Goal: Information Seeking & Learning: Learn about a topic

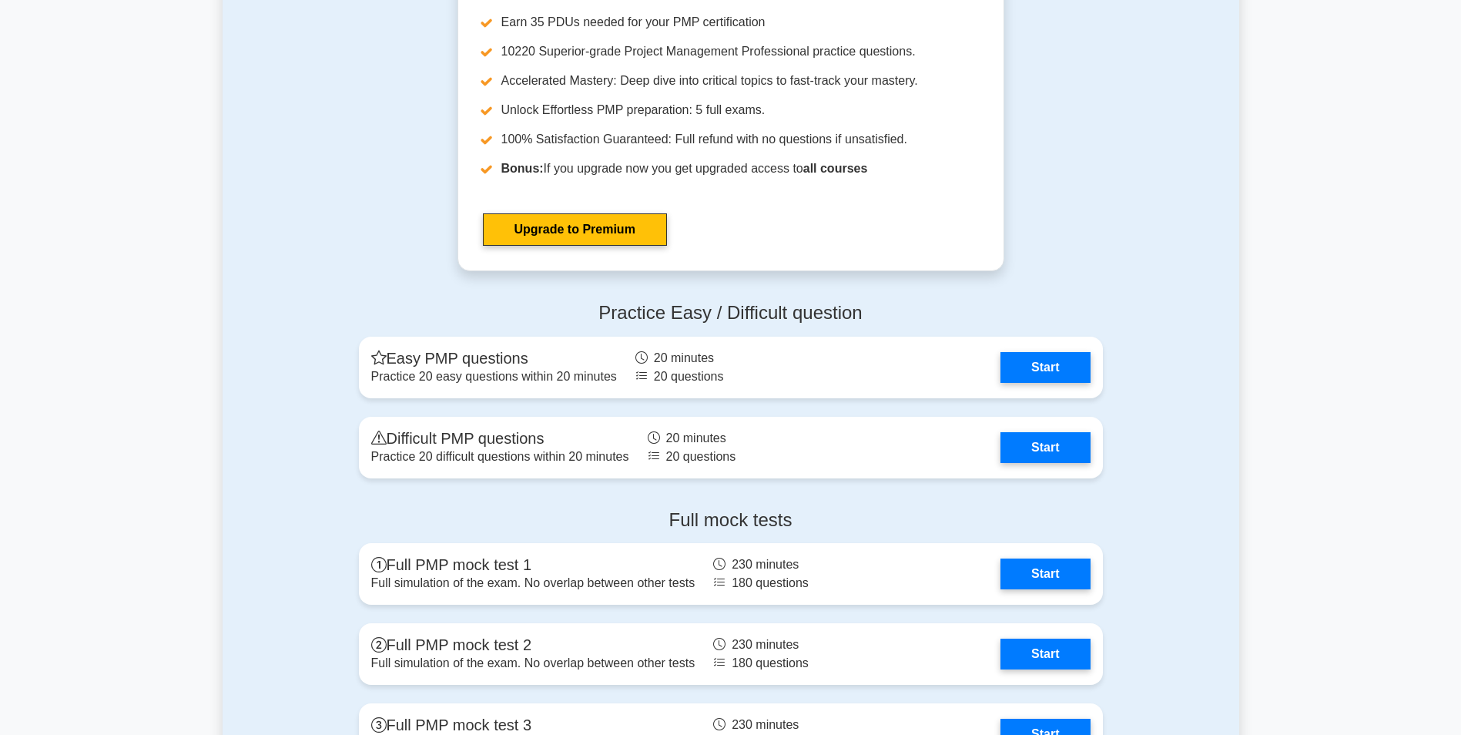
scroll to position [5539, 0]
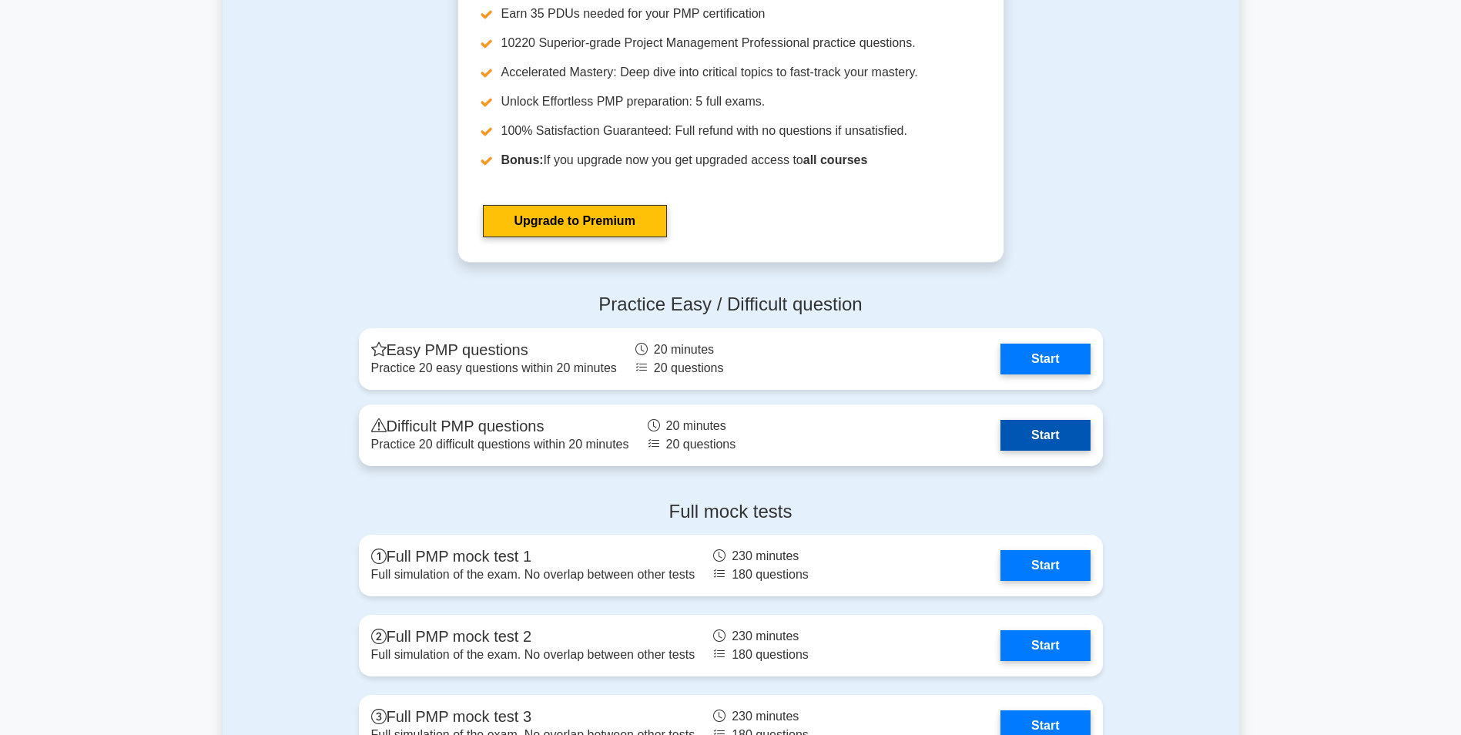
click at [1049, 440] on link "Start" at bounding box center [1045, 435] width 89 height 31
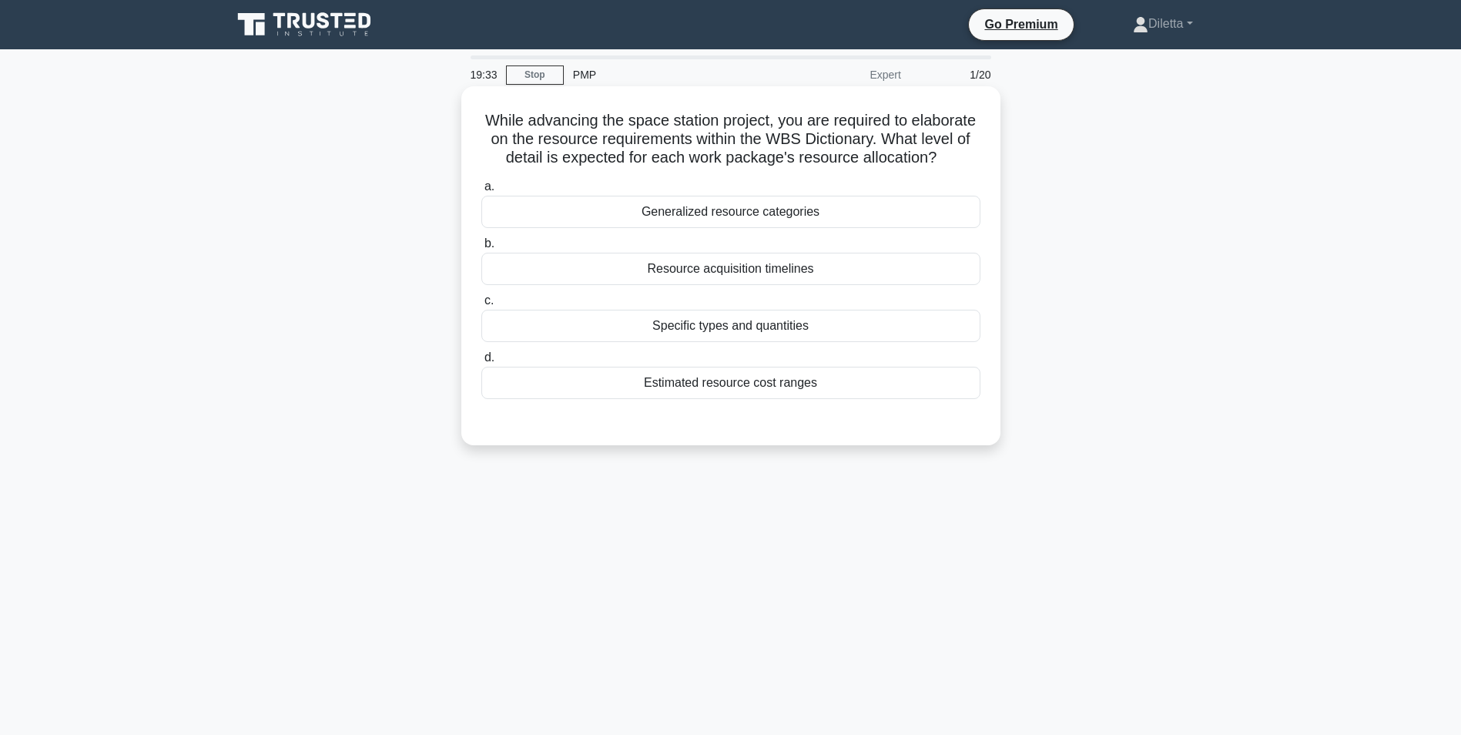
click at [769, 394] on div "Estimated resource cost ranges" at bounding box center [730, 383] width 499 height 32
click at [481, 363] on input "d. Estimated resource cost ranges" at bounding box center [481, 358] width 0 height 10
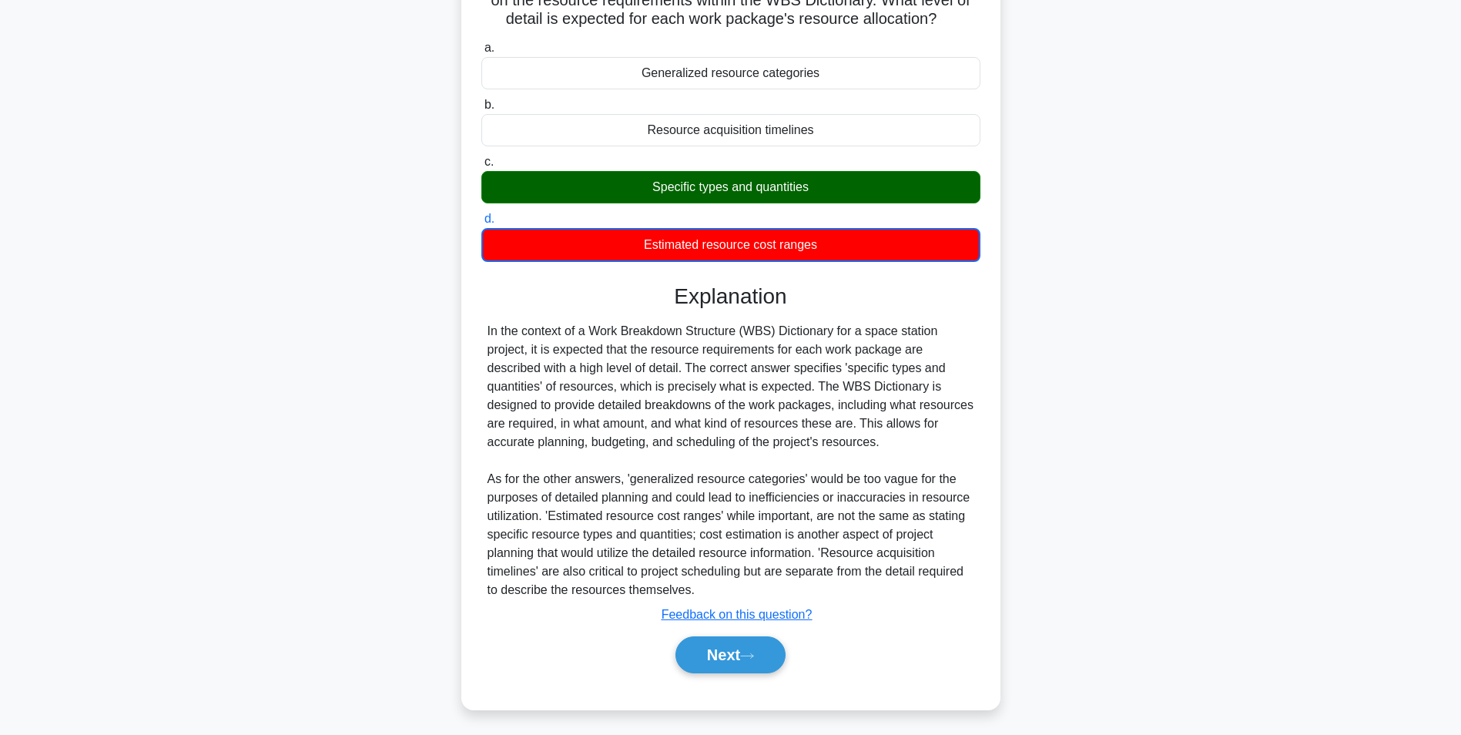
scroll to position [162, 0]
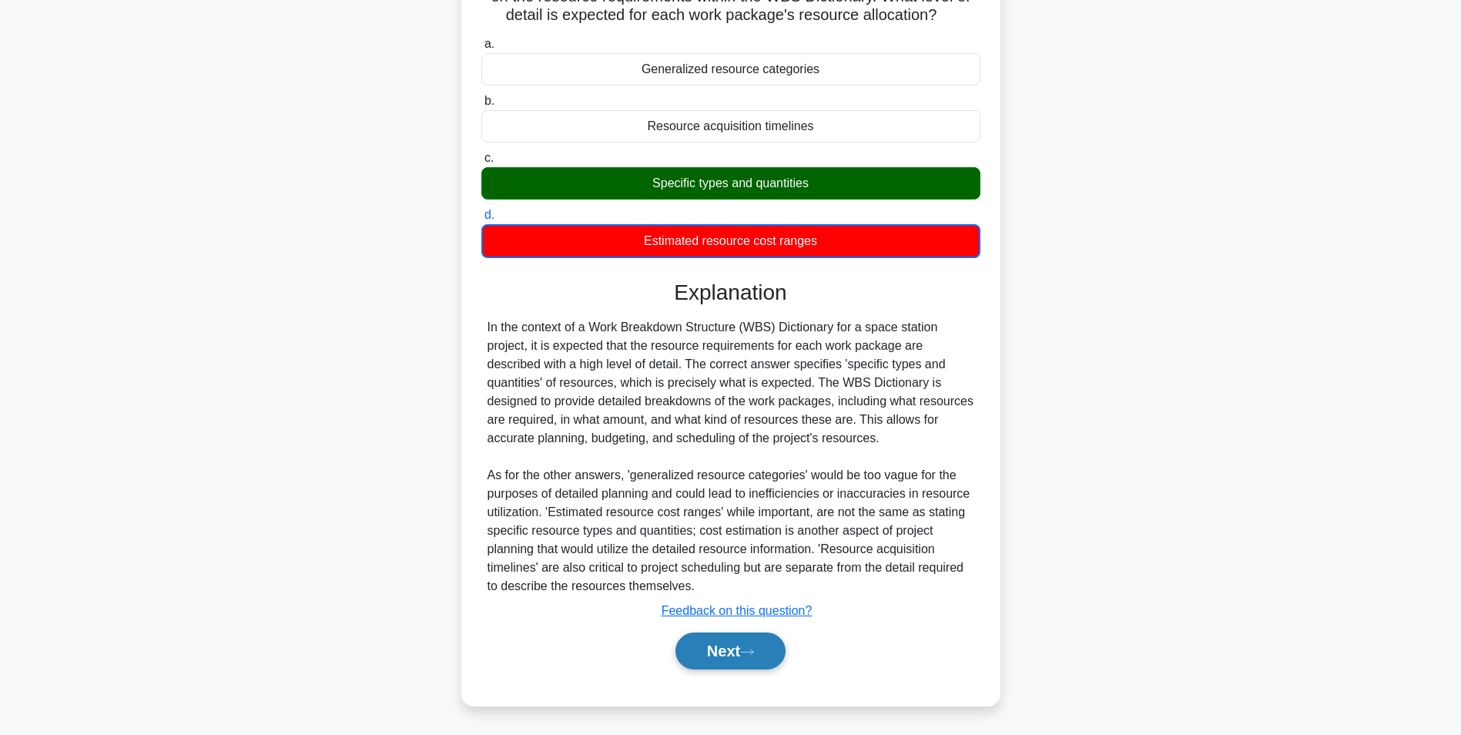
click at [756, 642] on button "Next" at bounding box center [731, 650] width 110 height 37
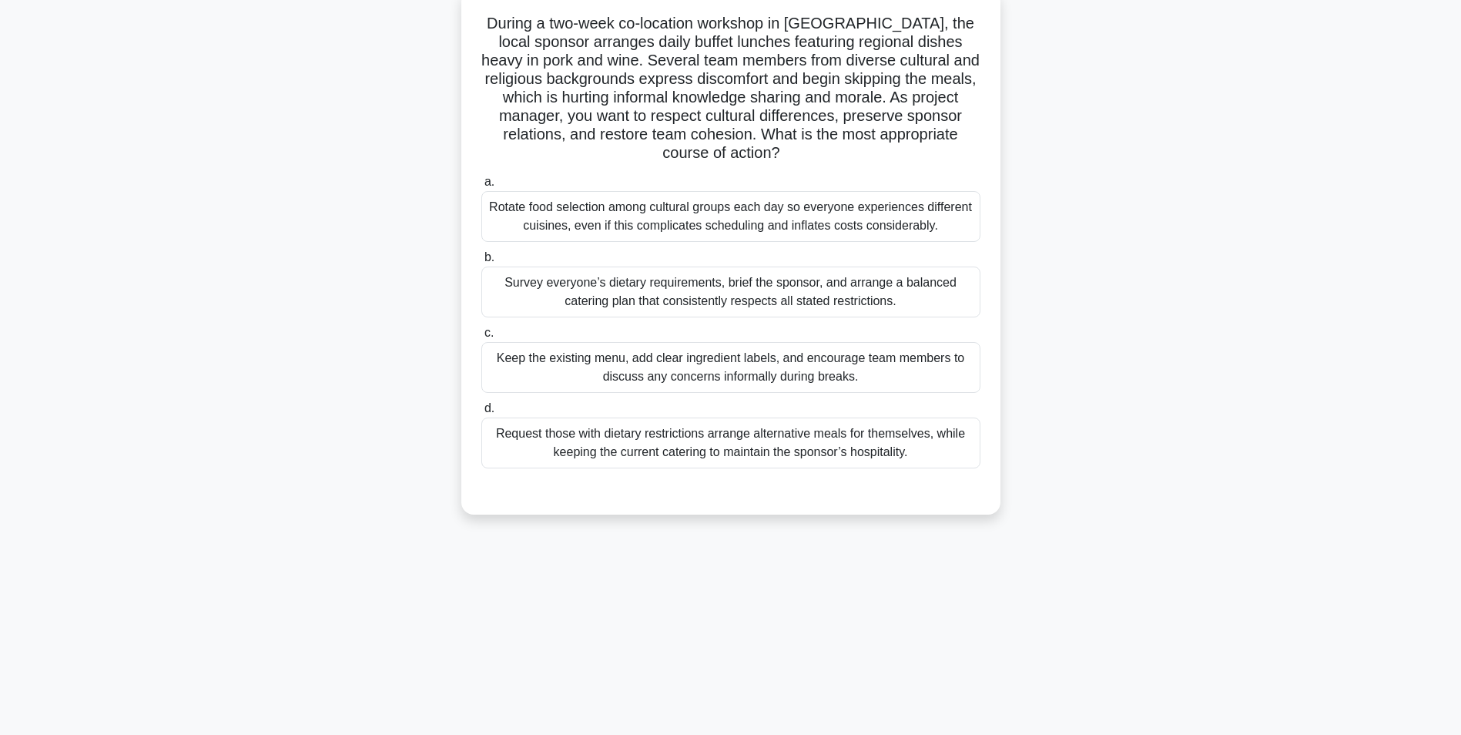
click at [748, 207] on div "Rotate food selection among cultural groups each day so everyone experiences di…" at bounding box center [730, 216] width 499 height 51
click at [481, 187] on input "a. Rotate food selection among cultural groups each day so everyone experiences…" at bounding box center [481, 182] width 0 height 10
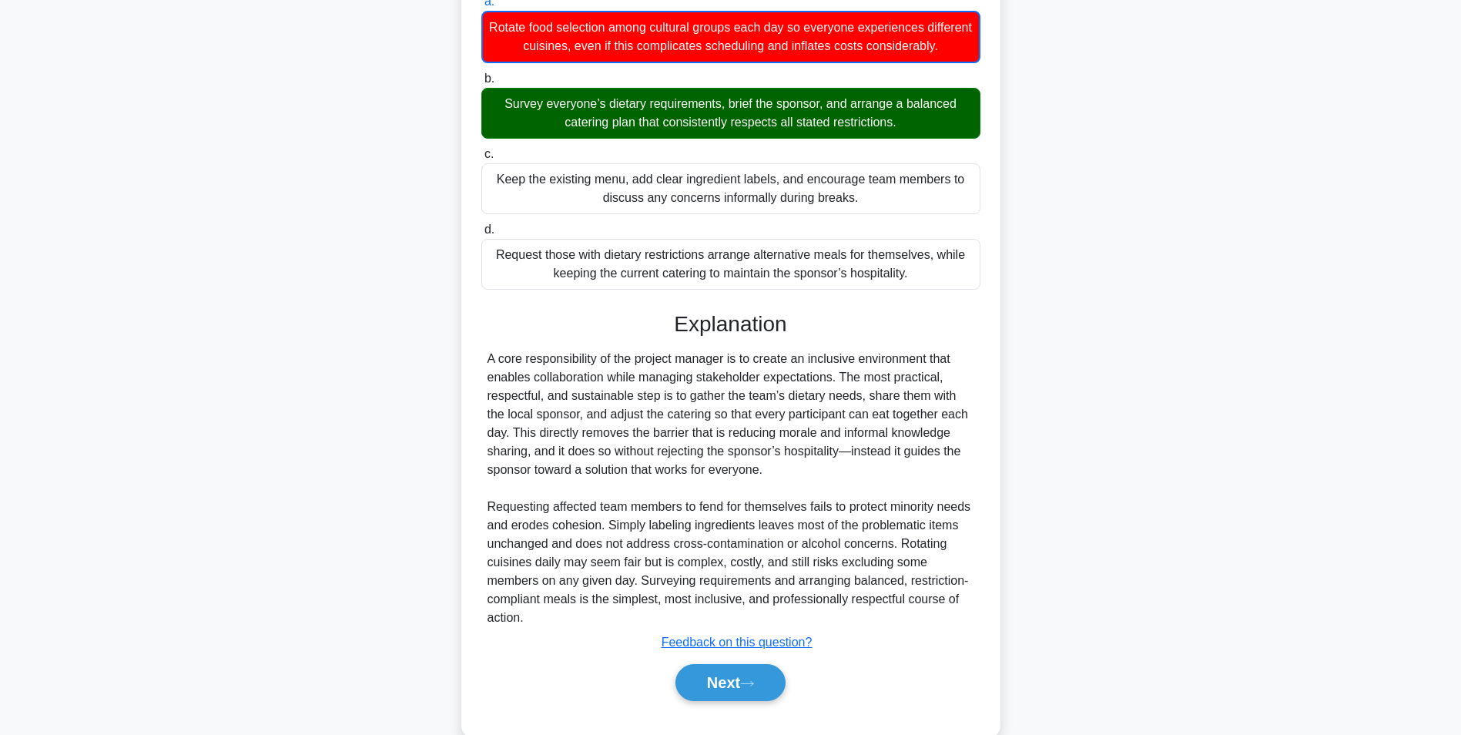
scroll to position [310, 0]
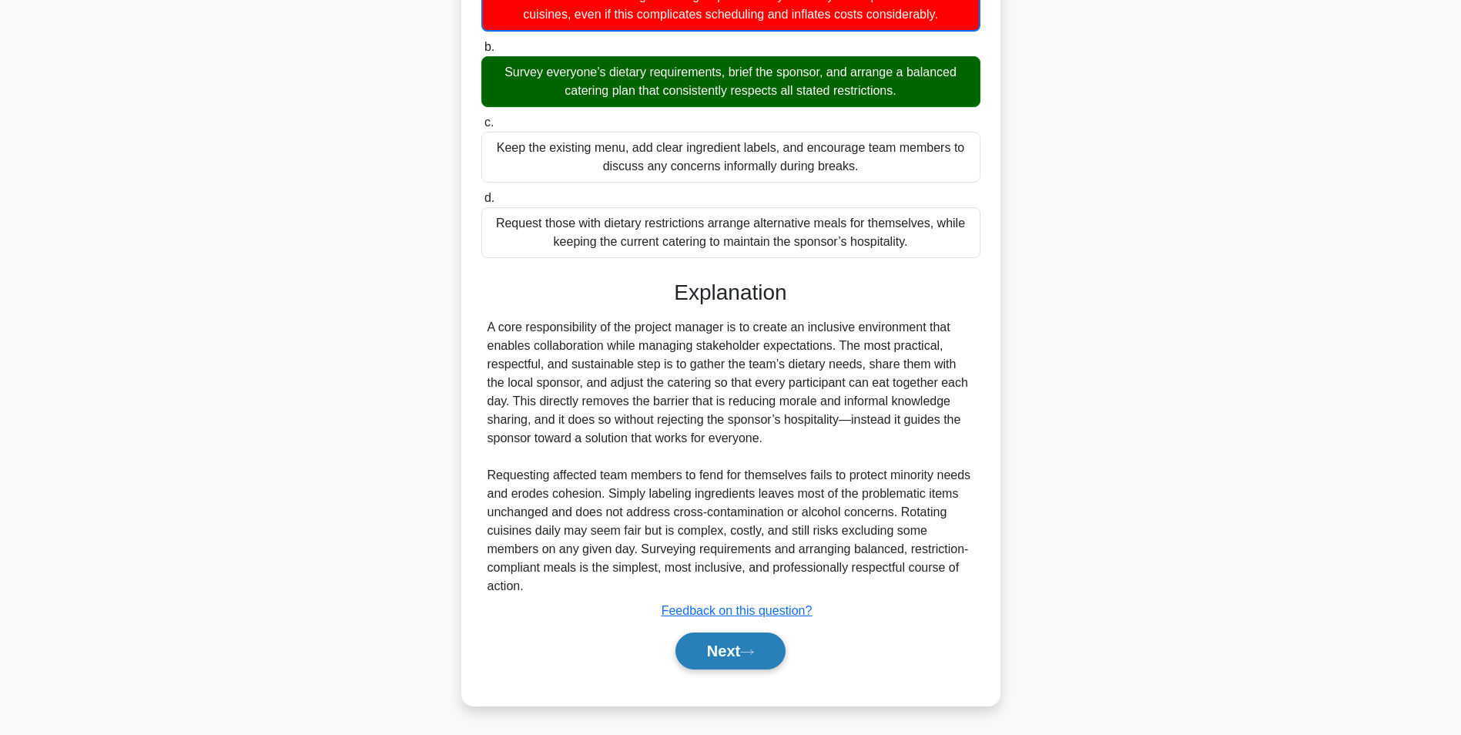
click at [764, 657] on button "Next" at bounding box center [731, 650] width 110 height 37
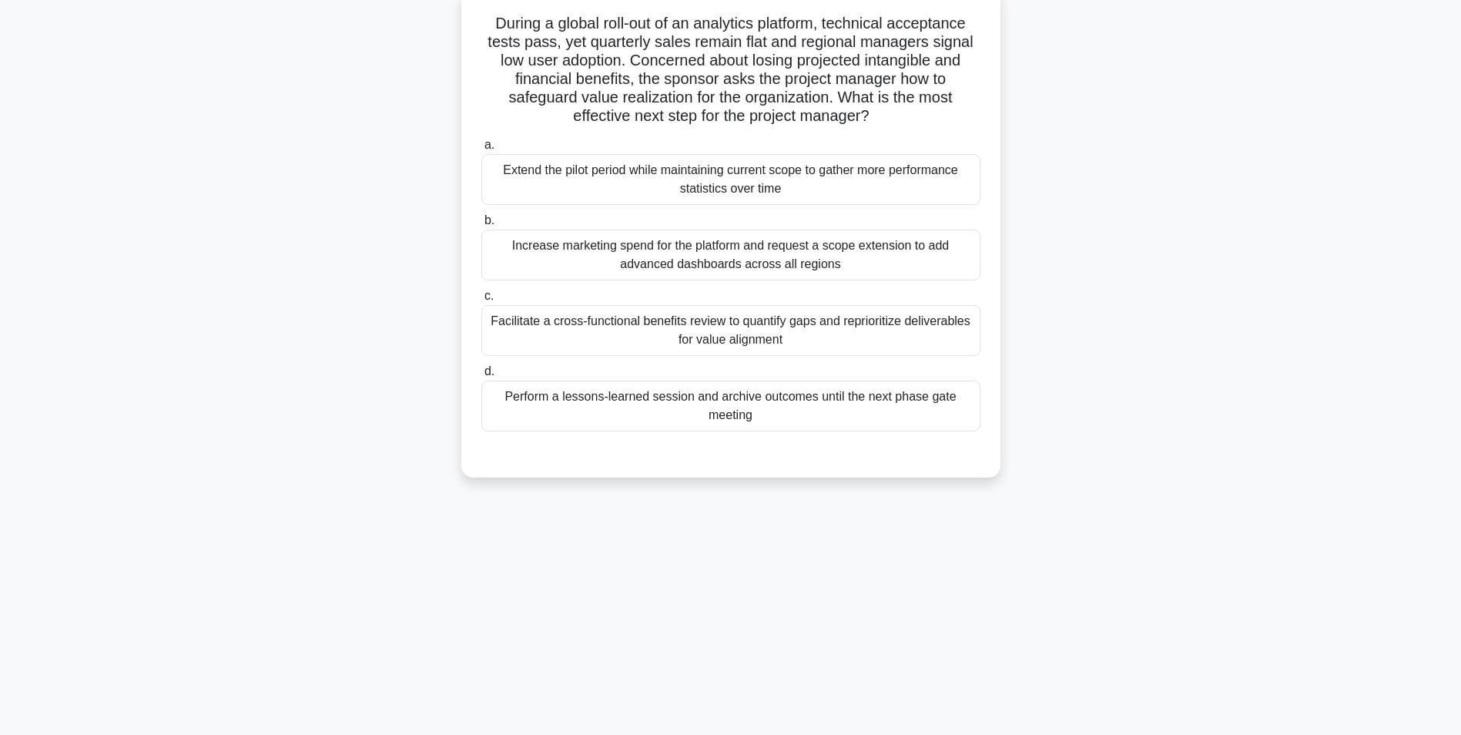
scroll to position [97, 0]
click at [953, 333] on div "Facilitate a cross-functional benefits review to quantify gaps and reprioritize…" at bounding box center [730, 330] width 499 height 51
click at [481, 301] on input "c. Facilitate a cross-functional benefits review to quantify gaps and repriorit…" at bounding box center [481, 296] width 0 height 10
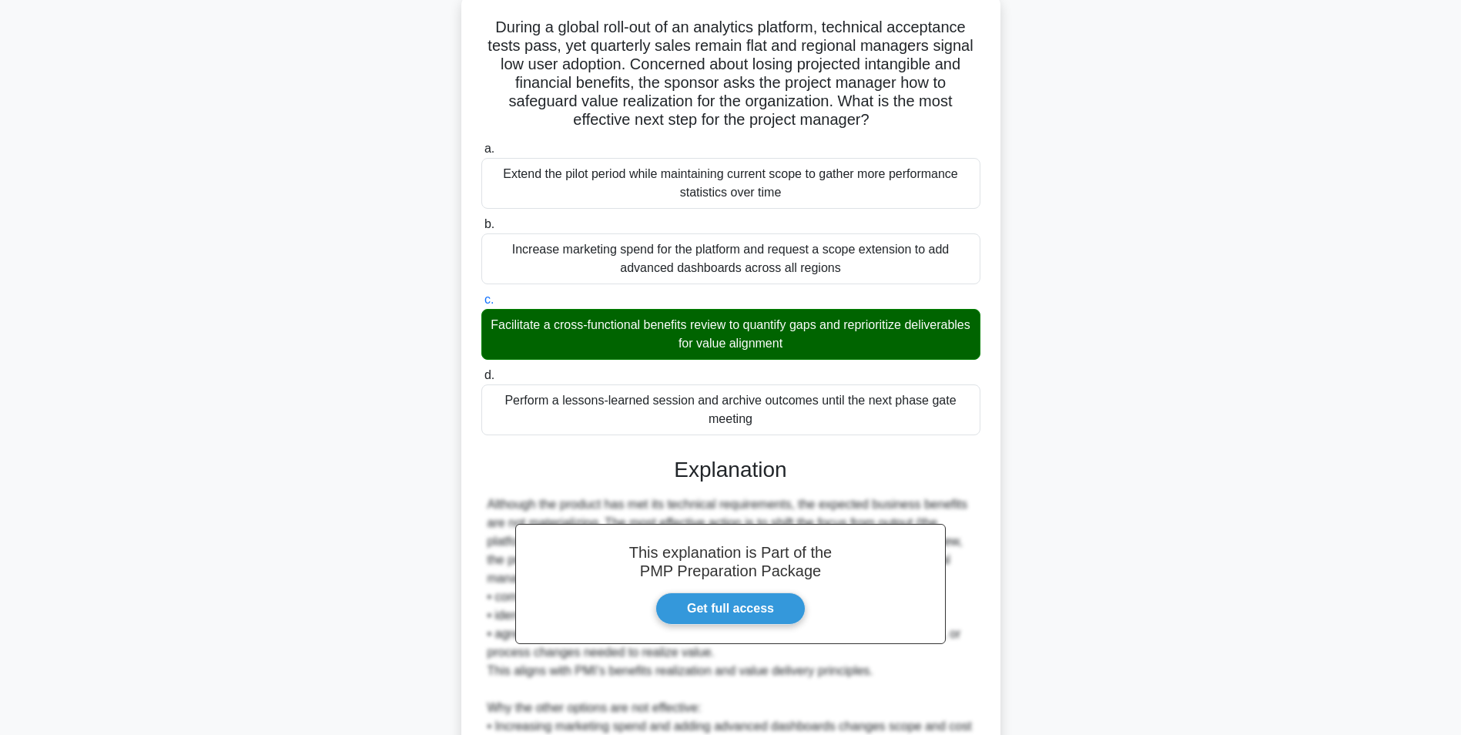
click at [1313, 468] on main "18:13 Stop PMP Expert 3/20 During a global roll-out of an analytics platform, t…" at bounding box center [730, 466] width 1461 height 1029
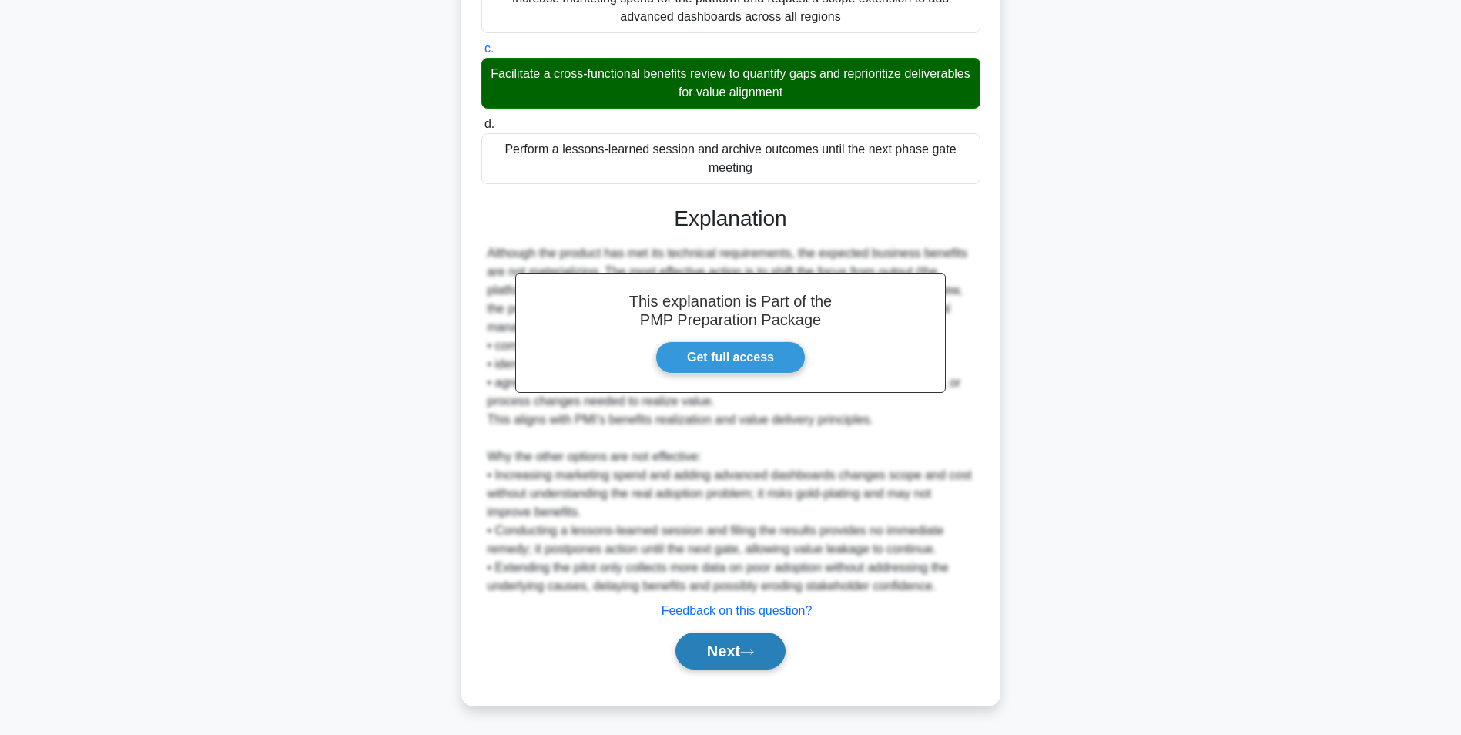
click at [782, 638] on button "Next" at bounding box center [731, 650] width 110 height 37
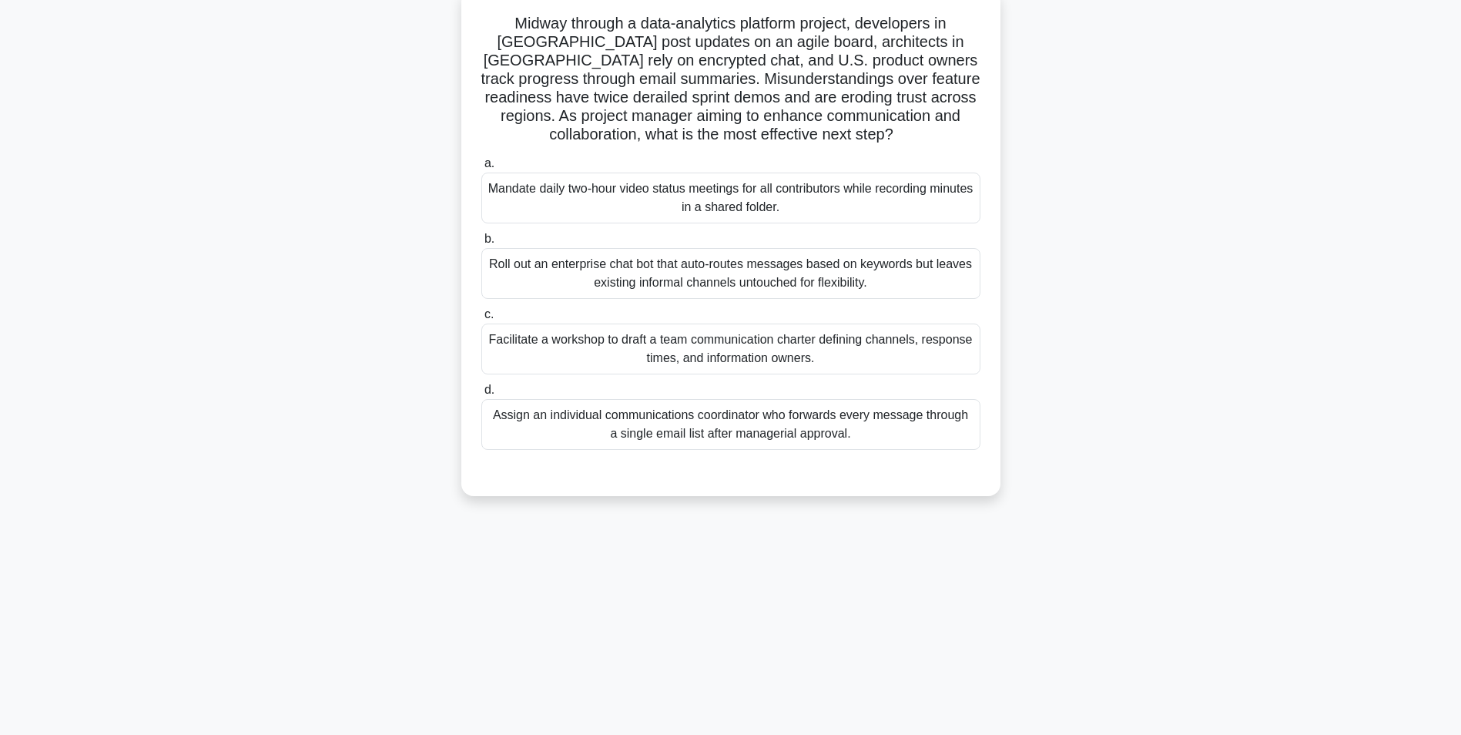
click at [949, 363] on div "Facilitate a workshop to draft a team communication charter defining channels, …" at bounding box center [730, 349] width 499 height 51
click at [481, 320] on input "c. Facilitate a workshop to draft a team communication charter defining channel…" at bounding box center [481, 315] width 0 height 10
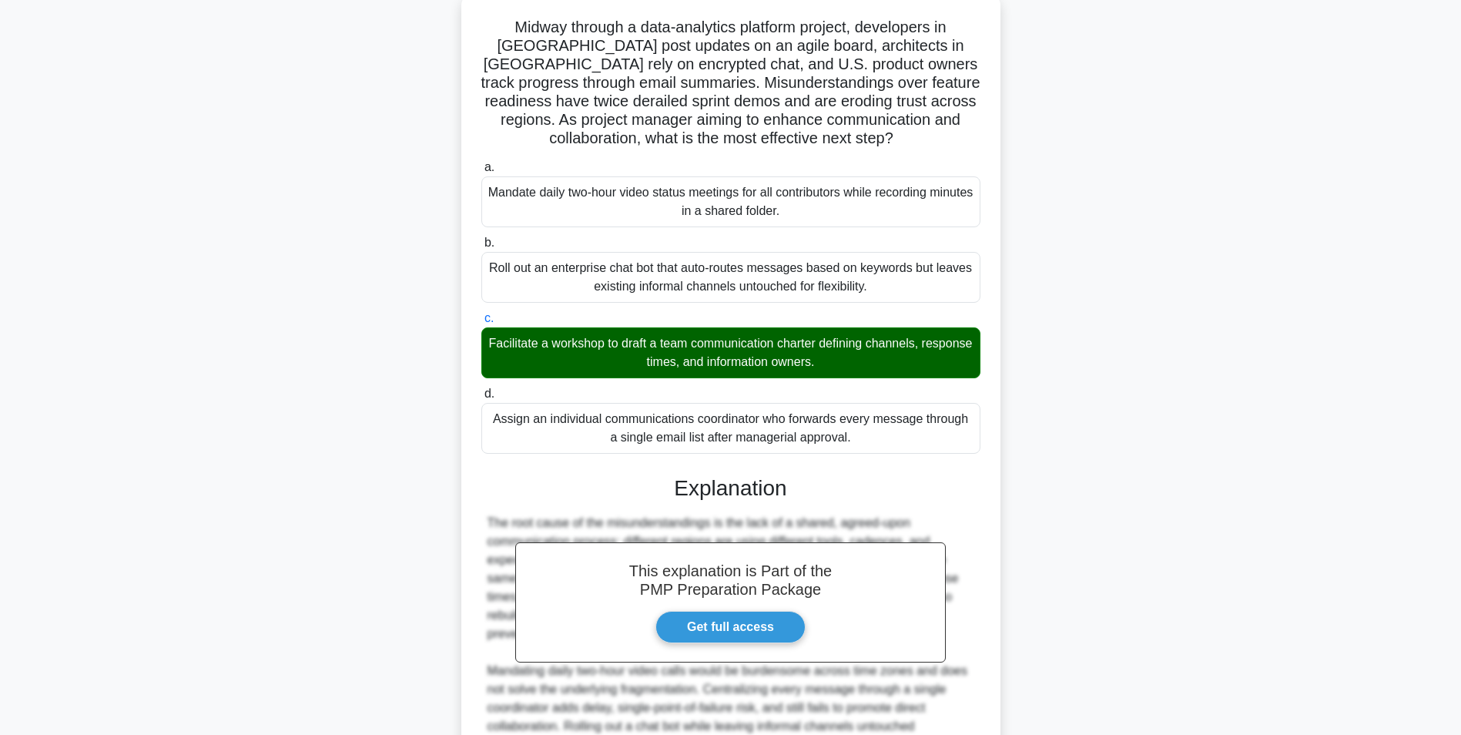
click at [1164, 397] on div "Midway through a data-analytics platform project, developers in Europe post upd…" at bounding box center [731, 456] width 1017 height 927
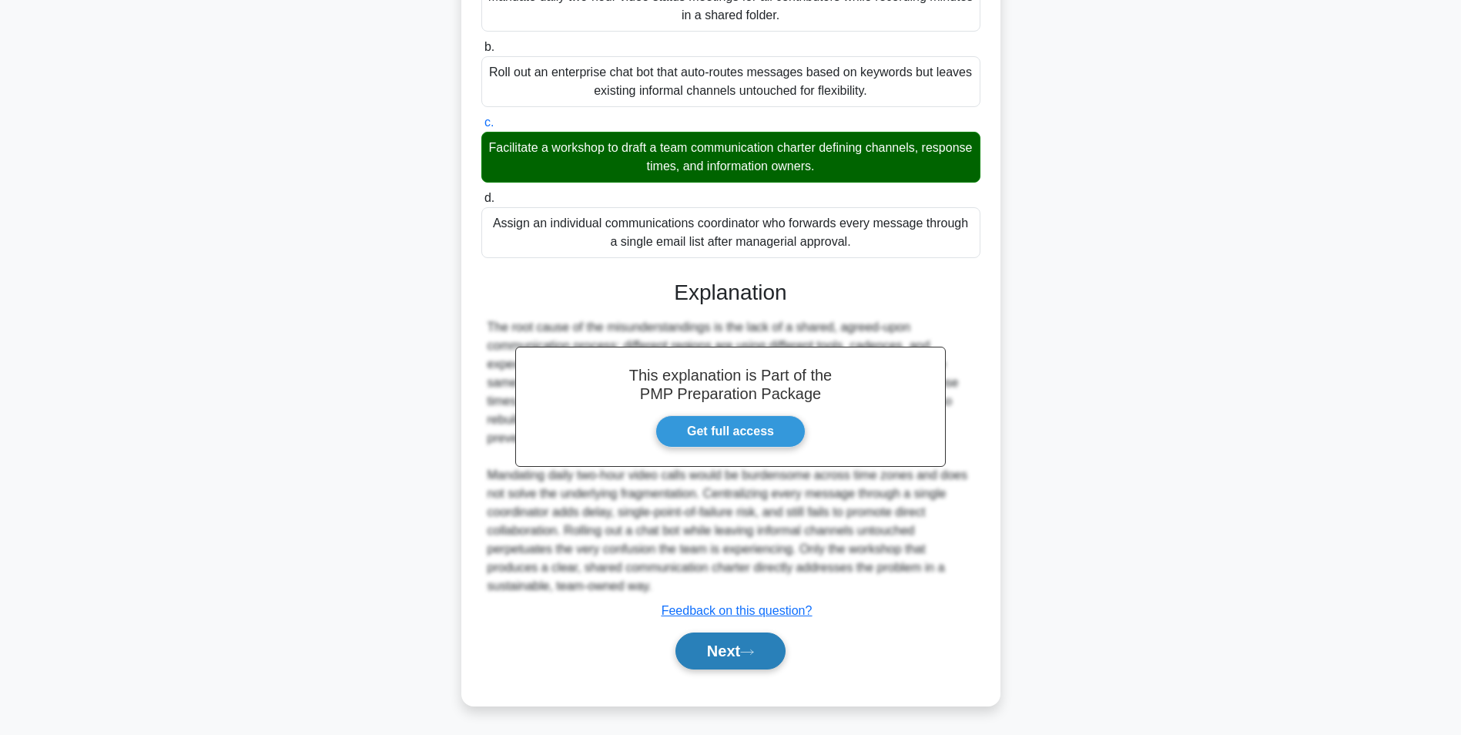
click at [753, 649] on icon at bounding box center [747, 652] width 14 height 8
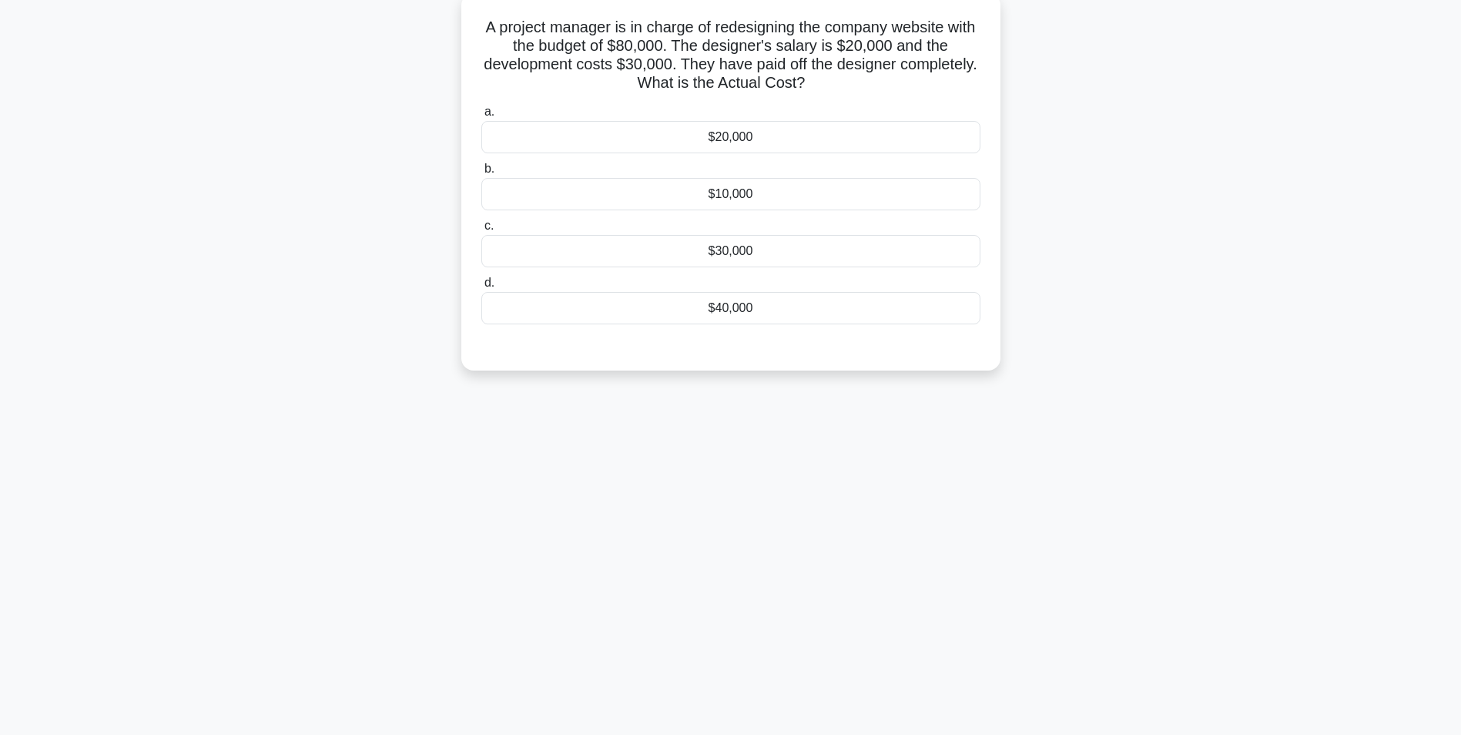
scroll to position [97, 0]
click at [797, 255] on div "$30,000" at bounding box center [730, 247] width 499 height 32
click at [481, 227] on input "c. $30,000" at bounding box center [481, 222] width 0 height 10
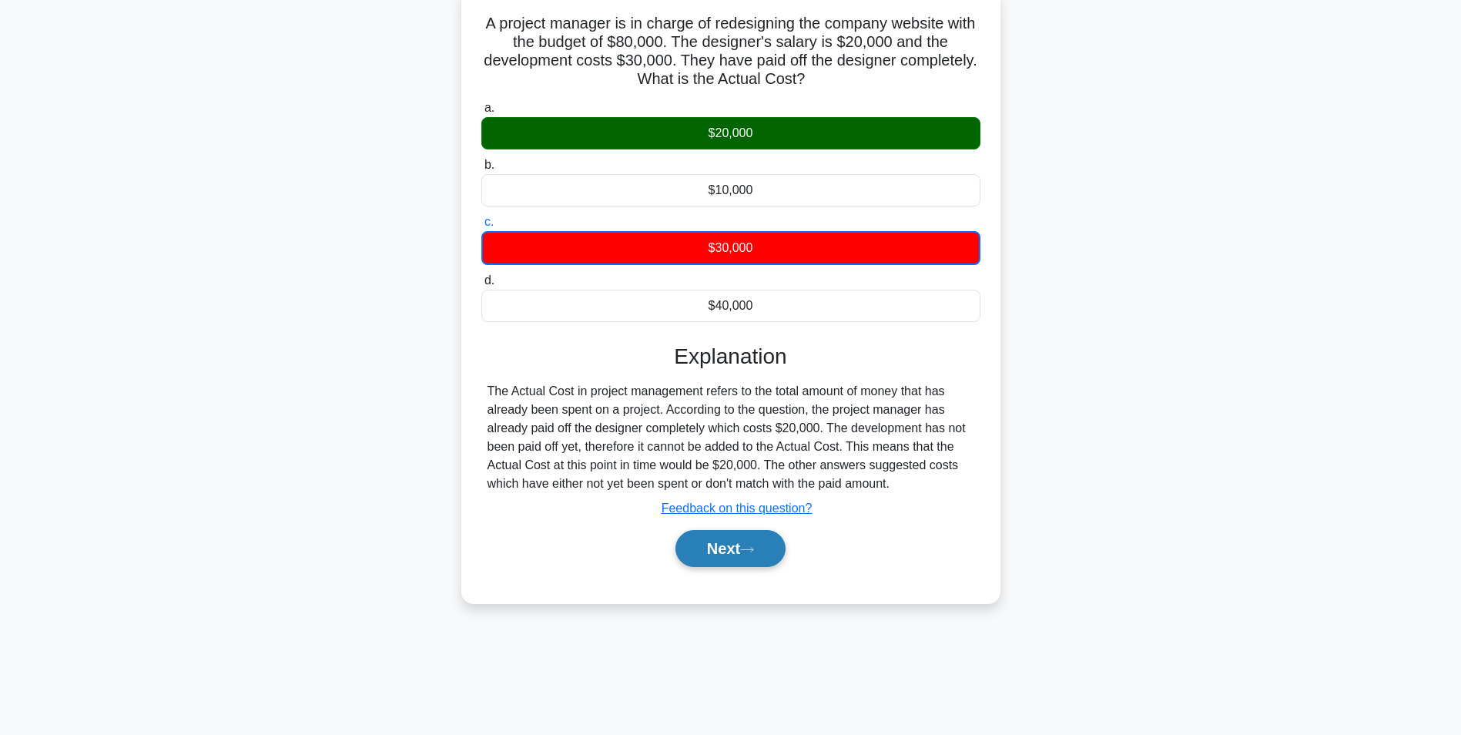
click at [750, 544] on button "Next" at bounding box center [731, 548] width 110 height 37
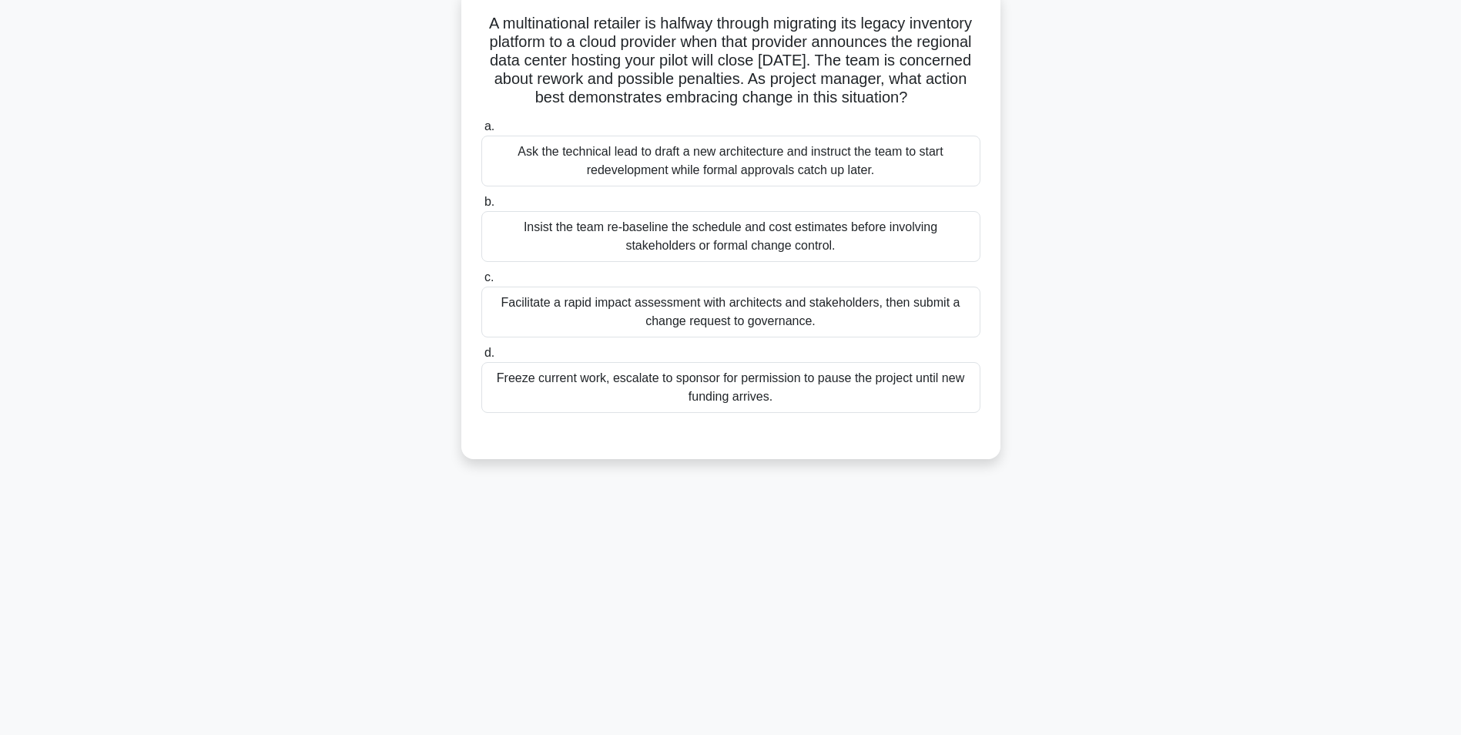
click at [947, 330] on div "Facilitate a rapid impact assessment with architects and stakeholders, then sub…" at bounding box center [730, 312] width 499 height 51
click at [481, 283] on input "c. Facilitate a rapid impact assessment with architects and stakeholders, then …" at bounding box center [481, 278] width 0 height 10
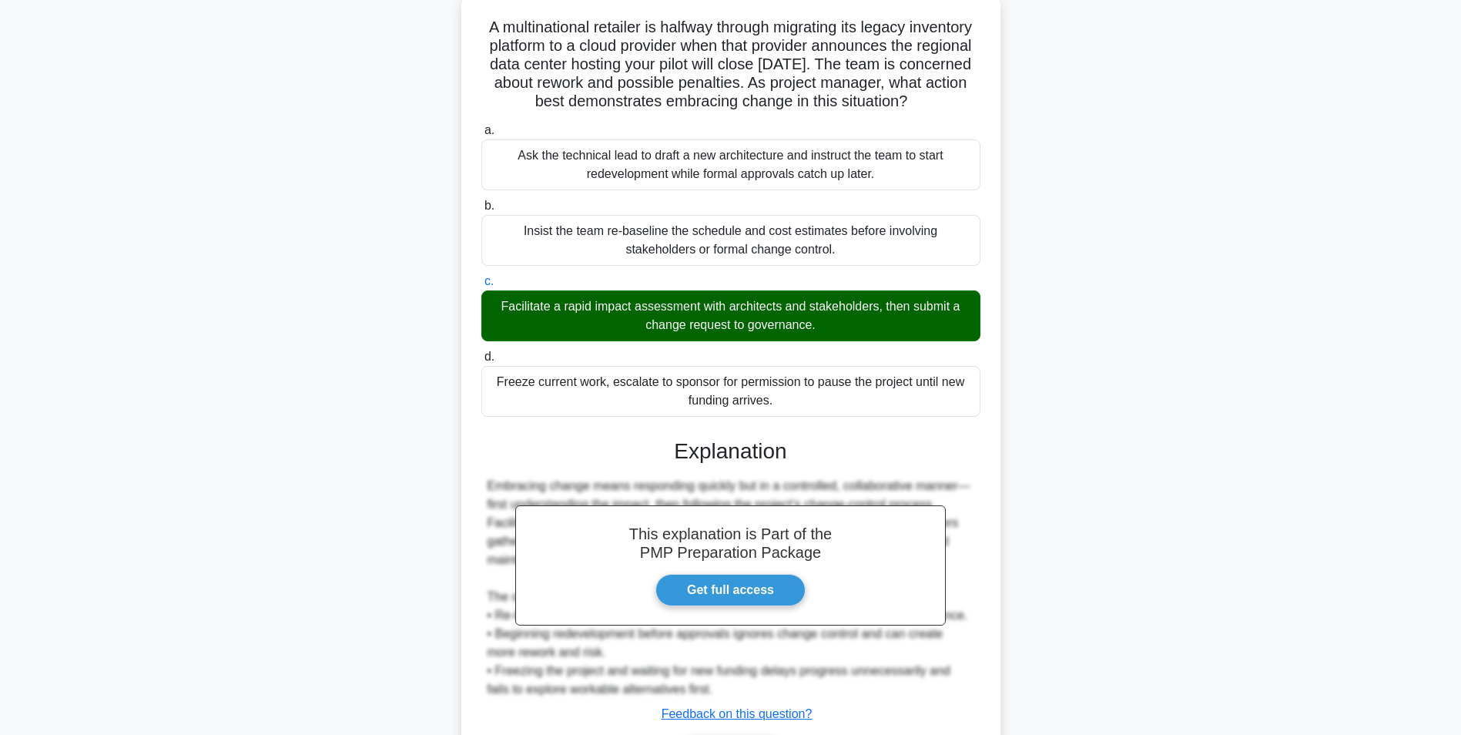
click at [1202, 498] on div "A multinational retailer is halfway through migrating its legacy inventory plat…" at bounding box center [731, 410] width 1017 height 834
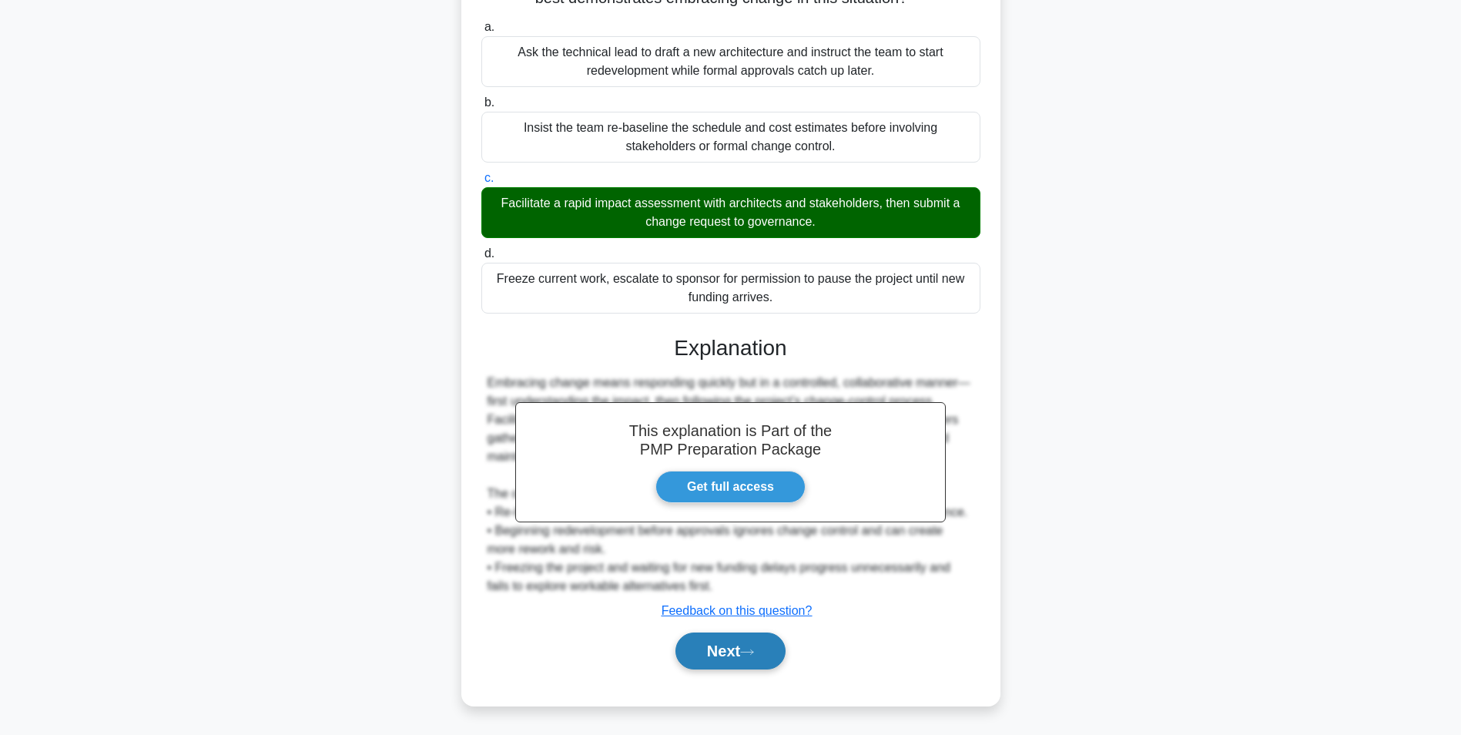
click at [739, 646] on button "Next" at bounding box center [731, 650] width 110 height 37
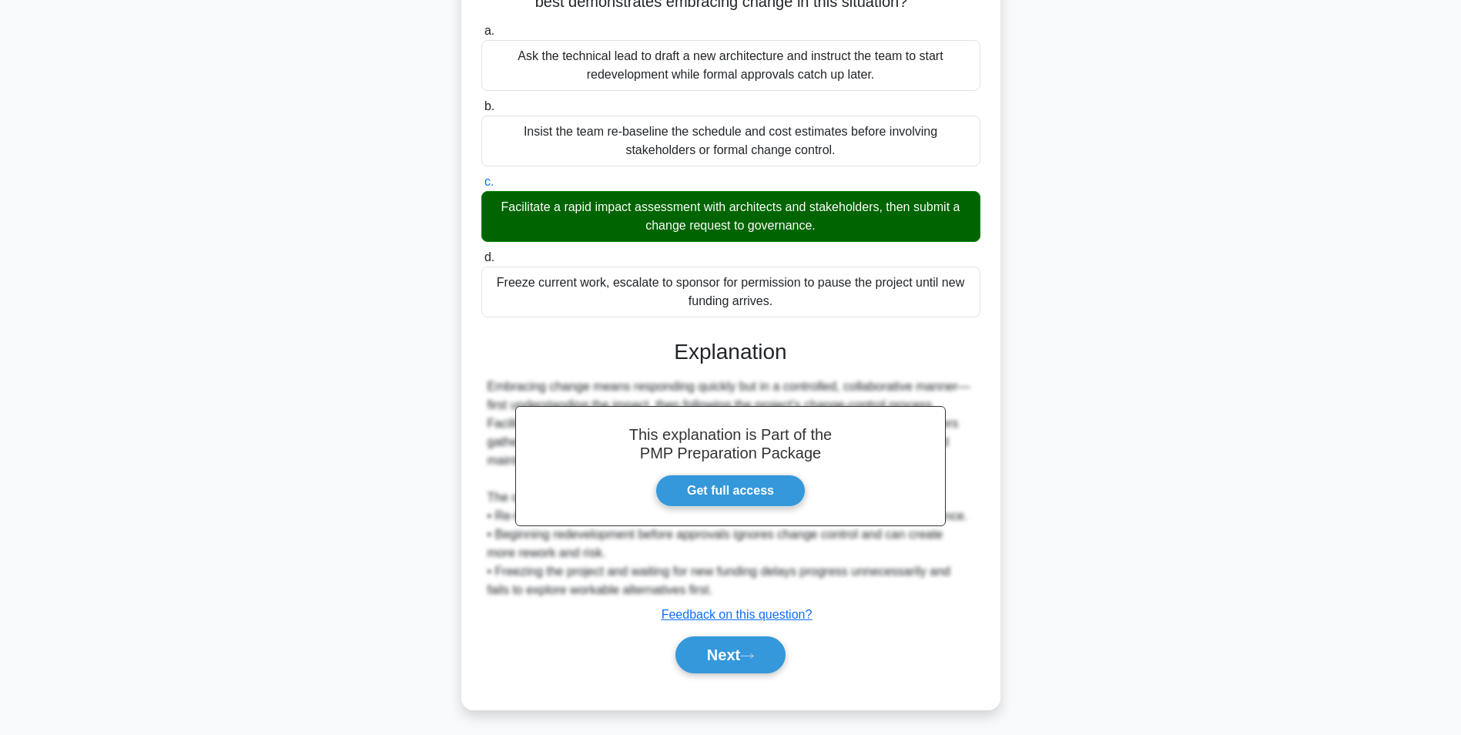
scroll to position [97, 0]
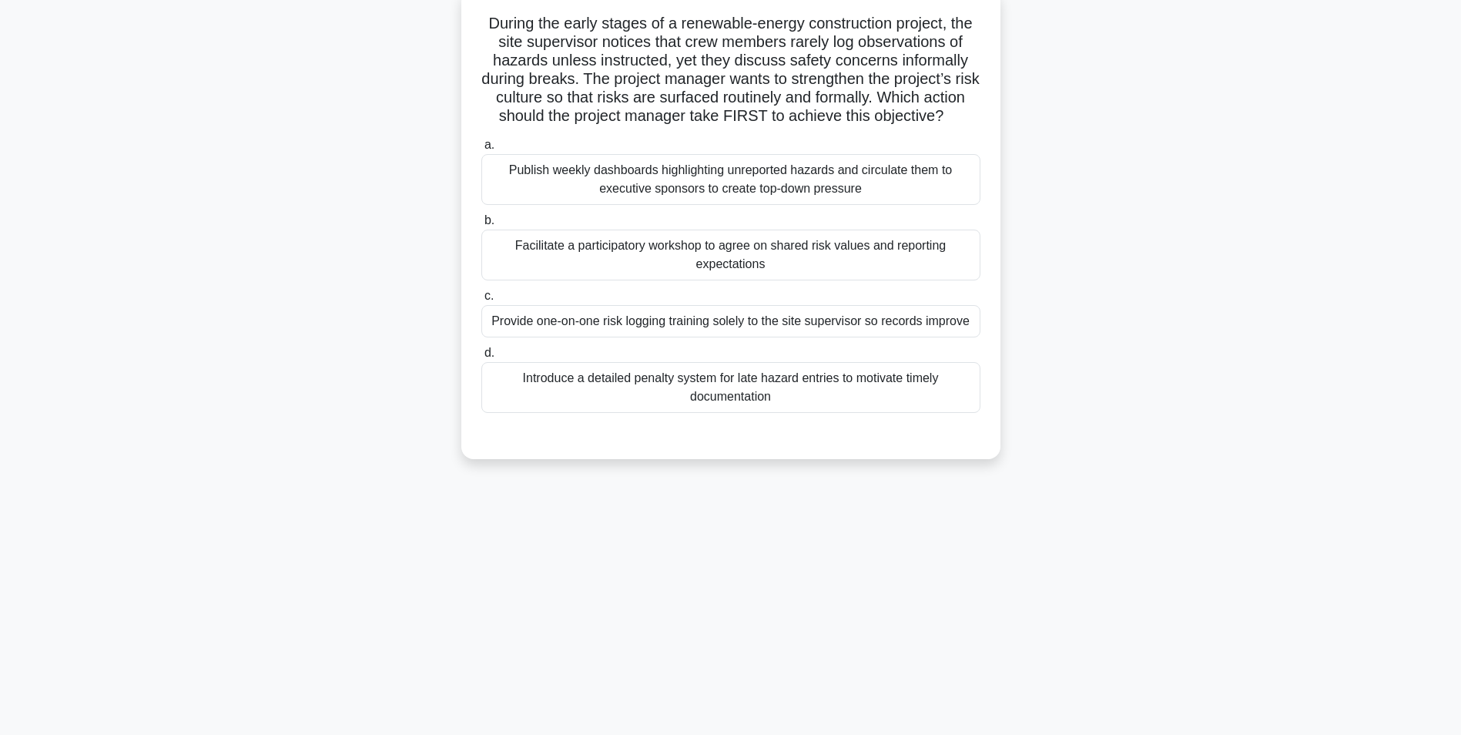
click at [938, 274] on div "Facilitate a participatory workshop to agree on shared risk values and reportin…" at bounding box center [730, 255] width 499 height 51
click at [481, 226] on input "b. Facilitate a participatory workshop to agree on shared risk values and repor…" at bounding box center [481, 221] width 0 height 10
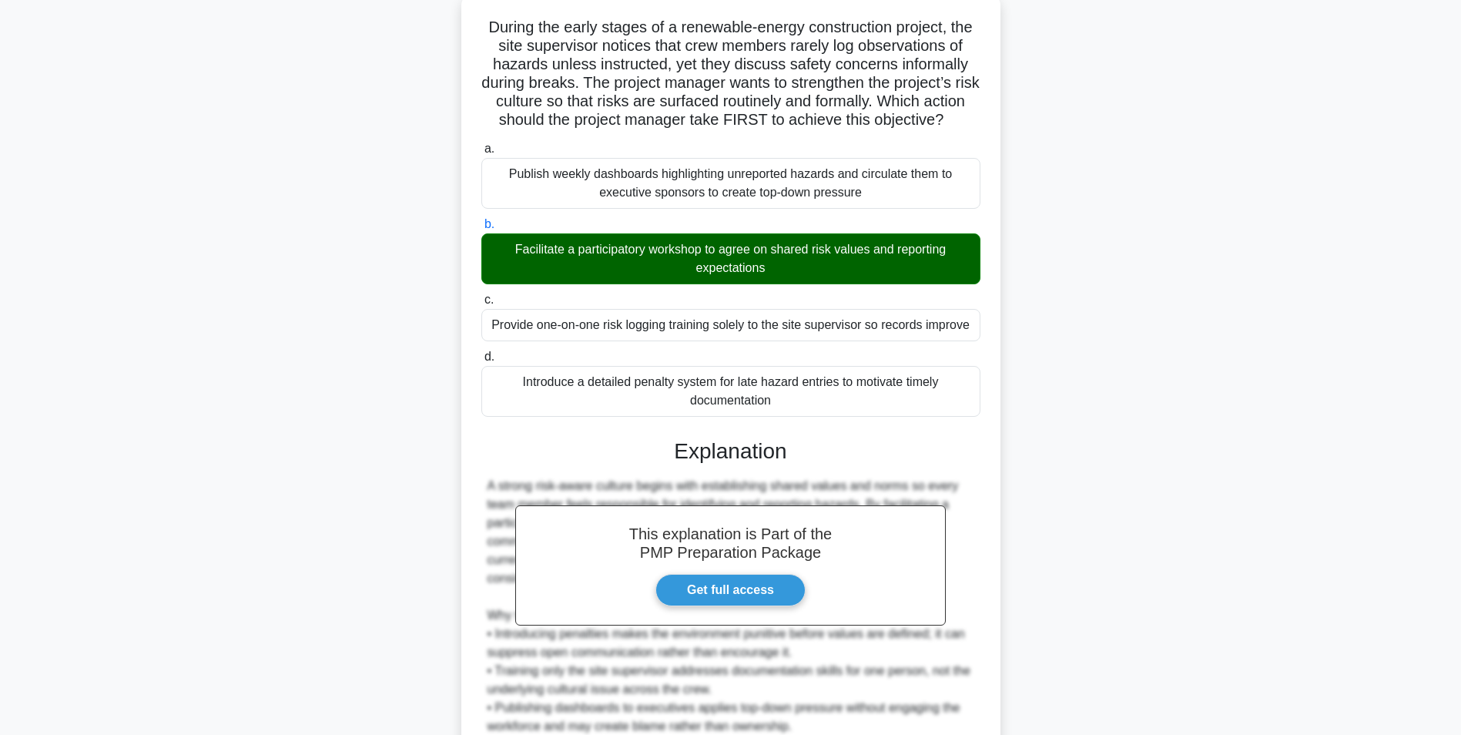
click at [1454, 440] on main "15:39 Stop PMP Expert 7/20 During the early stages of a renewable-energy constr…" at bounding box center [730, 429] width 1461 height 955
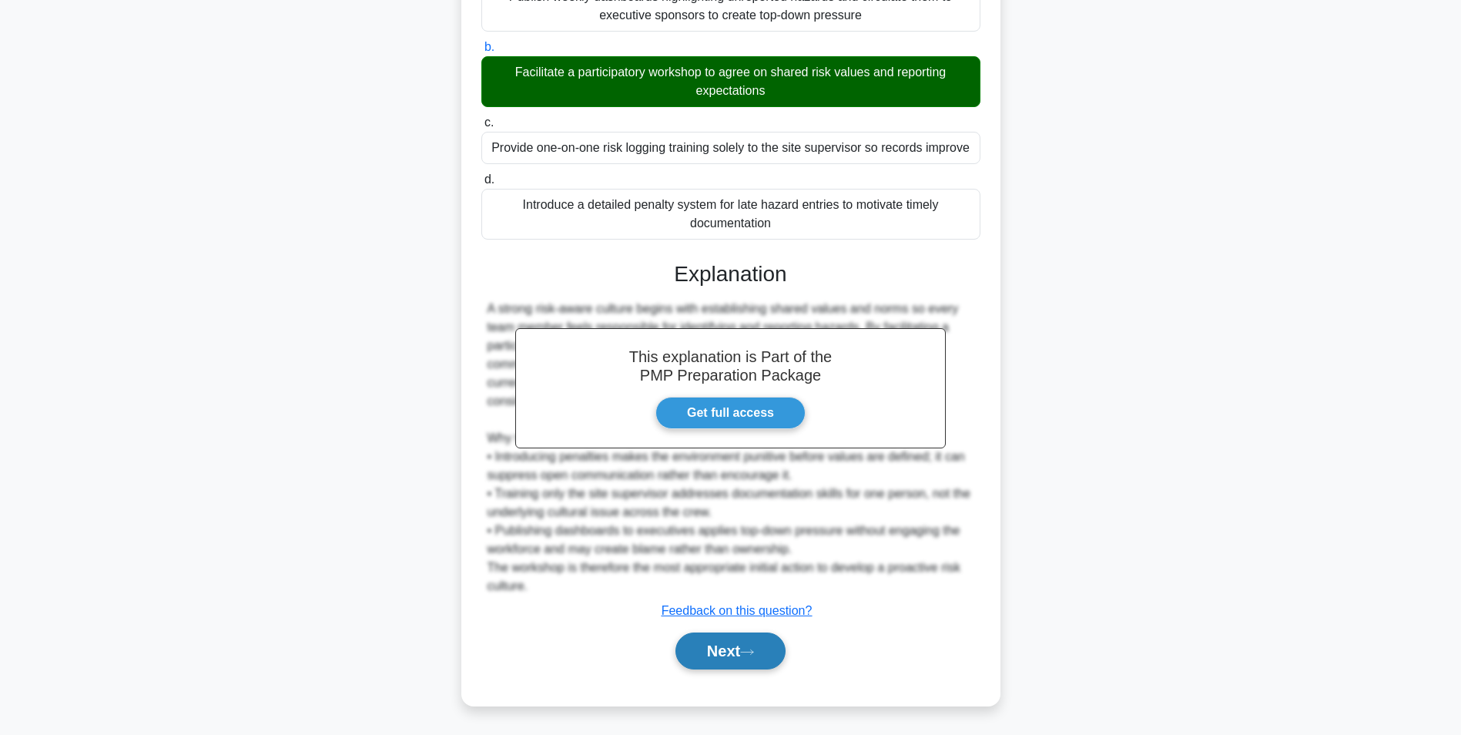
click at [773, 651] on button "Next" at bounding box center [731, 650] width 110 height 37
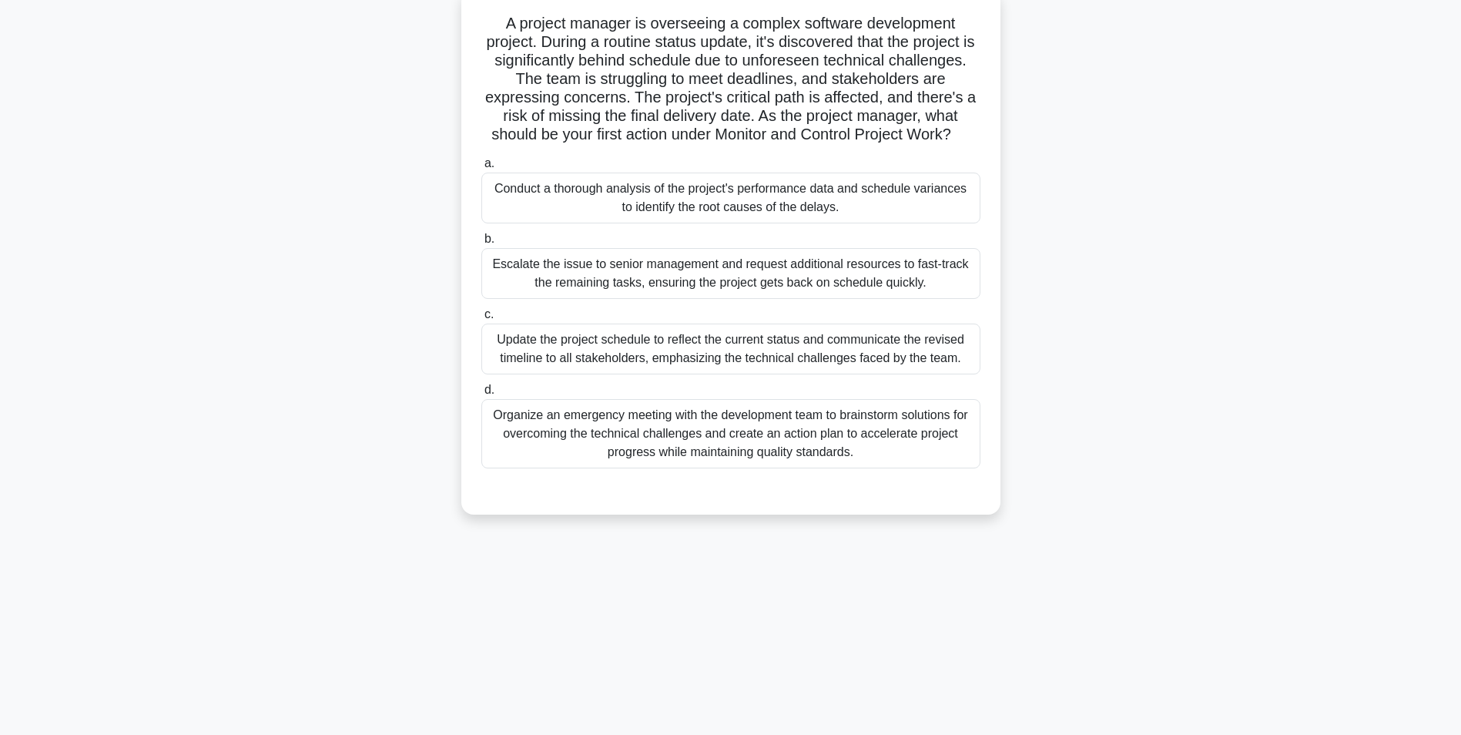
click at [954, 200] on div "Conduct a thorough analysis of the project's performance data and schedule vari…" at bounding box center [730, 198] width 499 height 51
click at [481, 169] on input "a. Conduct a thorough analysis of the project's performance data and schedule v…" at bounding box center [481, 164] width 0 height 10
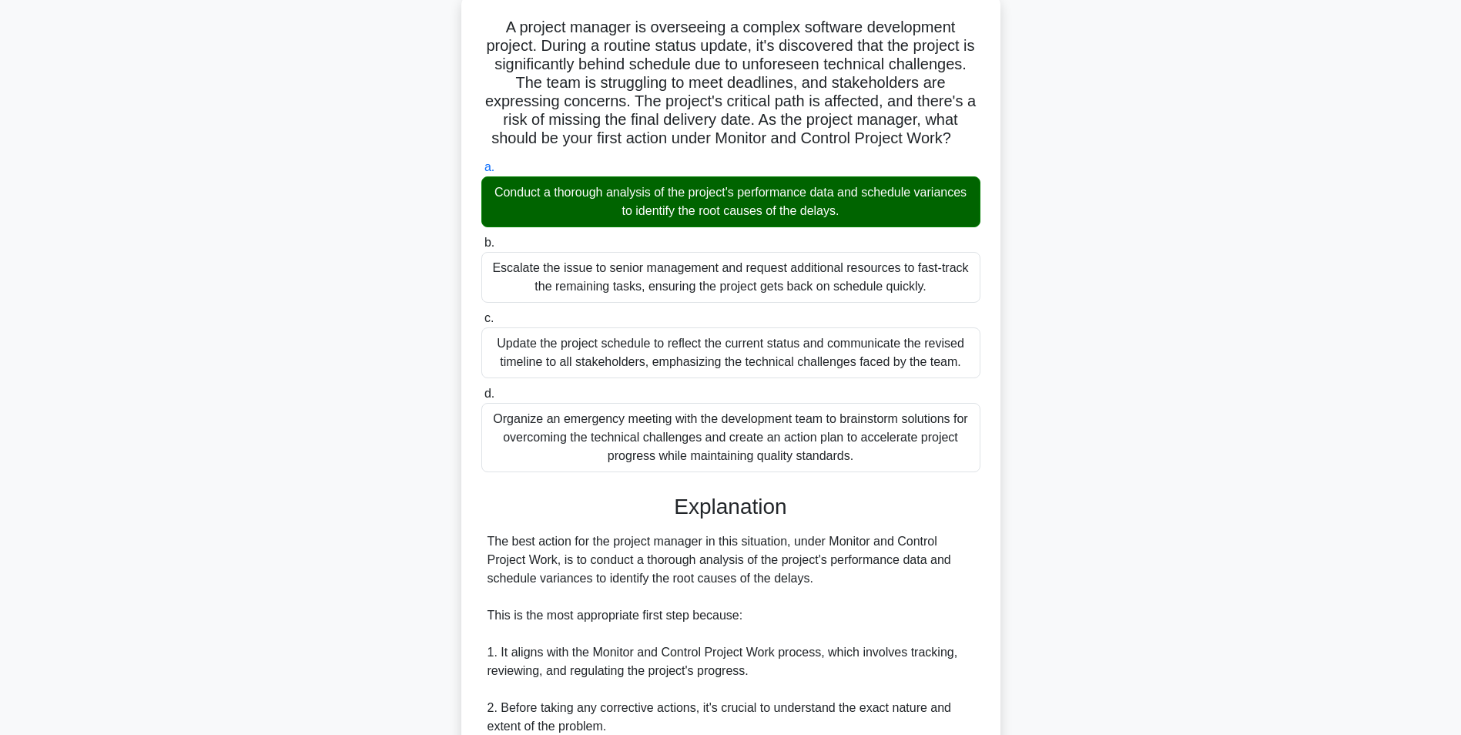
click at [1300, 343] on main "15:05 Stop PMP Expert 8/20 A project manager is overseeing a complex software d…" at bounding box center [730, 614] width 1461 height 1325
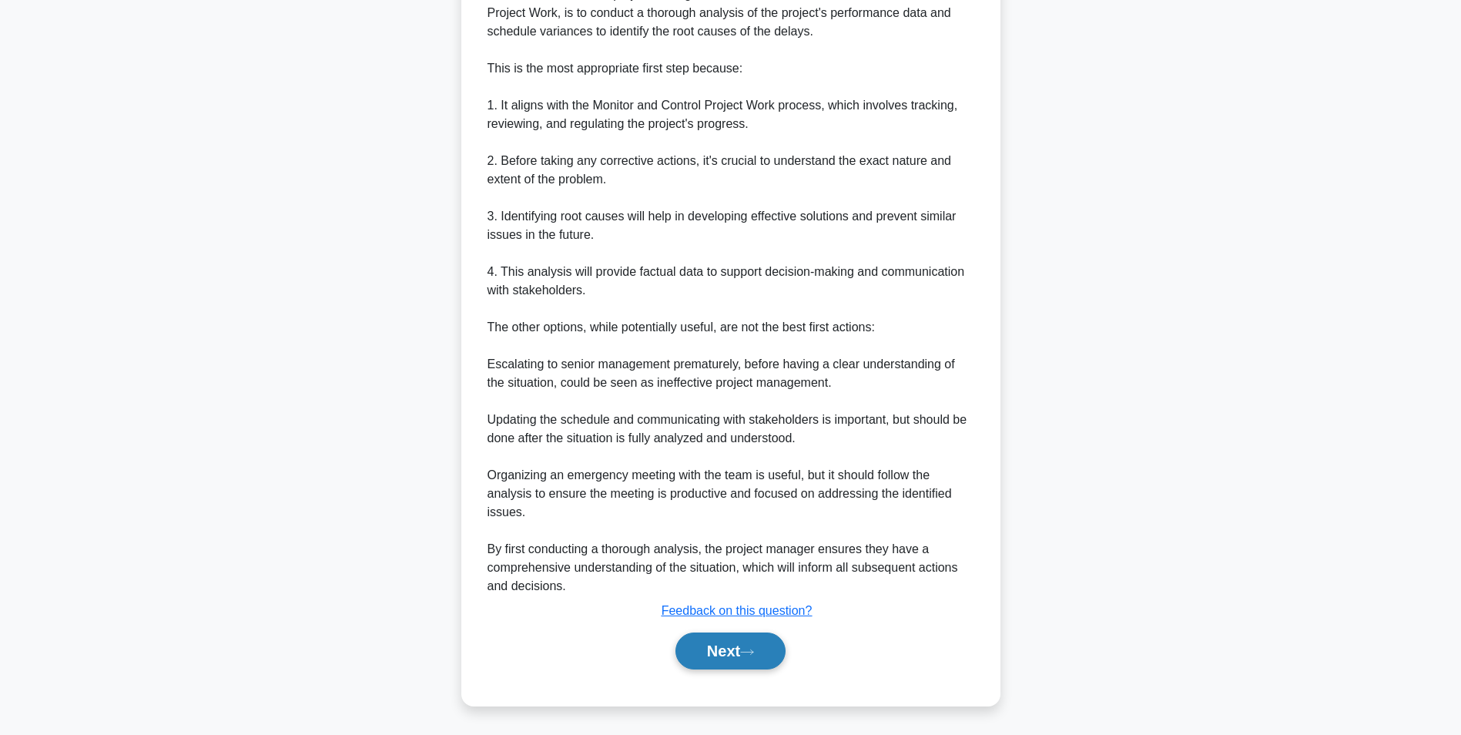
click at [778, 642] on button "Next" at bounding box center [731, 650] width 110 height 37
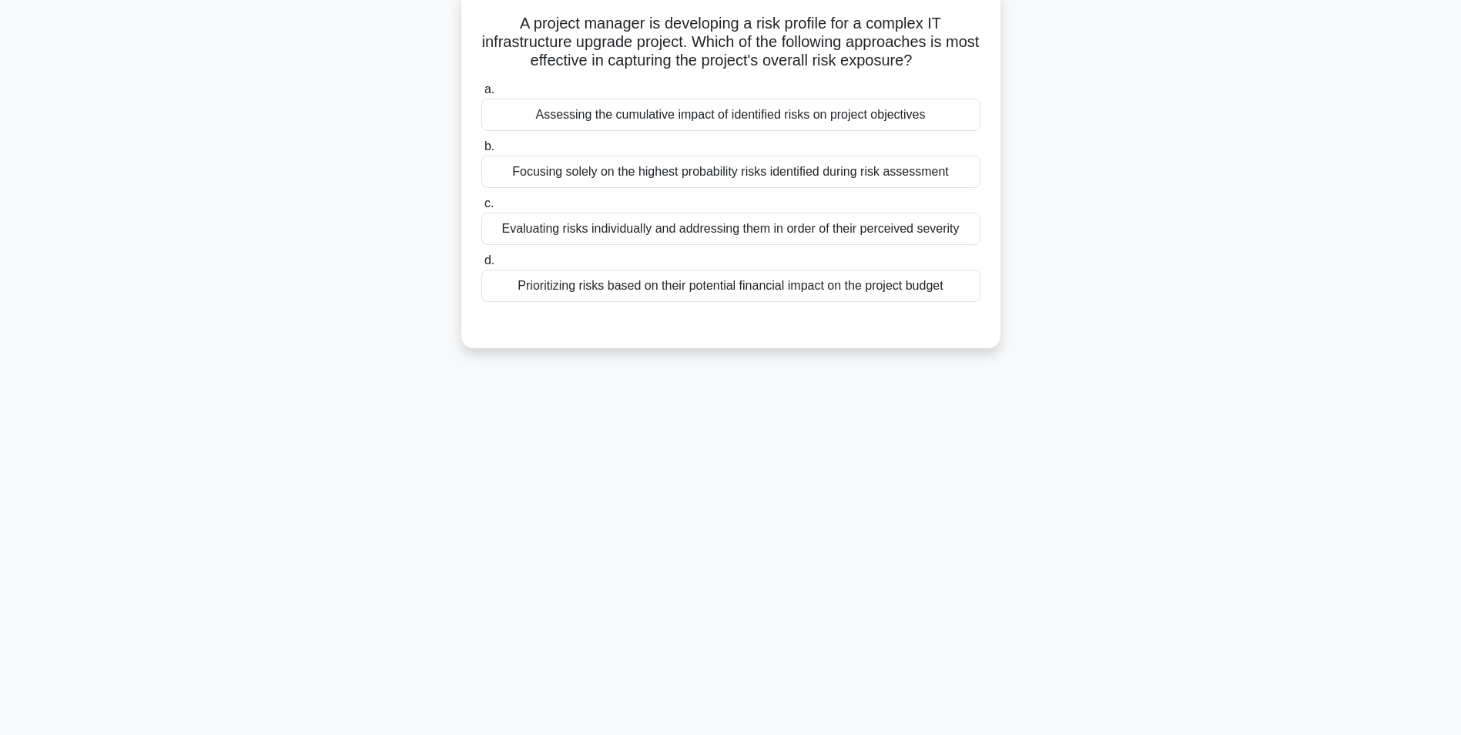
click at [971, 115] on div "Assessing the cumulative impact of identified risks on project objectives" at bounding box center [730, 115] width 499 height 32
click at [481, 95] on input "a. Assessing the cumulative impact of identified risks on project objectives" at bounding box center [481, 90] width 0 height 10
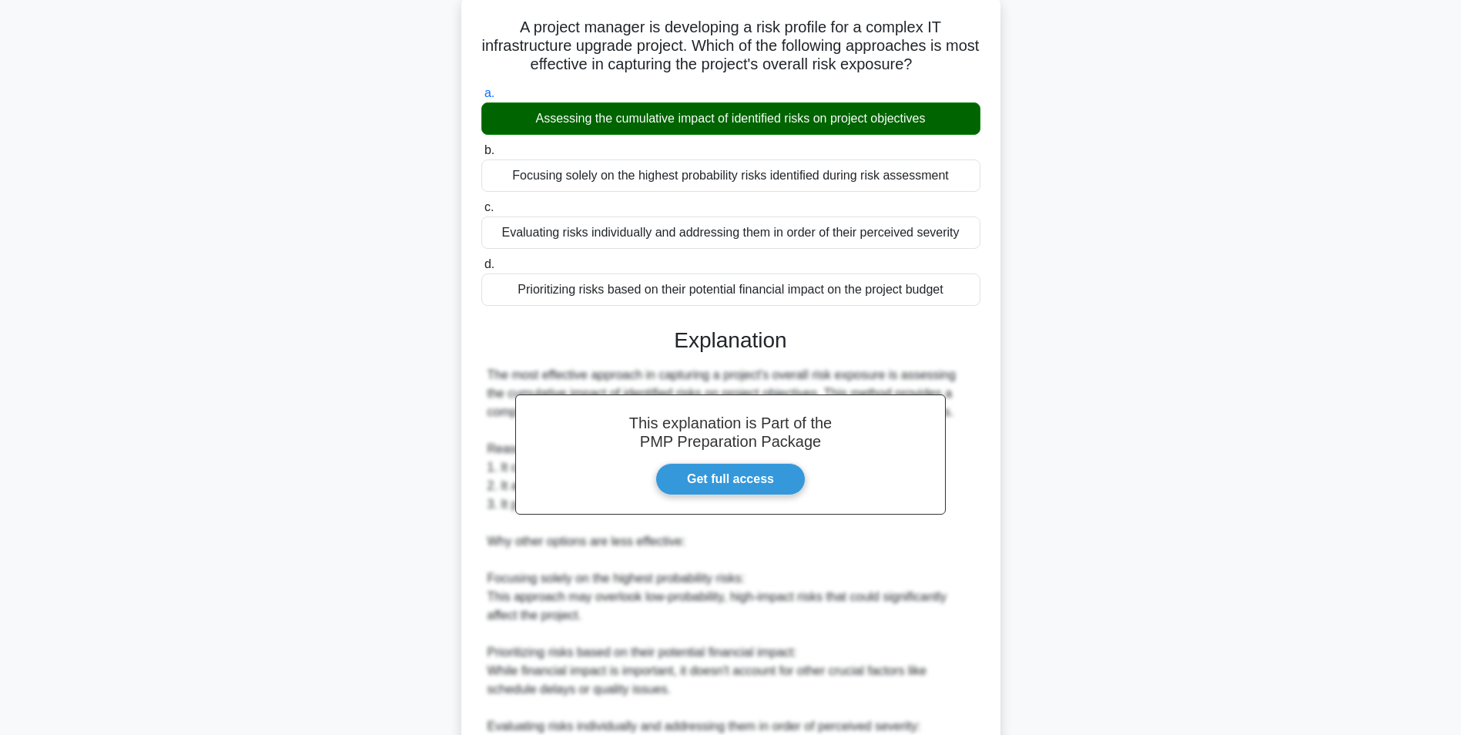
click at [1313, 405] on main "14:28 Stop PMP Expert 9/20 A project manager is developing a risk profile for a…" at bounding box center [730, 457] width 1461 height 1011
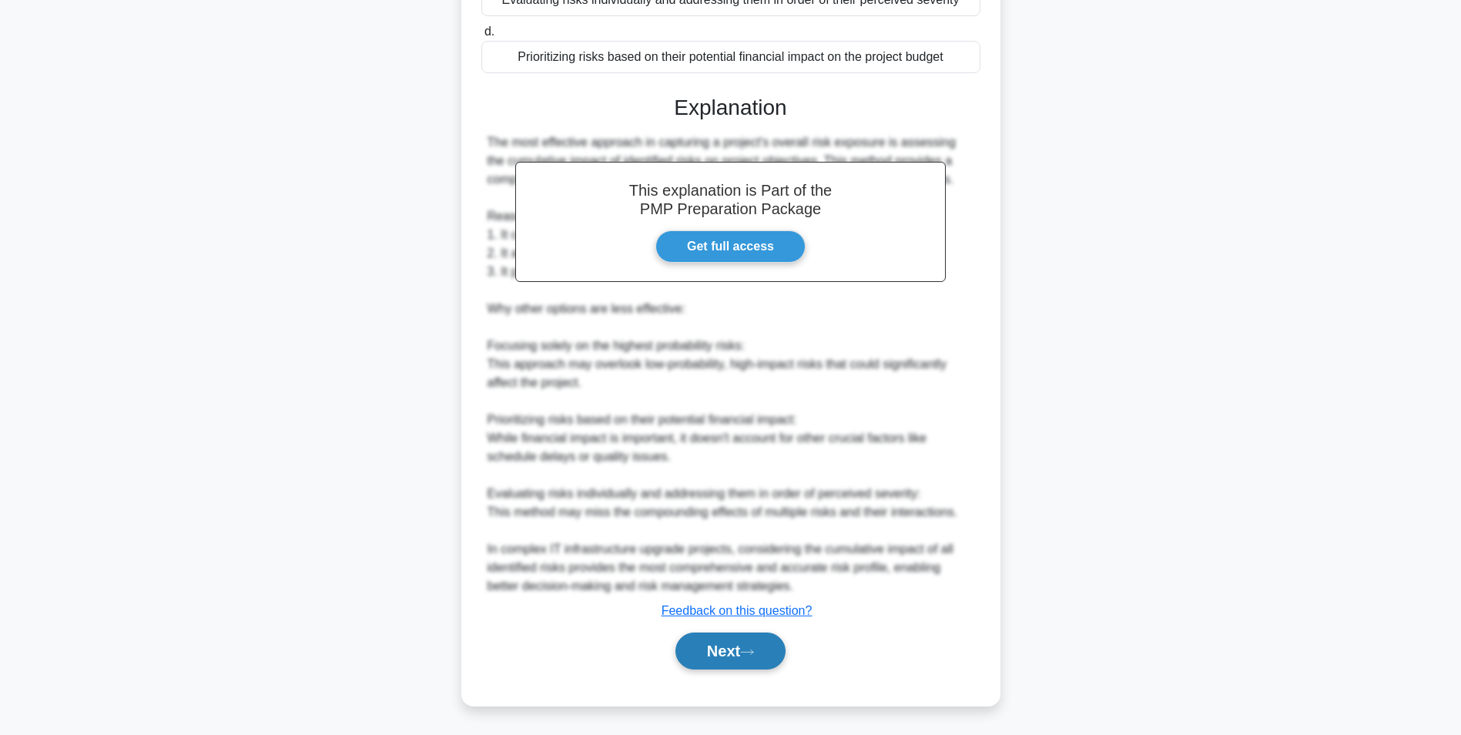
click at [719, 646] on button "Next" at bounding box center [731, 650] width 110 height 37
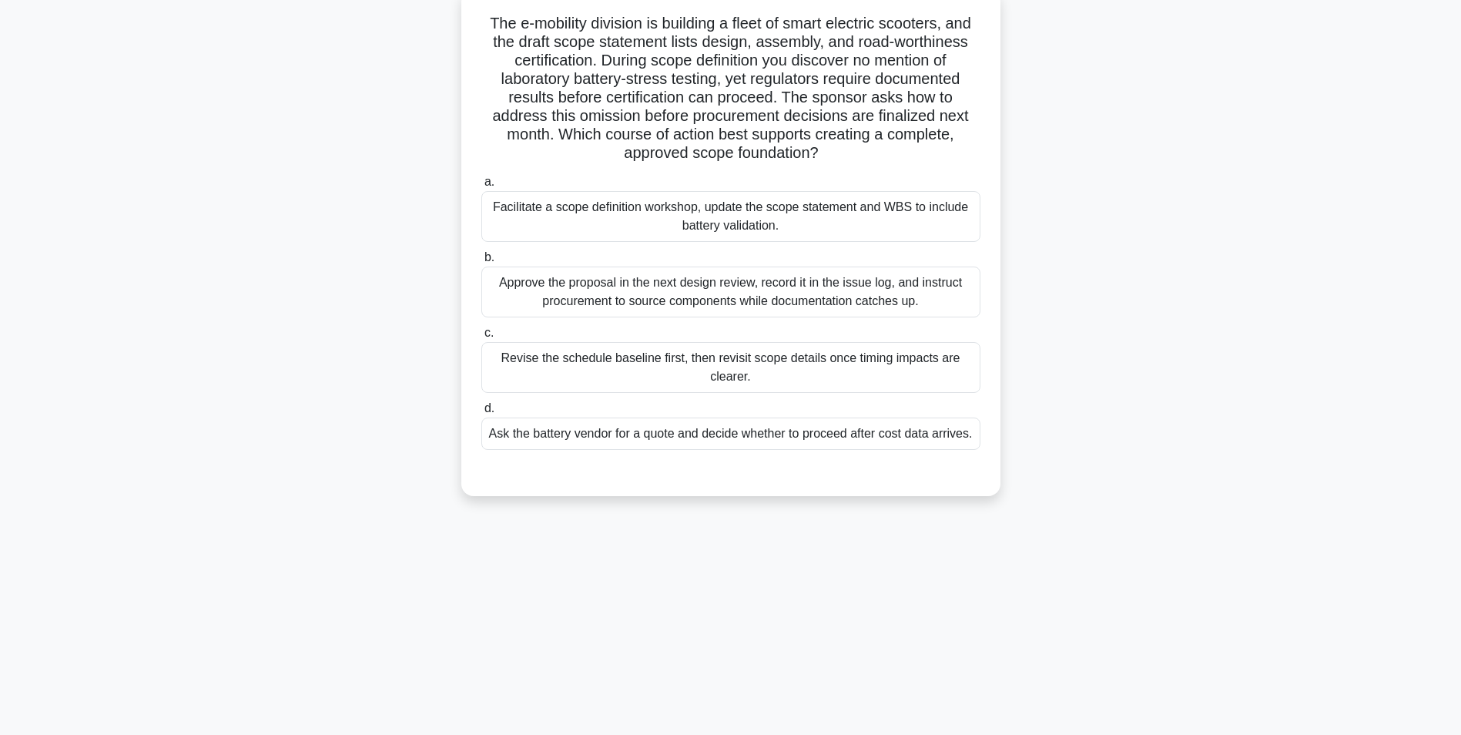
scroll to position [97, 0]
click at [965, 197] on div "Facilitate a scope definition workshop, update the scope statement and WBS to i…" at bounding box center [730, 216] width 499 height 51
click at [481, 187] on input "a. Facilitate a scope definition workshop, update the scope statement and WBS t…" at bounding box center [481, 182] width 0 height 10
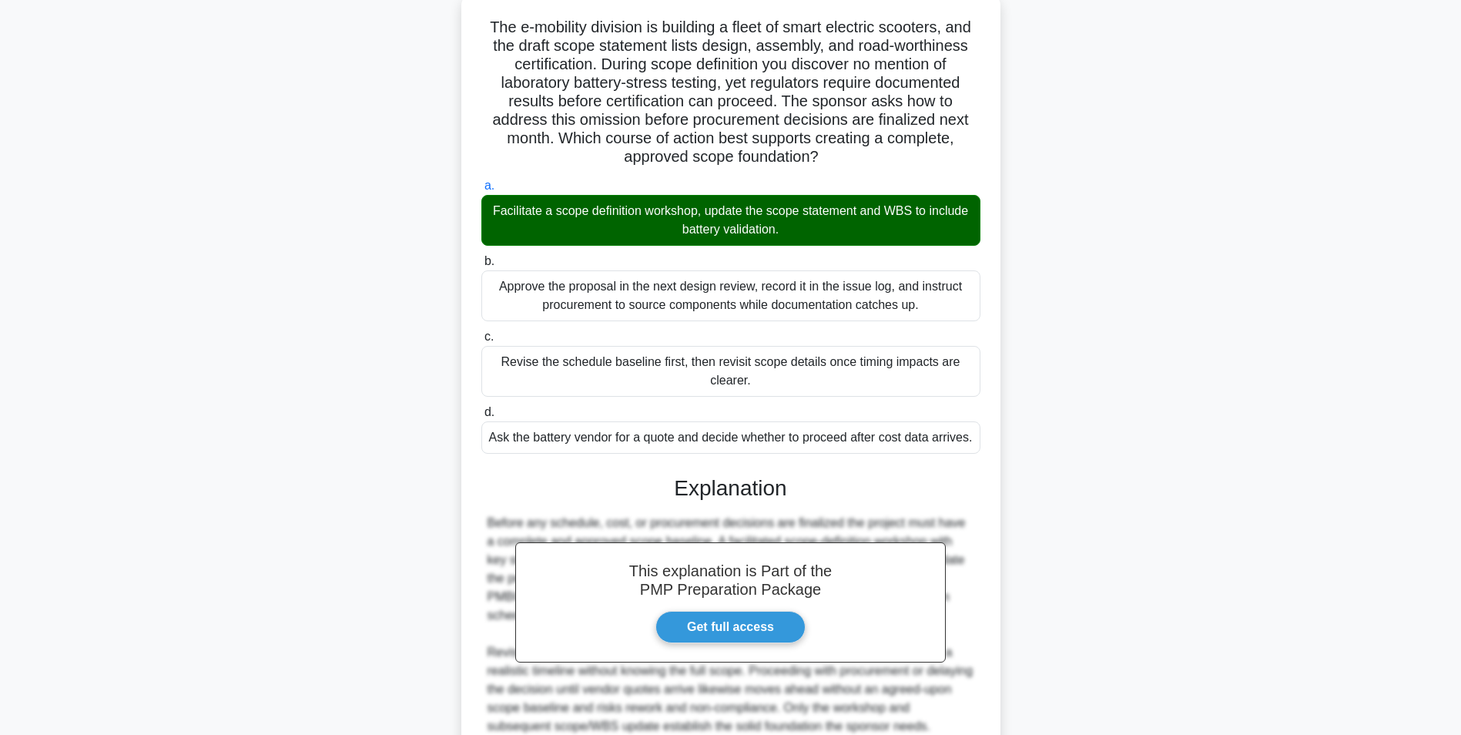
click at [1392, 374] on main "13:49 Stop PMP Expert 10/20 The e-mobility division is building a fleet of smar…" at bounding box center [730, 411] width 1461 height 918
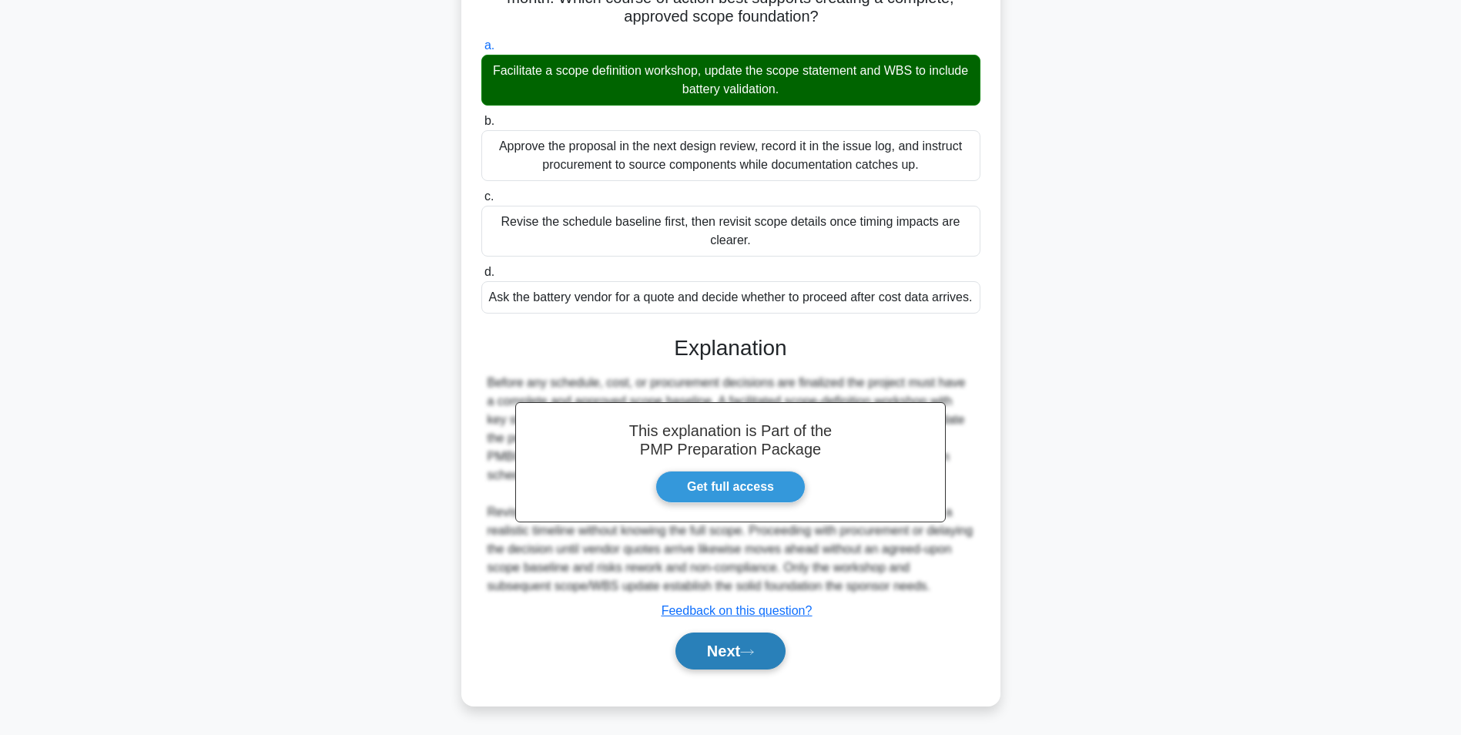
click at [764, 657] on button "Next" at bounding box center [731, 650] width 110 height 37
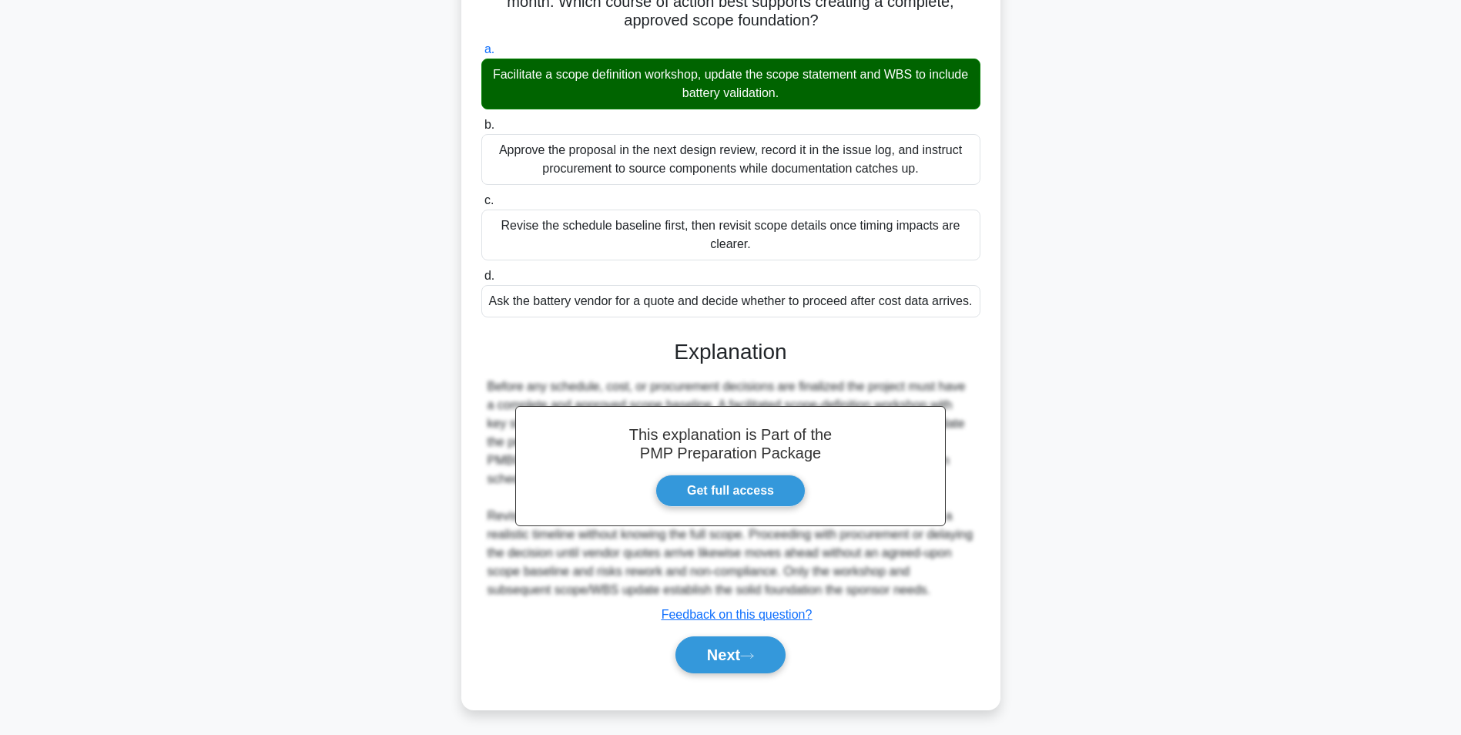
scroll to position [97, 0]
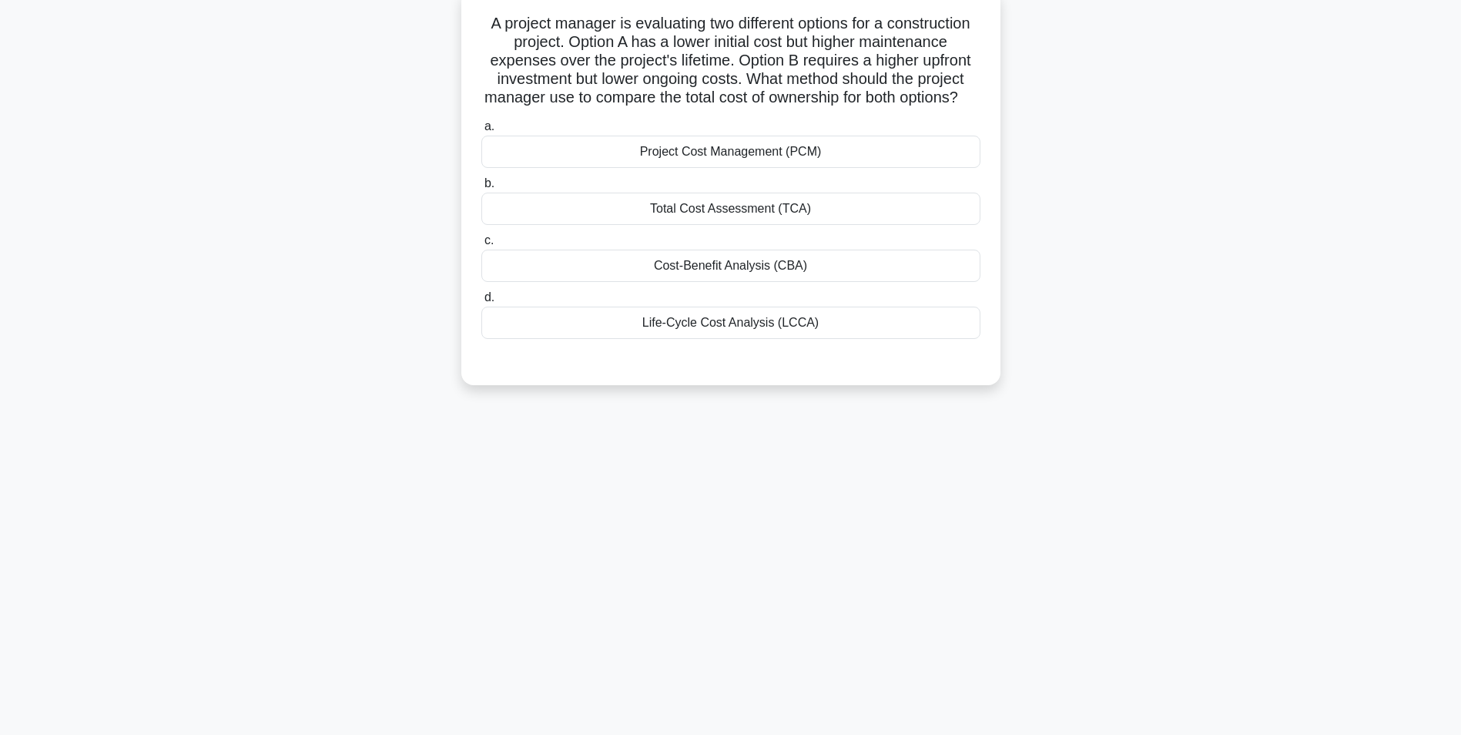
click at [899, 333] on div "Life-Cycle Cost Analysis (LCCA)" at bounding box center [730, 323] width 499 height 32
click at [481, 303] on input "d. Life-Cycle Cost Analysis (LCCA)" at bounding box center [481, 298] width 0 height 10
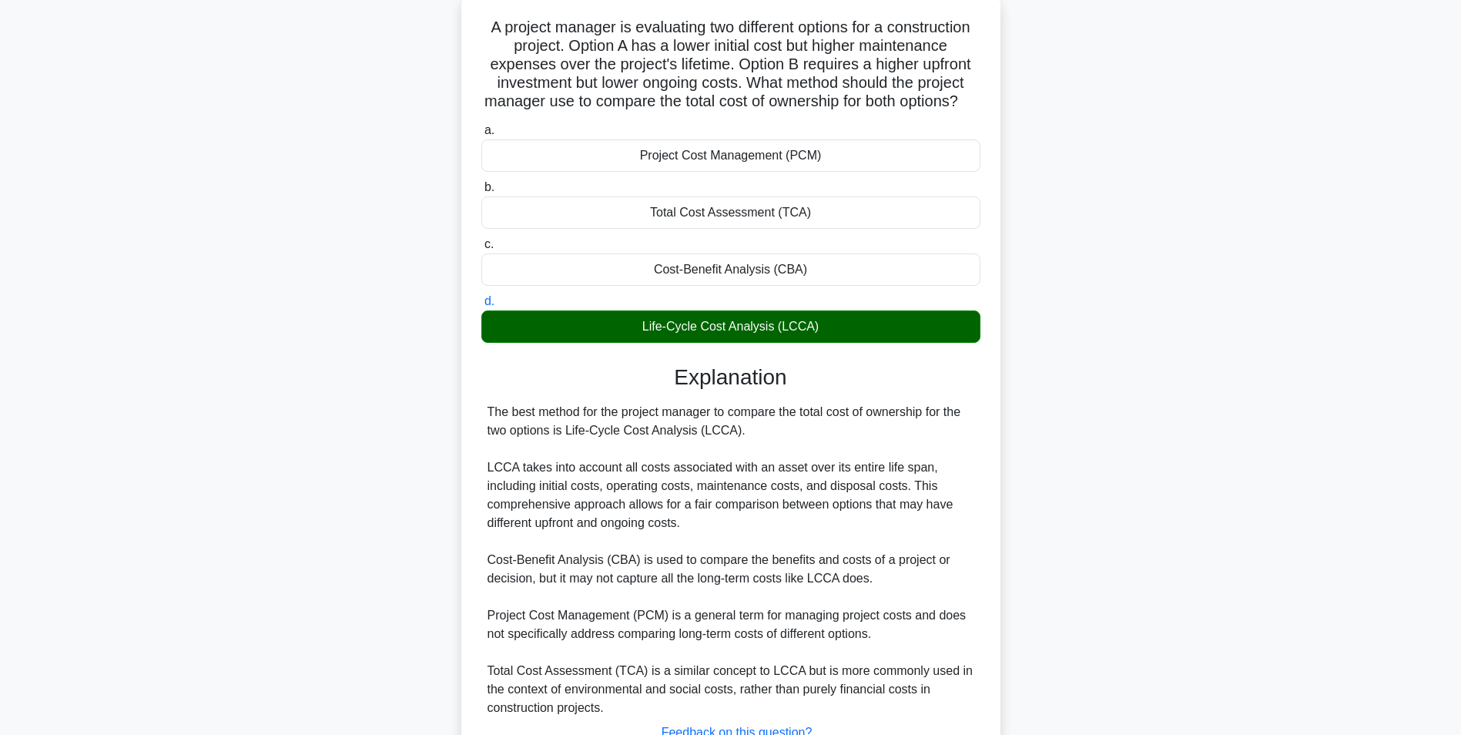
scroll to position [234, 0]
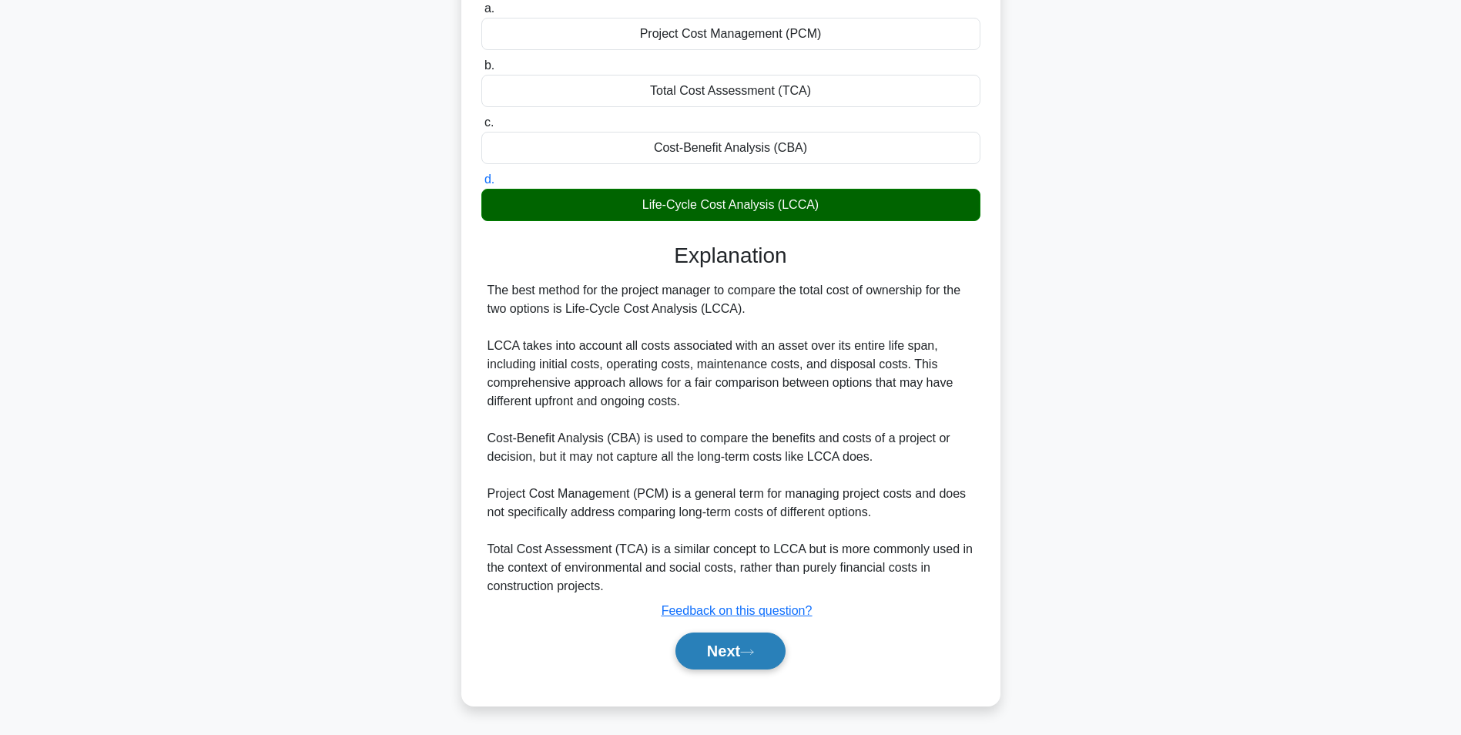
click at [729, 645] on button "Next" at bounding box center [731, 650] width 110 height 37
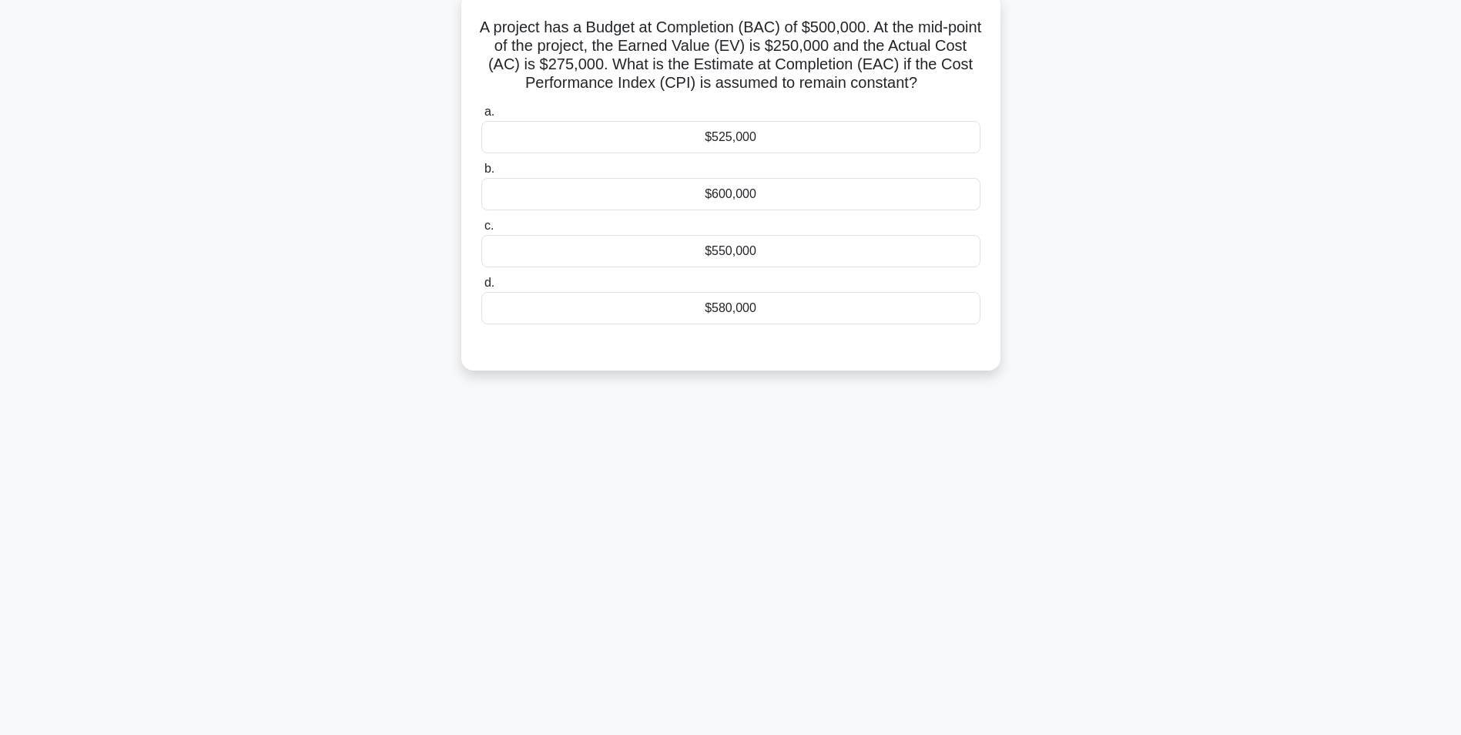
scroll to position [97, 0]
click at [850, 313] on div "$580,000" at bounding box center [730, 304] width 499 height 32
click at [481, 284] on input "d. $580,000" at bounding box center [481, 279] width 0 height 10
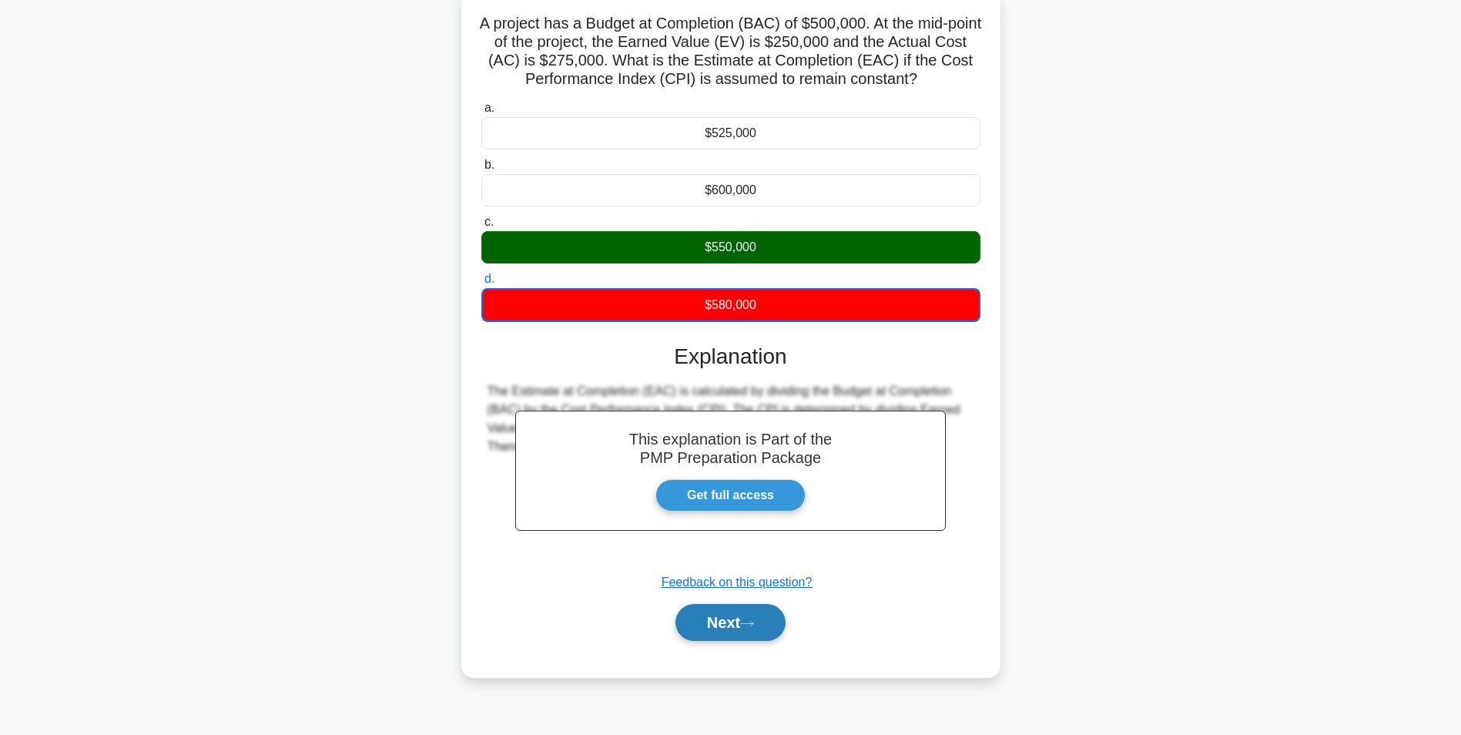
click at [732, 627] on button "Next" at bounding box center [731, 622] width 110 height 37
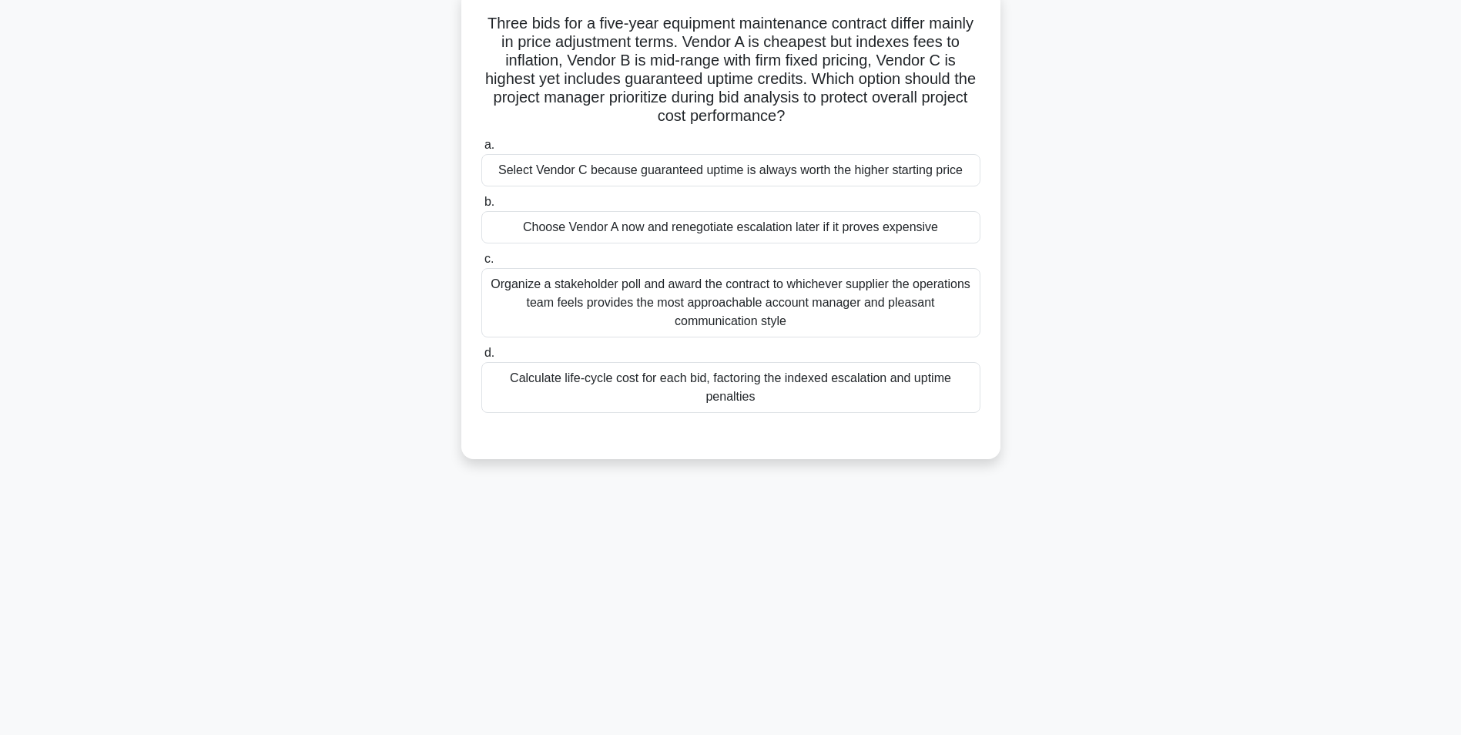
click at [894, 408] on div "Calculate life-cycle cost for each bid, factoring the indexed escalation and up…" at bounding box center [730, 387] width 499 height 51
click at [481, 358] on input "d. Calculate life-cycle cost for each bid, factoring the indexed escalation and…" at bounding box center [481, 353] width 0 height 10
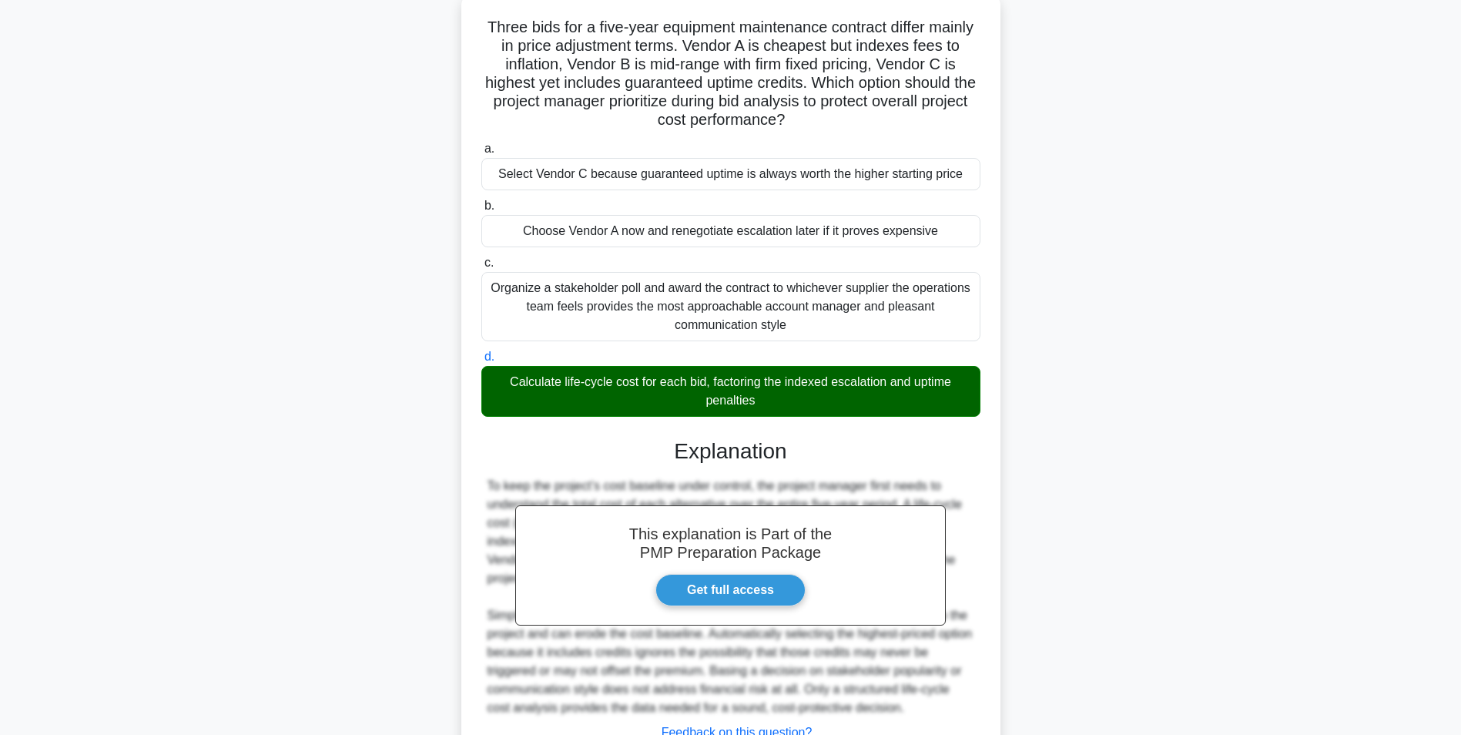
scroll to position [216, 0]
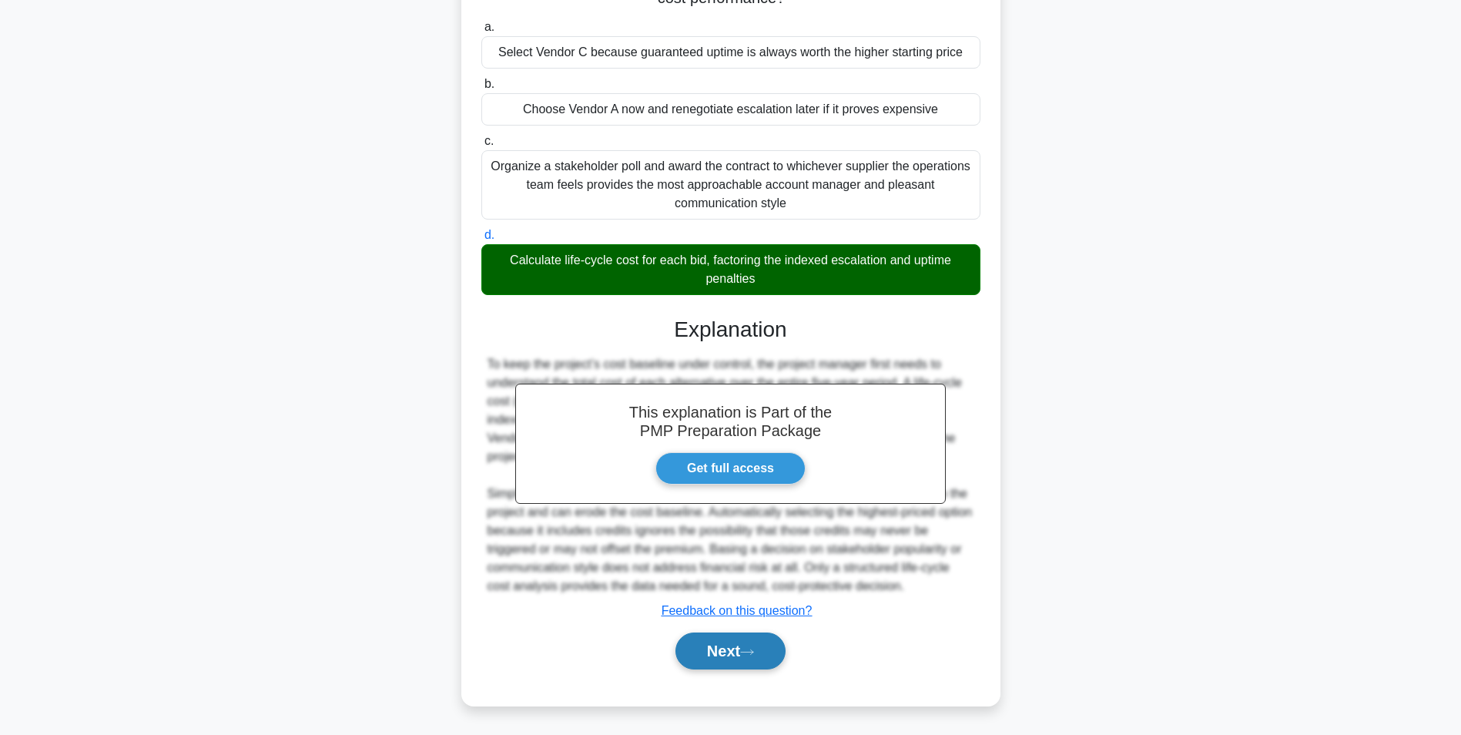
click at [753, 634] on button "Next" at bounding box center [731, 650] width 110 height 37
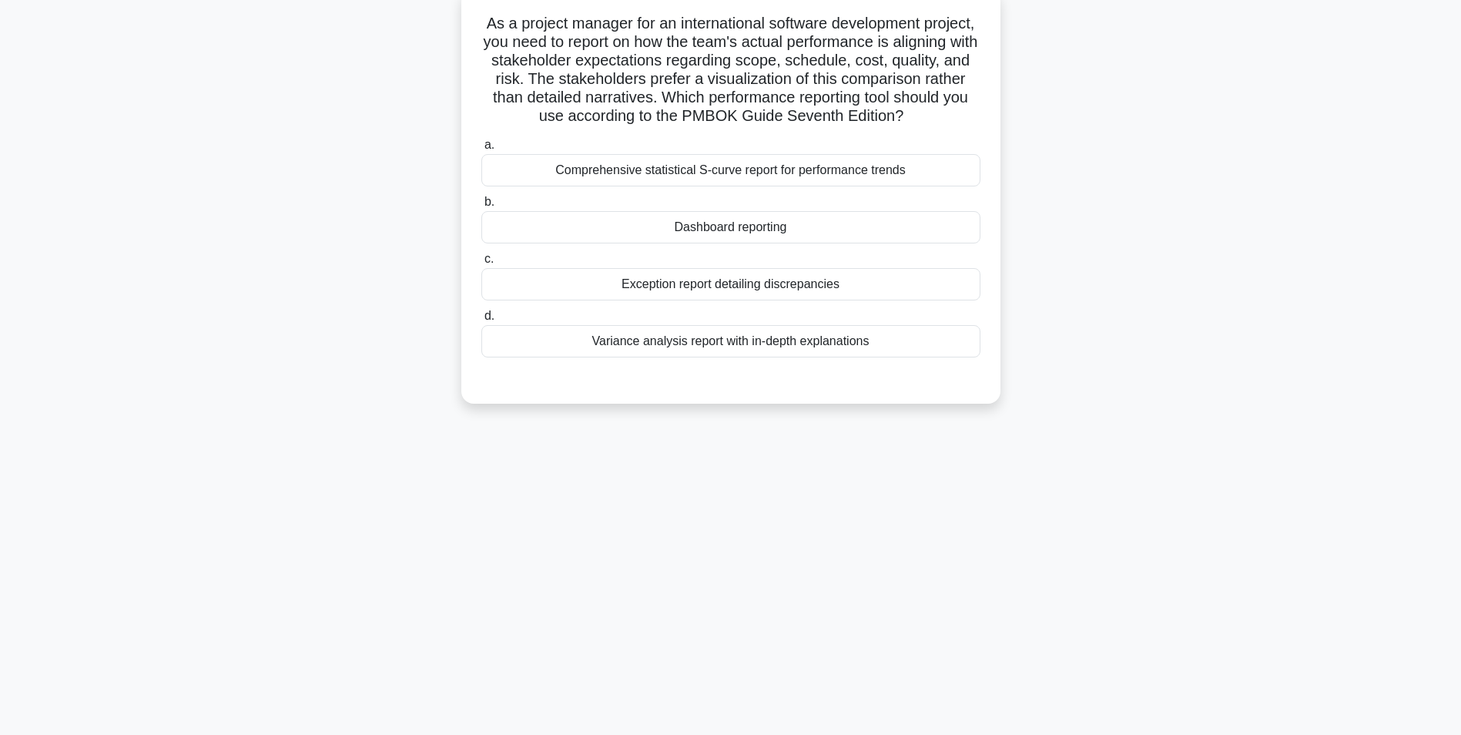
scroll to position [97, 0]
click at [957, 186] on div "Comprehensive statistical S-curve report for performance trends" at bounding box center [730, 170] width 499 height 32
click at [481, 150] on input "a. Comprehensive statistical S-curve report for performance trends" at bounding box center [481, 145] width 0 height 10
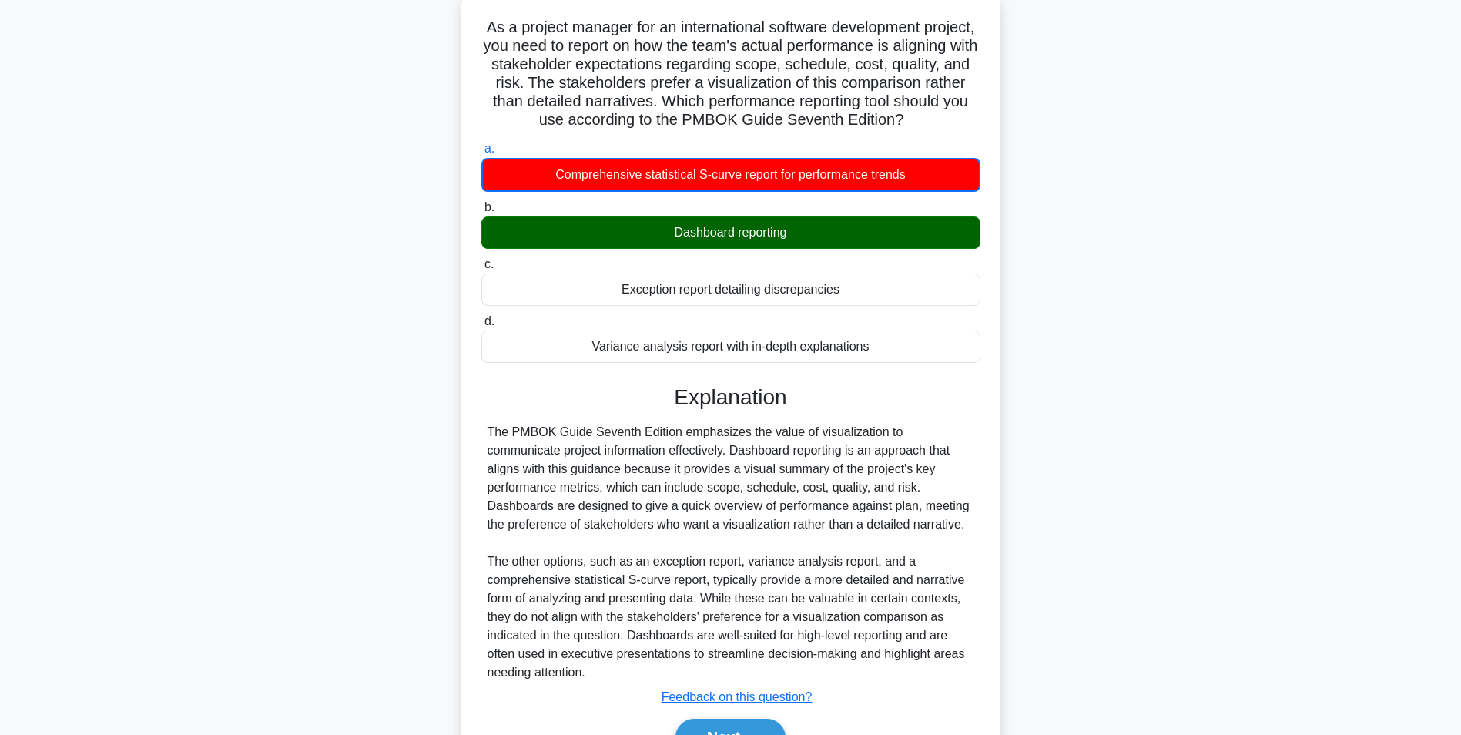
scroll to position [199, 0]
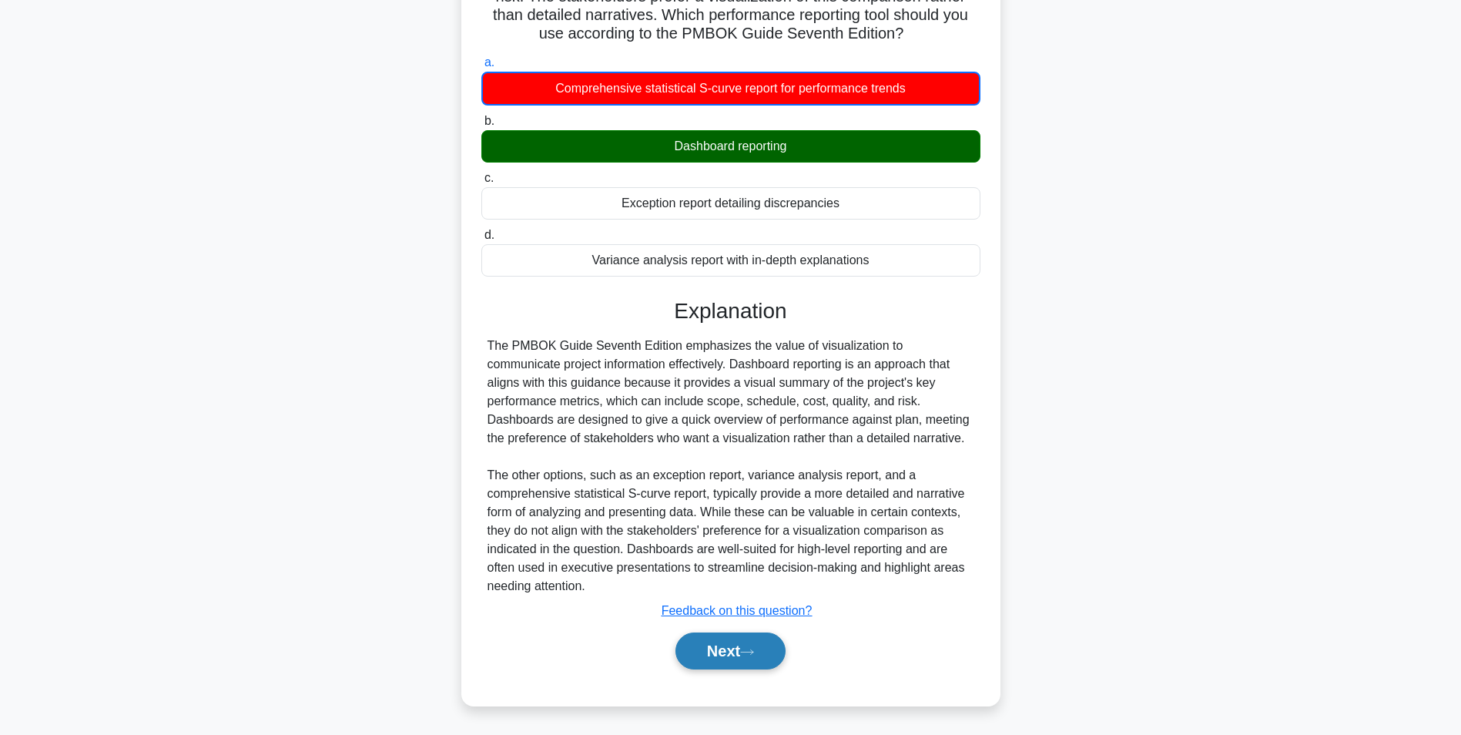
click at [742, 652] on button "Next" at bounding box center [731, 650] width 110 height 37
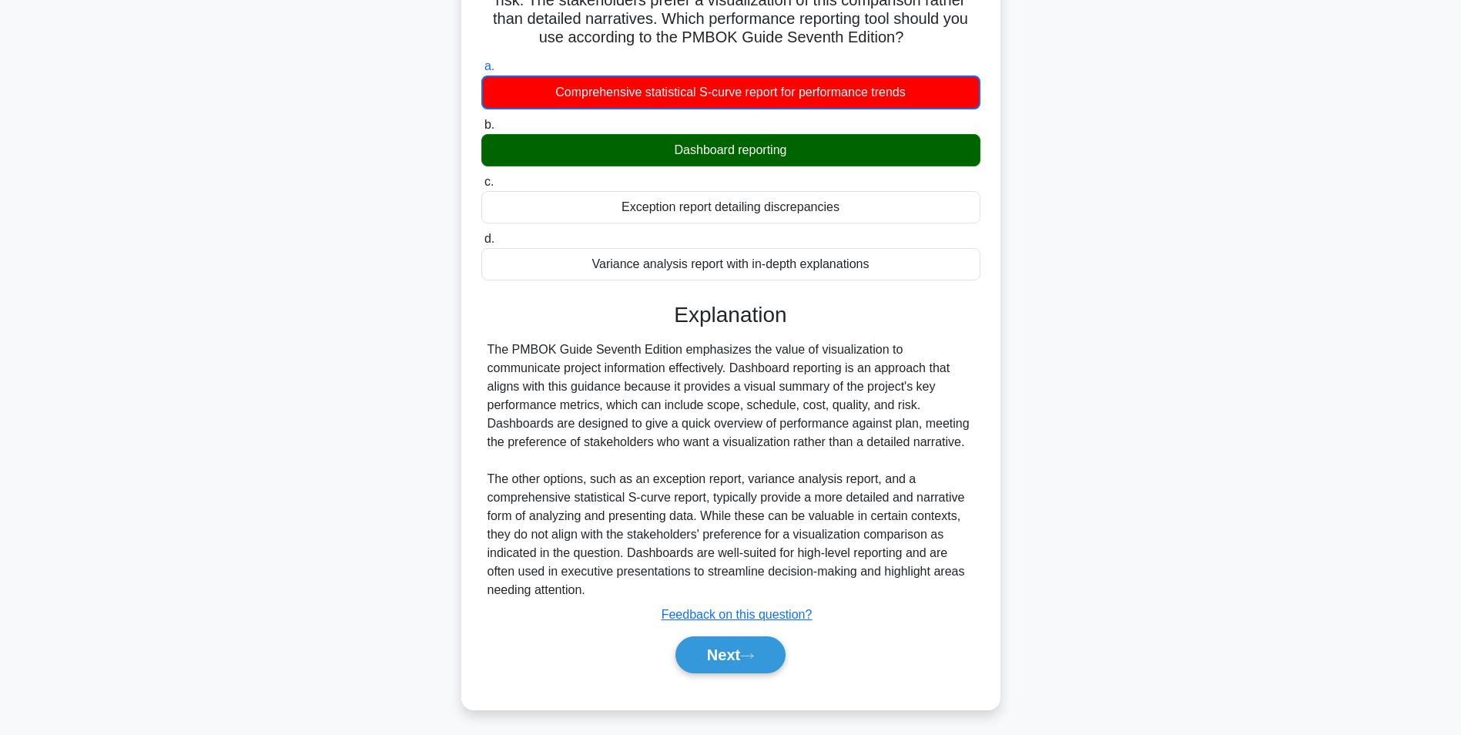
scroll to position [97, 0]
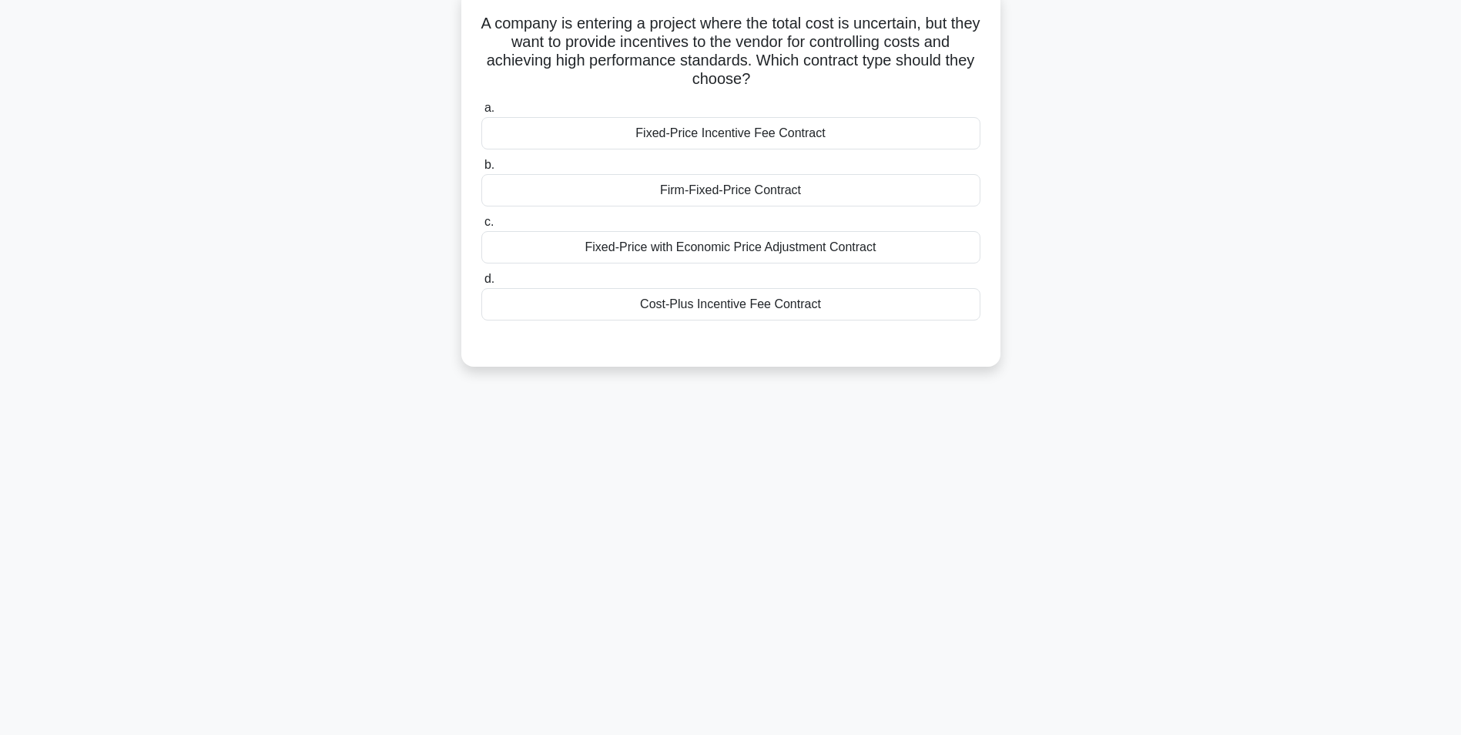
click at [851, 309] on div "Cost-Plus Incentive Fee Contract" at bounding box center [730, 304] width 499 height 32
click at [481, 284] on input "d. Cost-Plus Incentive Fee Contract" at bounding box center [481, 279] width 0 height 10
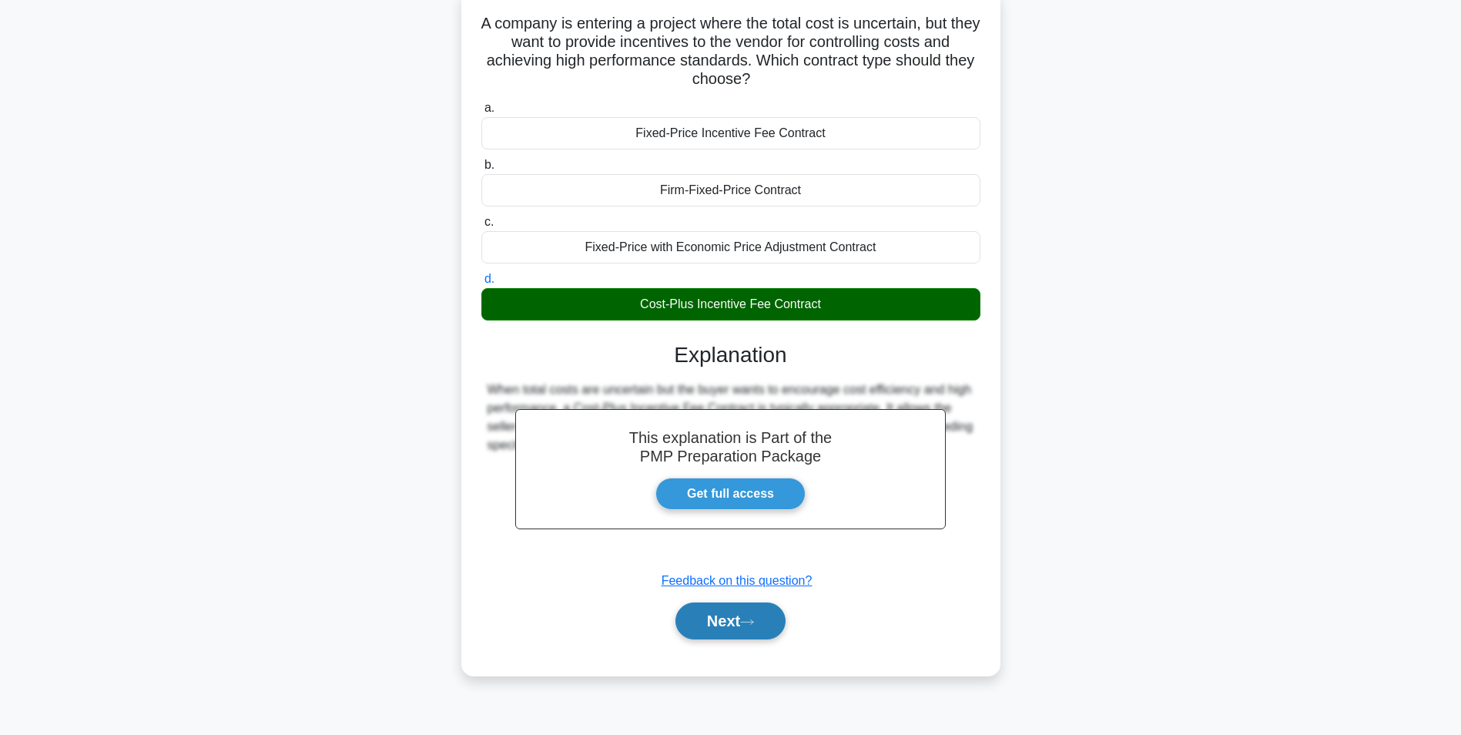
click at [748, 606] on button "Next" at bounding box center [731, 620] width 110 height 37
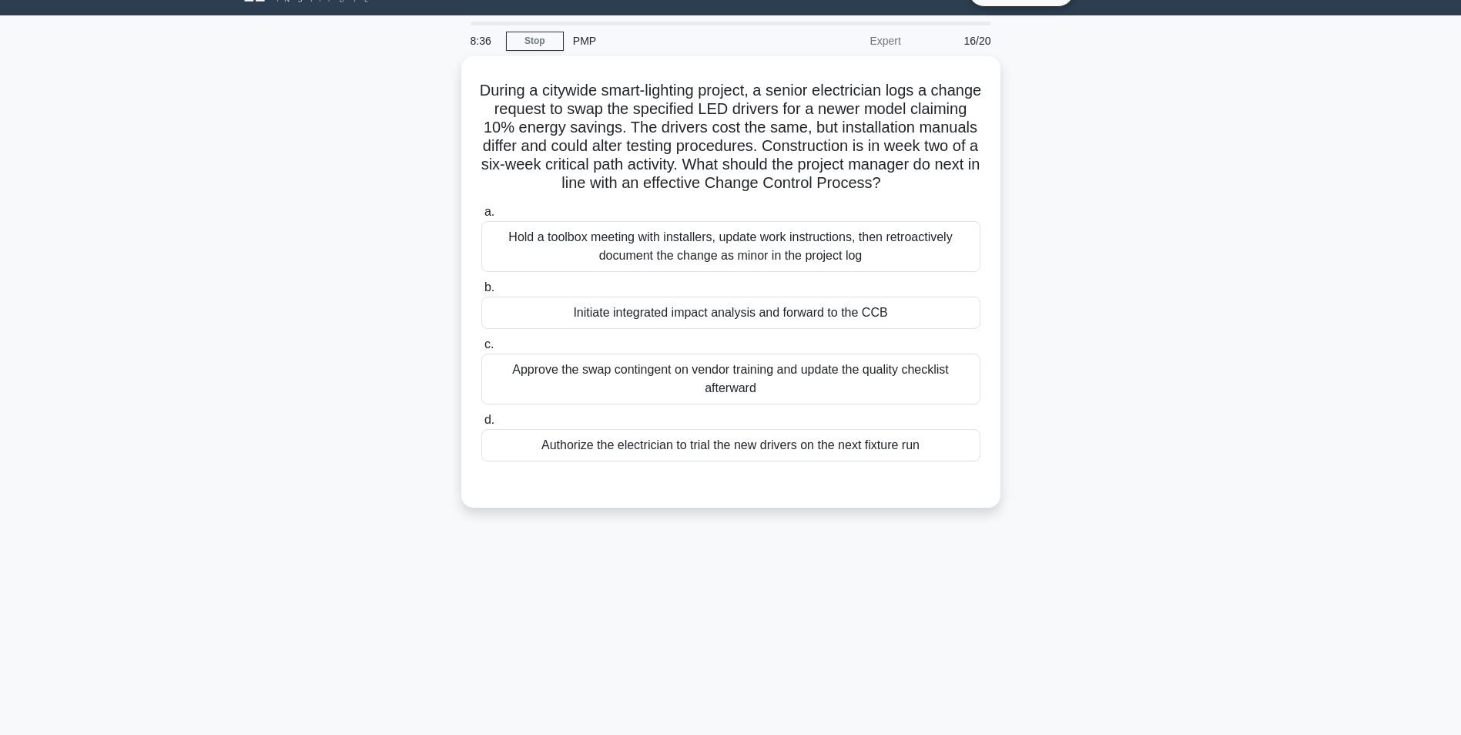
scroll to position [0, 0]
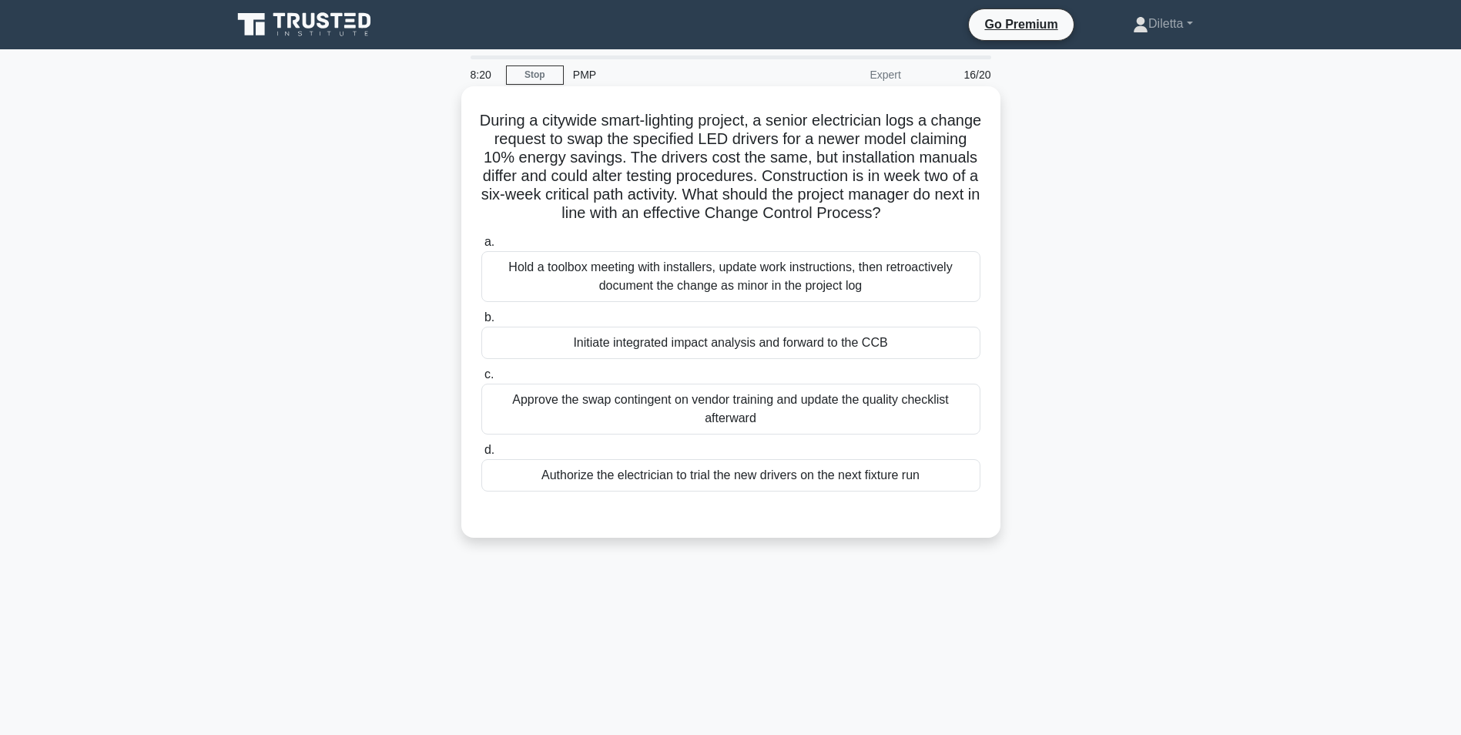
drag, startPoint x: 958, startPoint y: 341, endPoint x: 916, endPoint y: 344, distance: 41.7
click at [916, 344] on div "Initiate integrated impact analysis and forward to the CCB" at bounding box center [730, 343] width 499 height 32
click at [481, 323] on input "b. Initiate integrated impact analysis and forward to the CCB" at bounding box center [481, 318] width 0 height 10
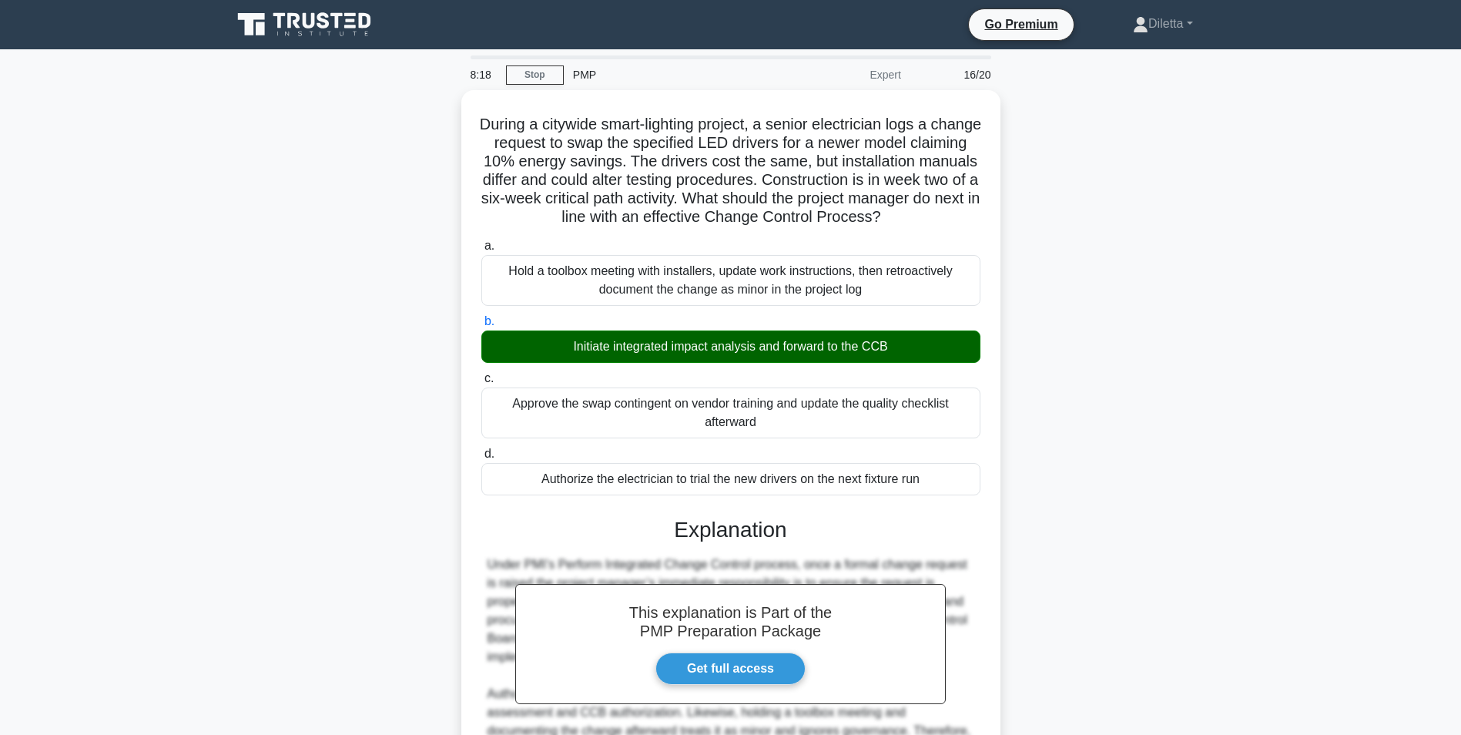
scroll to position [179, 0]
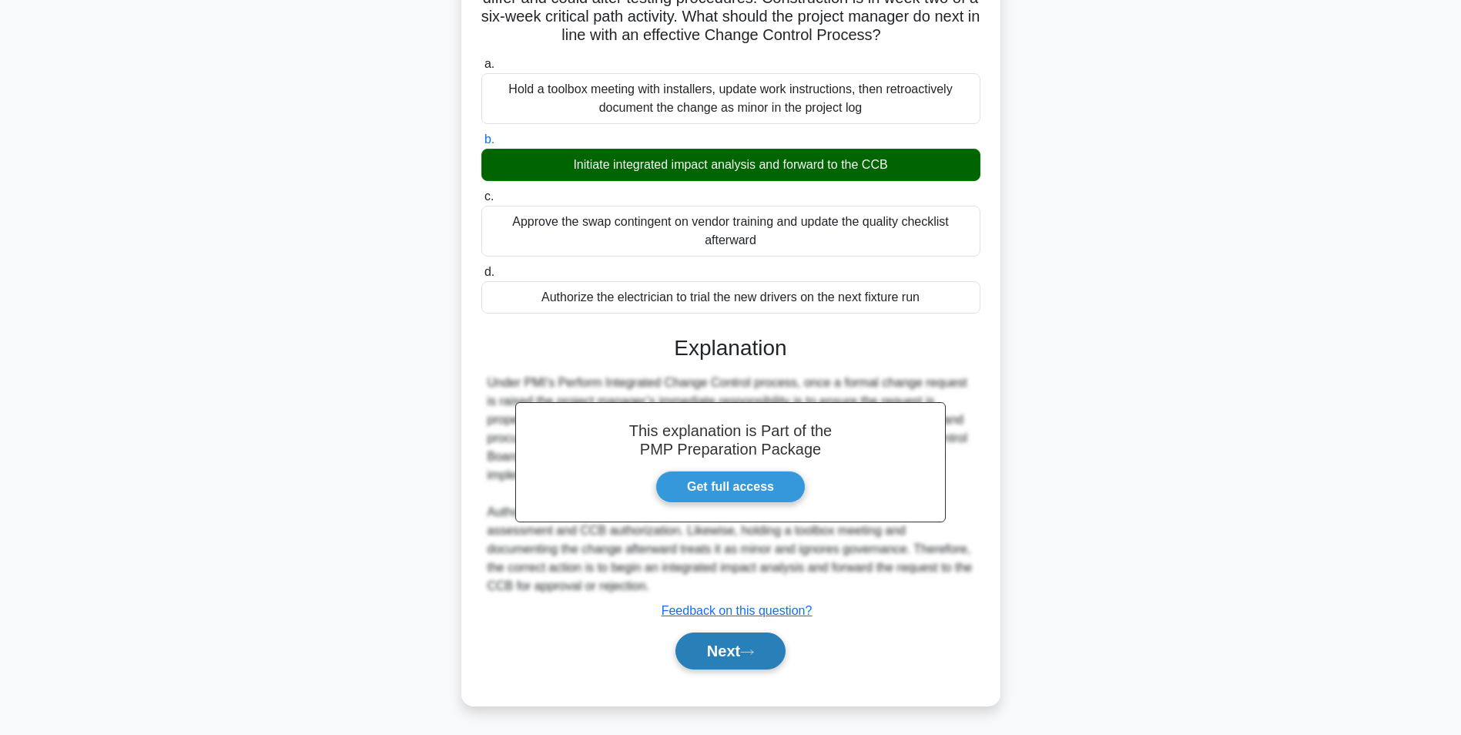
click at [753, 644] on button "Next" at bounding box center [731, 650] width 110 height 37
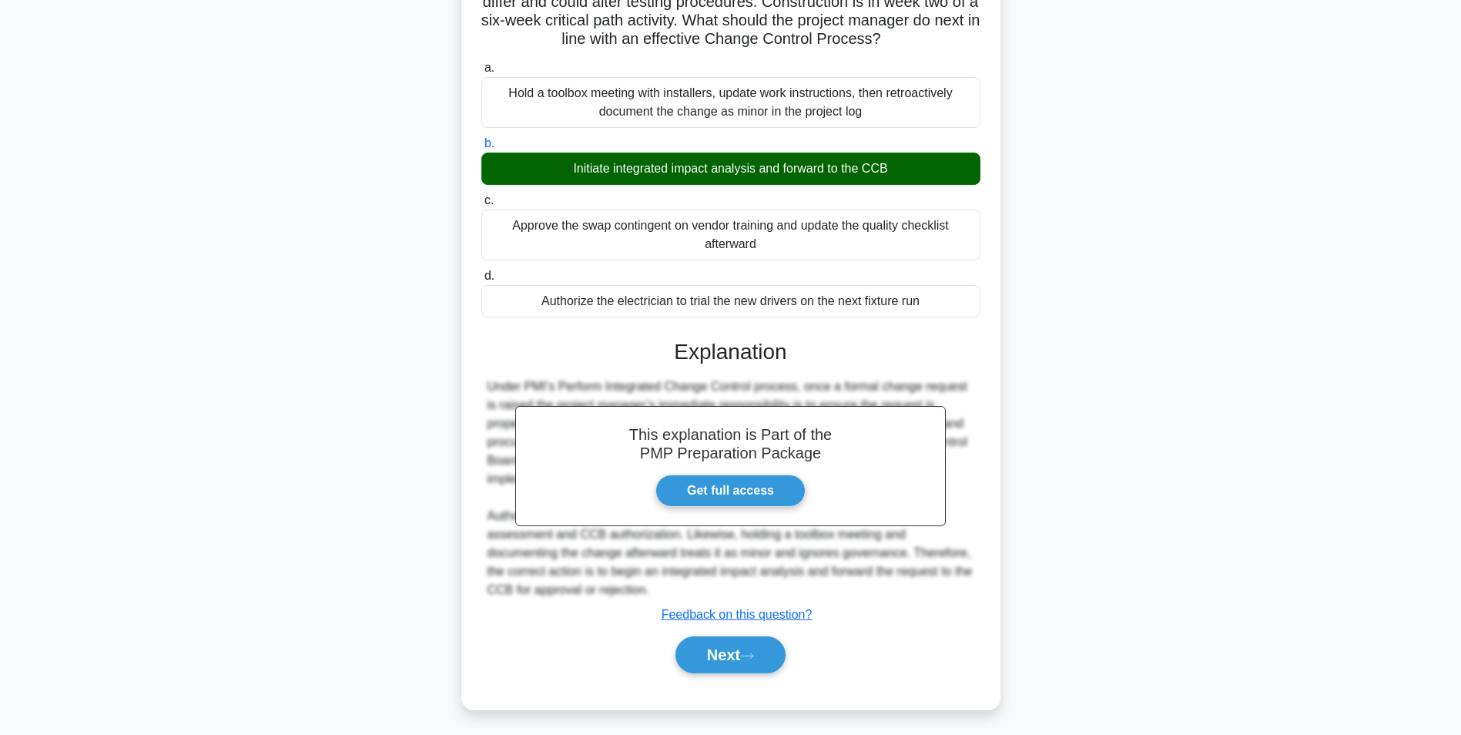
scroll to position [97, 0]
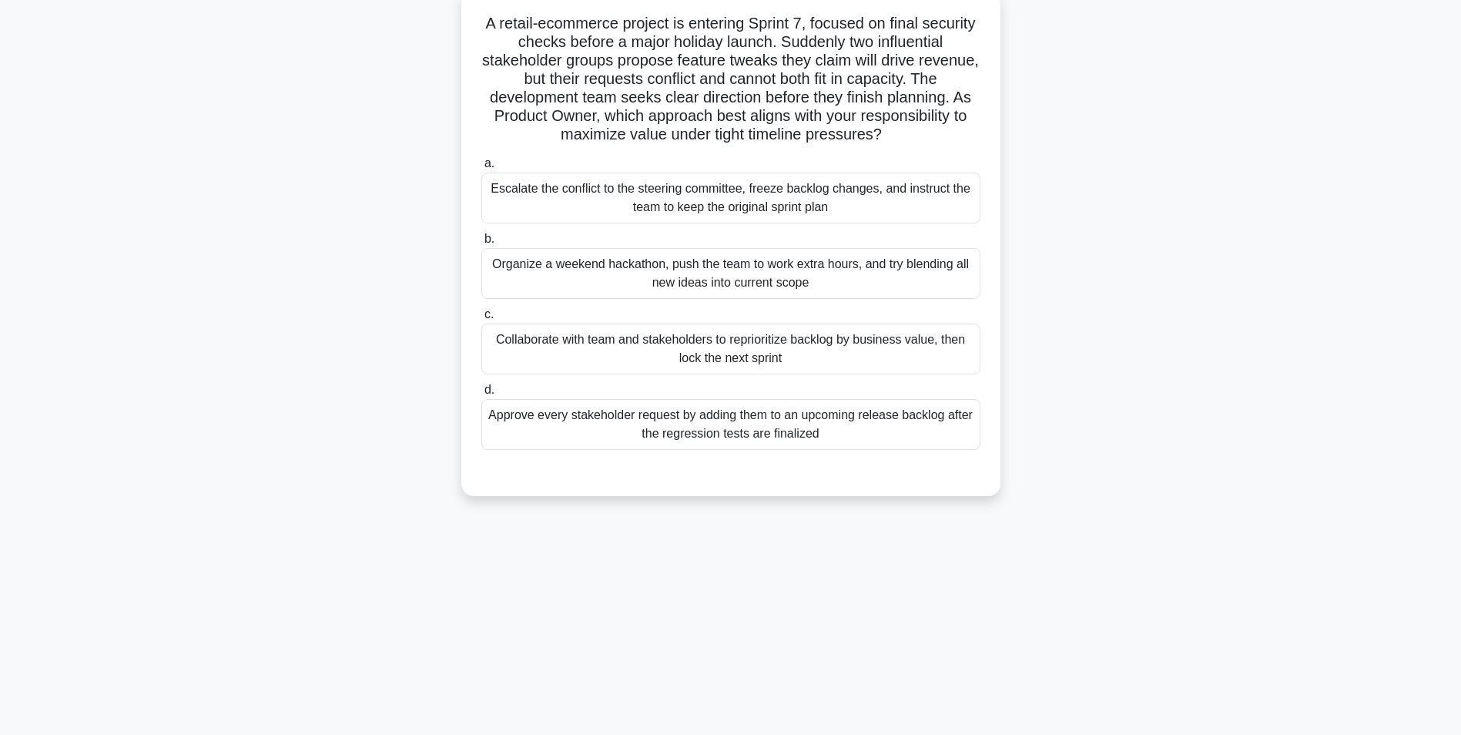
drag, startPoint x: 973, startPoint y: 350, endPoint x: 916, endPoint y: 344, distance: 57.3
click at [916, 344] on div "Collaborate with team and stakeholders to reprioritize backlog by business valu…" at bounding box center [730, 349] width 499 height 51
click at [481, 320] on input "c. Collaborate with team and stakeholders to reprioritize backlog by business v…" at bounding box center [481, 315] width 0 height 10
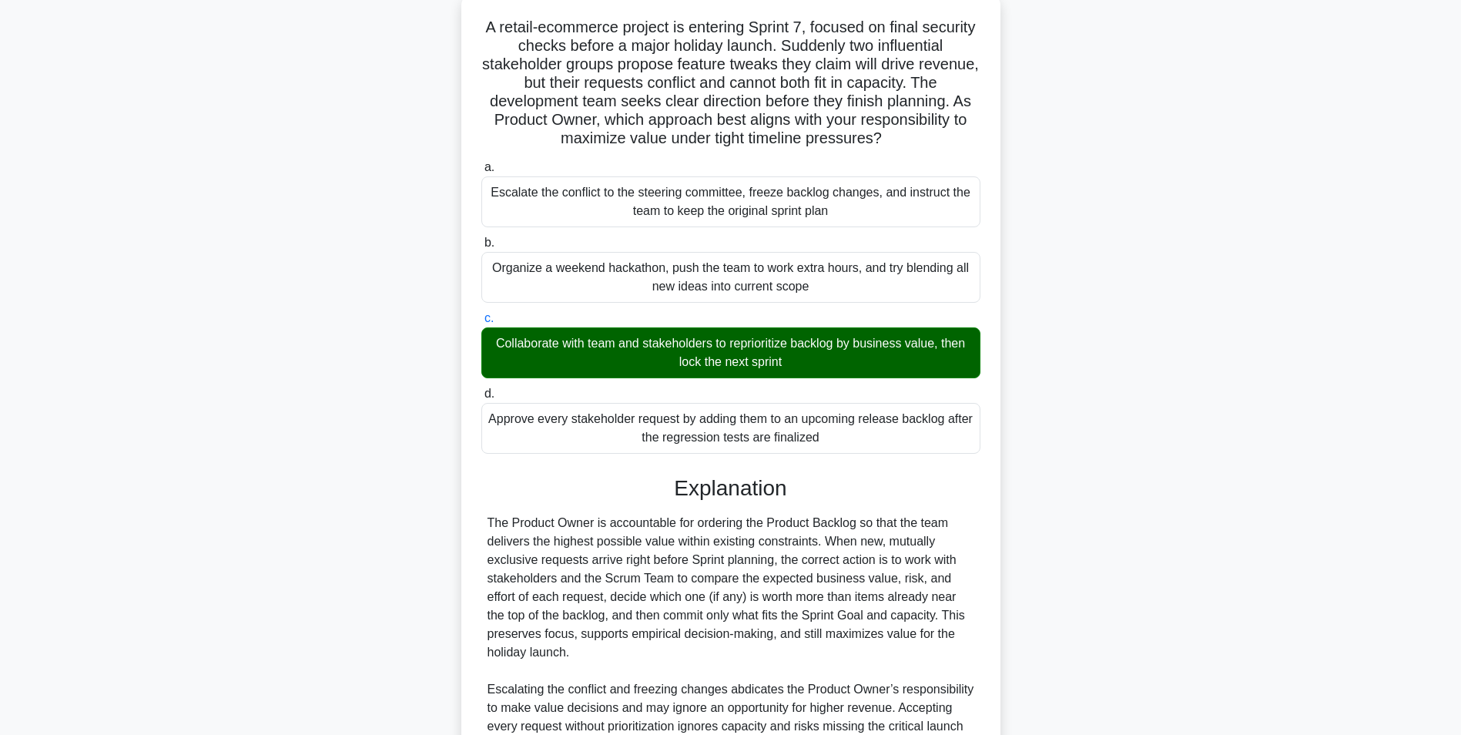
scroll to position [271, 0]
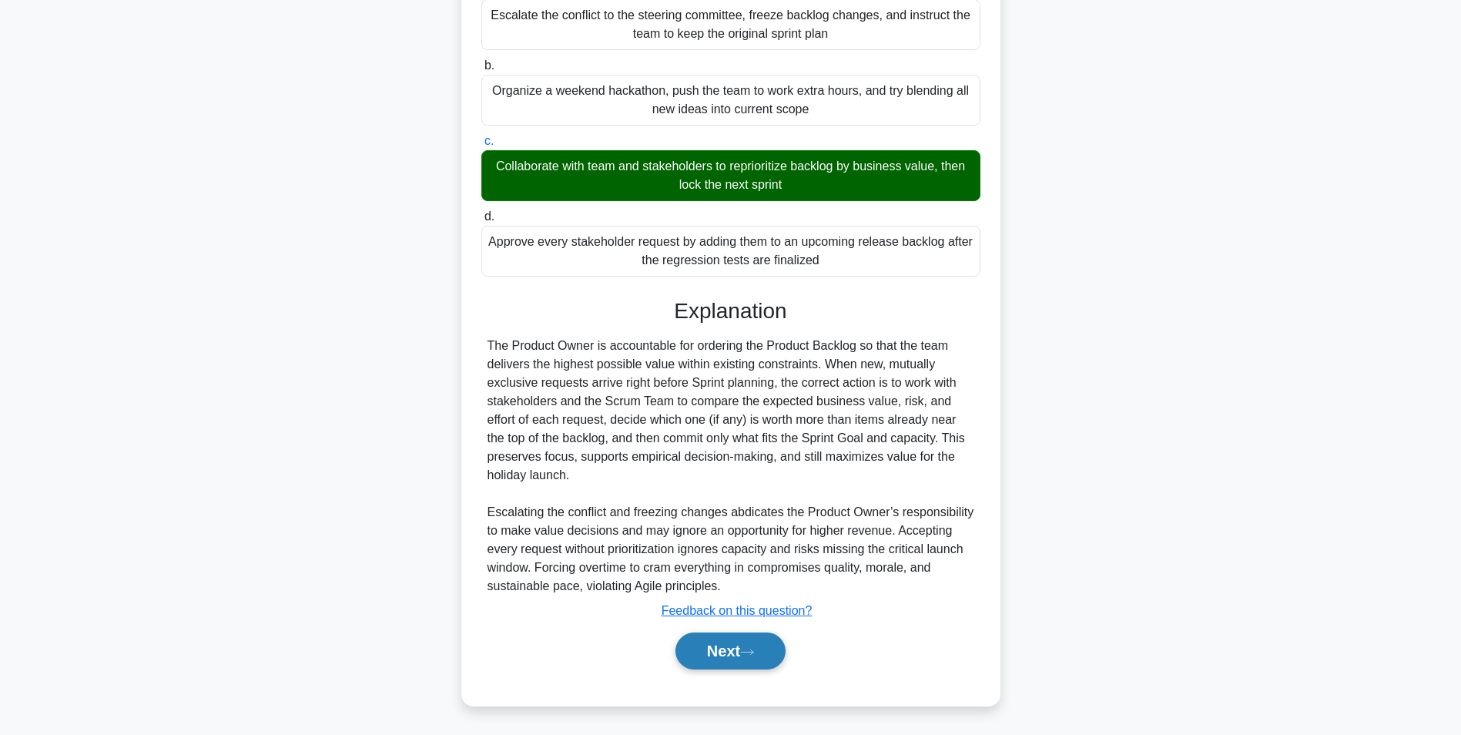
click at [724, 639] on button "Next" at bounding box center [731, 650] width 110 height 37
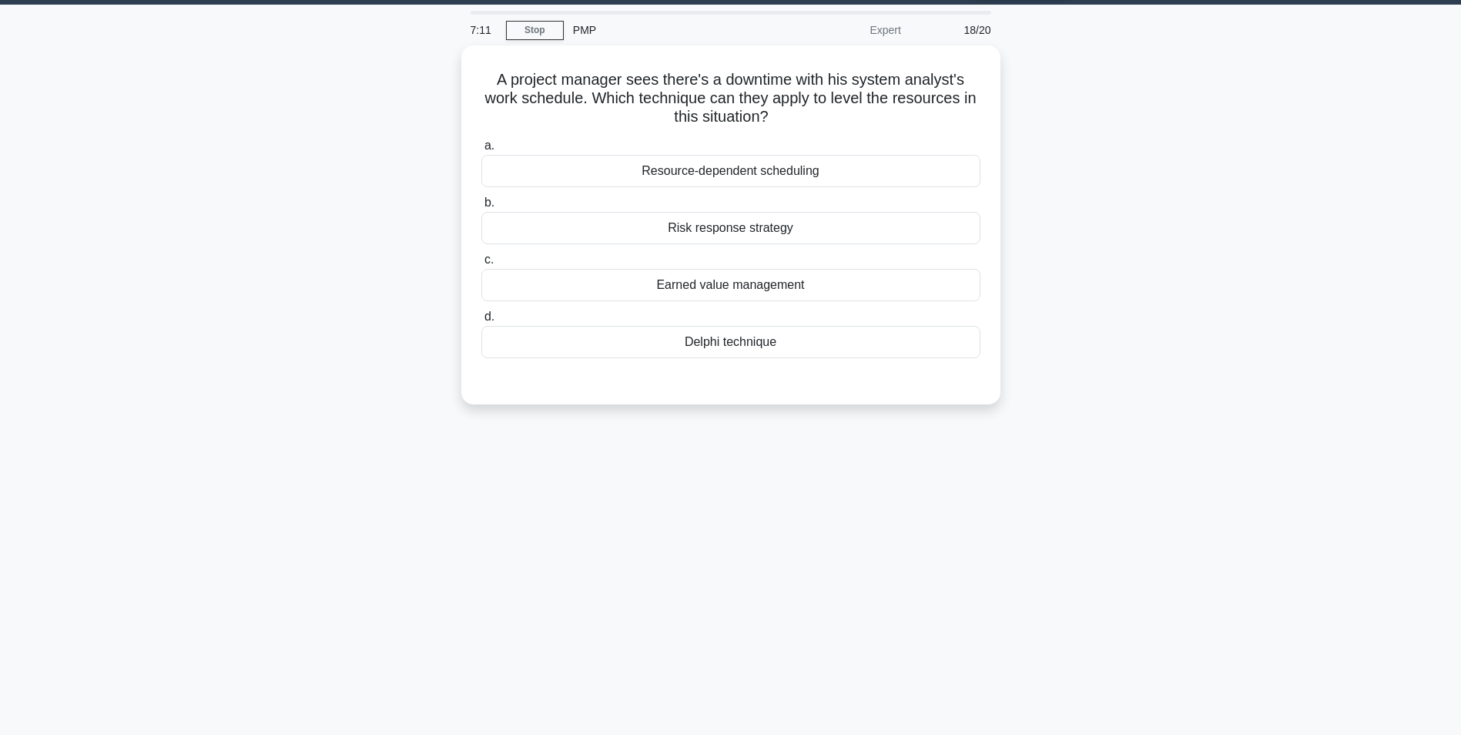
scroll to position [0, 0]
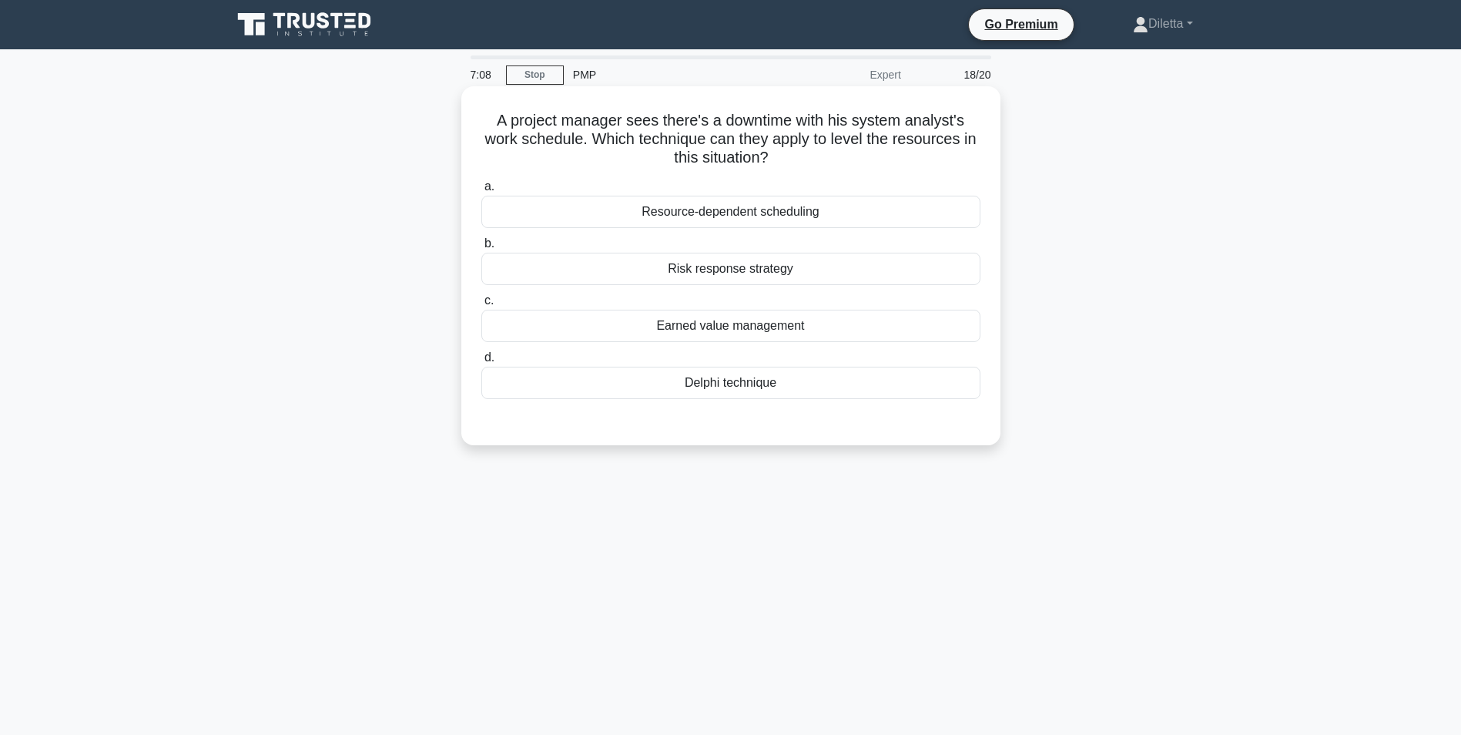
click at [941, 210] on div "Resource-dependent scheduling" at bounding box center [730, 212] width 499 height 32
click at [481, 192] on input "a. Resource-dependent scheduling" at bounding box center [481, 187] width 0 height 10
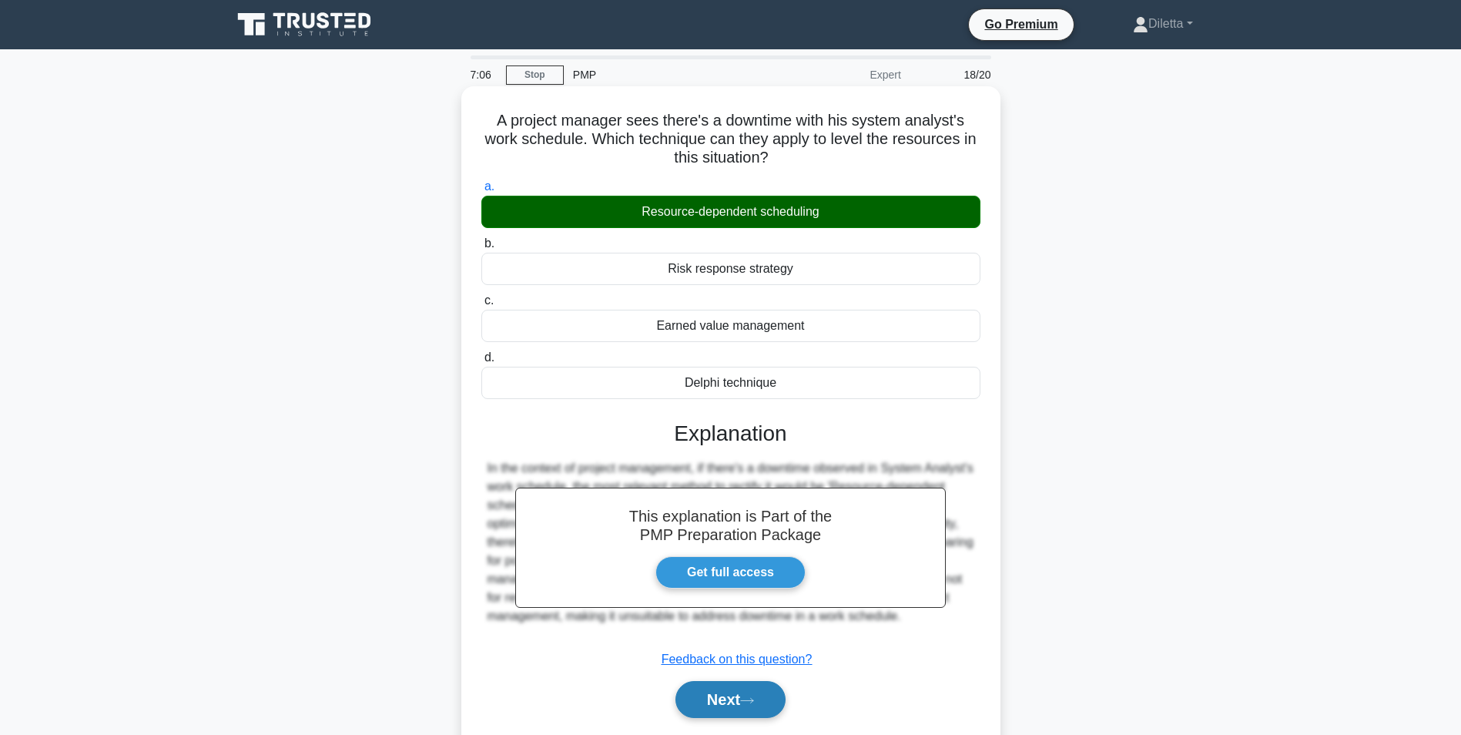
click at [740, 685] on button "Next" at bounding box center [731, 699] width 110 height 37
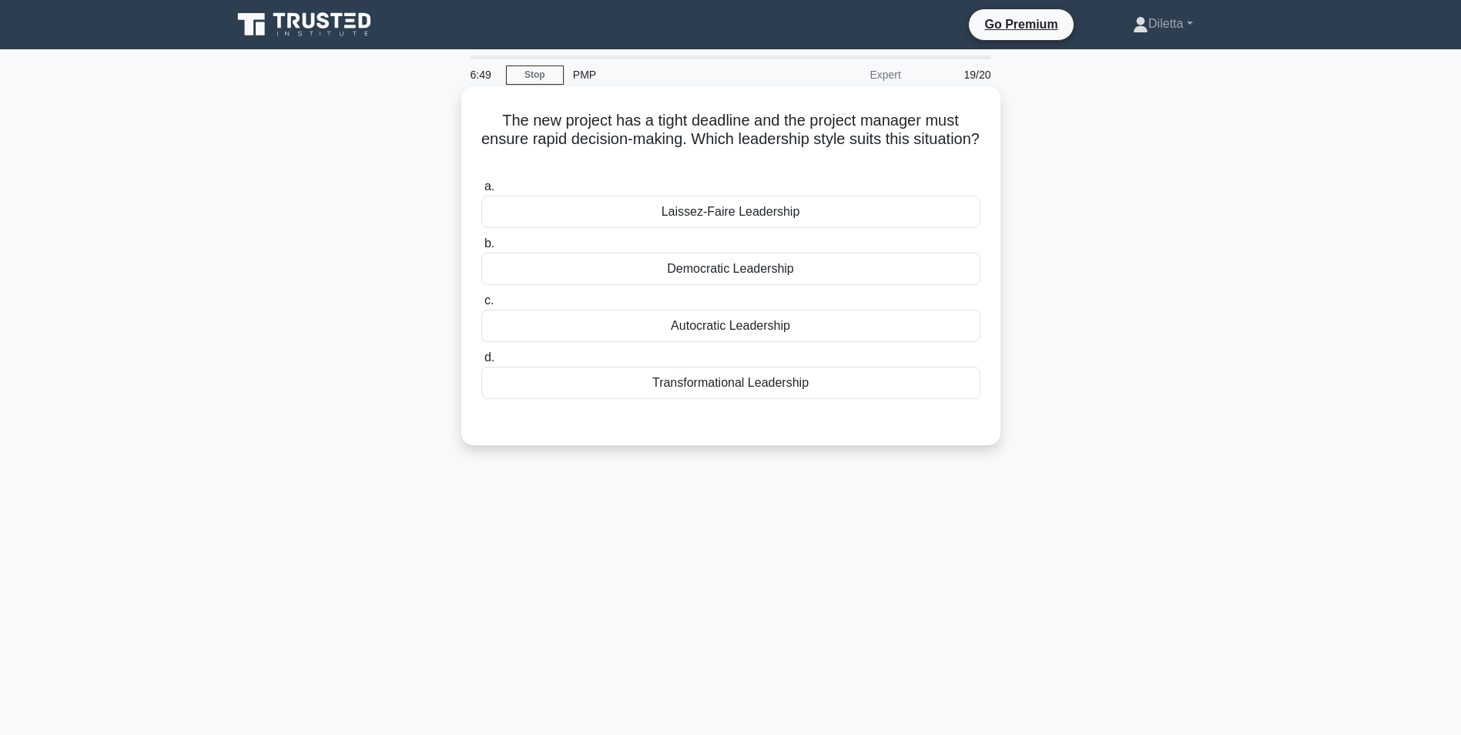
click at [956, 320] on div "Autocratic Leadership" at bounding box center [730, 326] width 499 height 32
click at [481, 306] on input "c. Autocratic Leadership" at bounding box center [481, 301] width 0 height 10
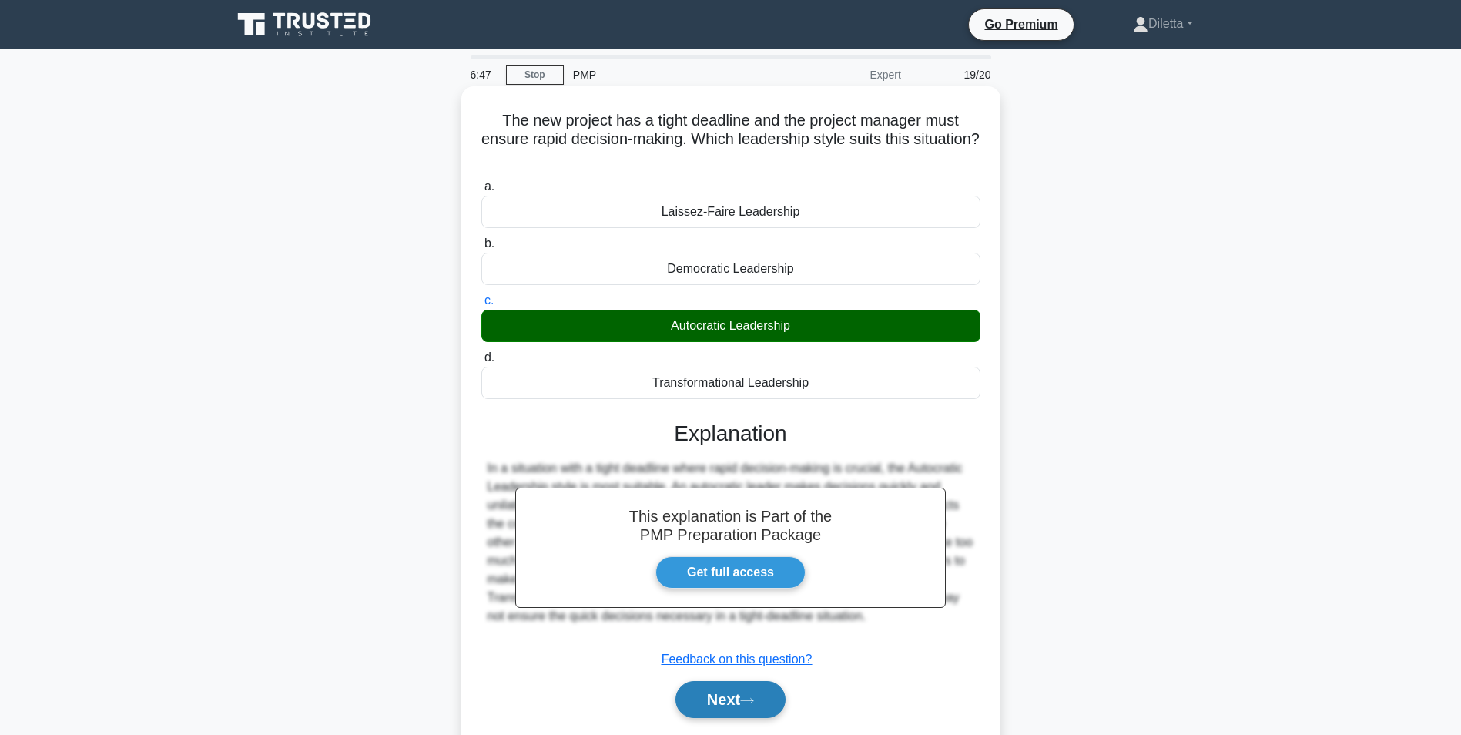
click at [735, 706] on button "Next" at bounding box center [731, 699] width 110 height 37
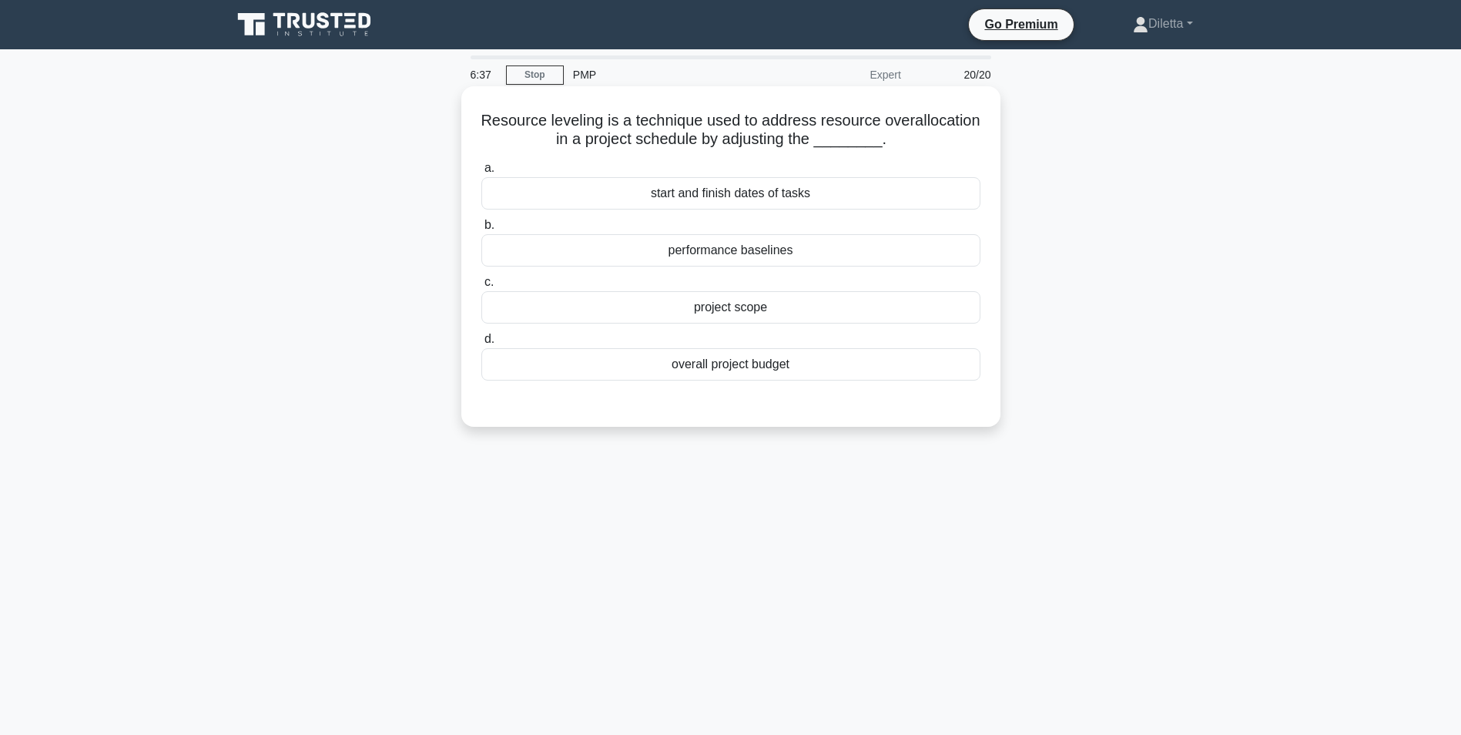
drag, startPoint x: 968, startPoint y: 187, endPoint x: 924, endPoint y: 192, distance: 44.2
click at [924, 192] on div "start and finish dates of tasks" at bounding box center [730, 193] width 499 height 32
click at [481, 173] on input "a. start and finish dates of tasks" at bounding box center [481, 168] width 0 height 10
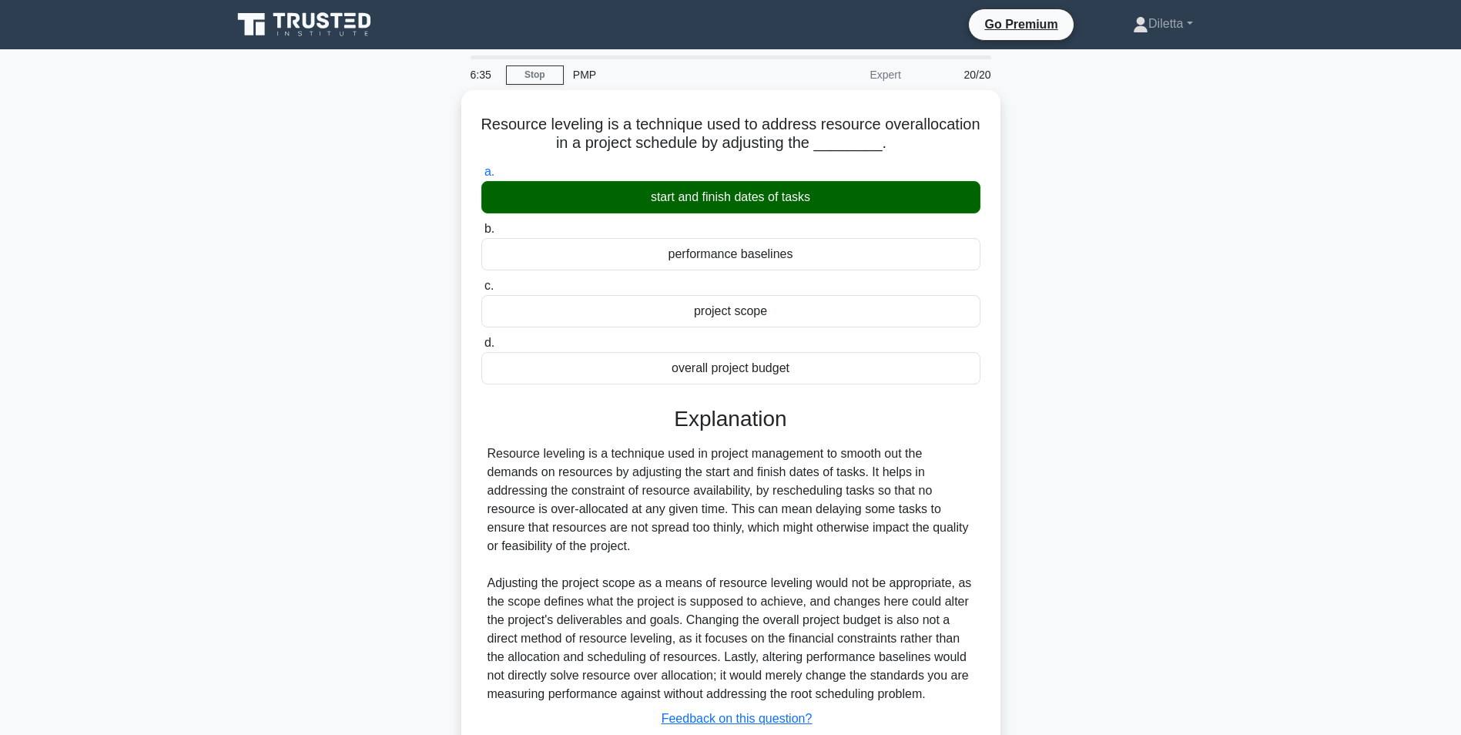
click at [1209, 391] on div "Resource leveling is a technique used to address resource overallocation in a p…" at bounding box center [731, 461] width 1017 height 742
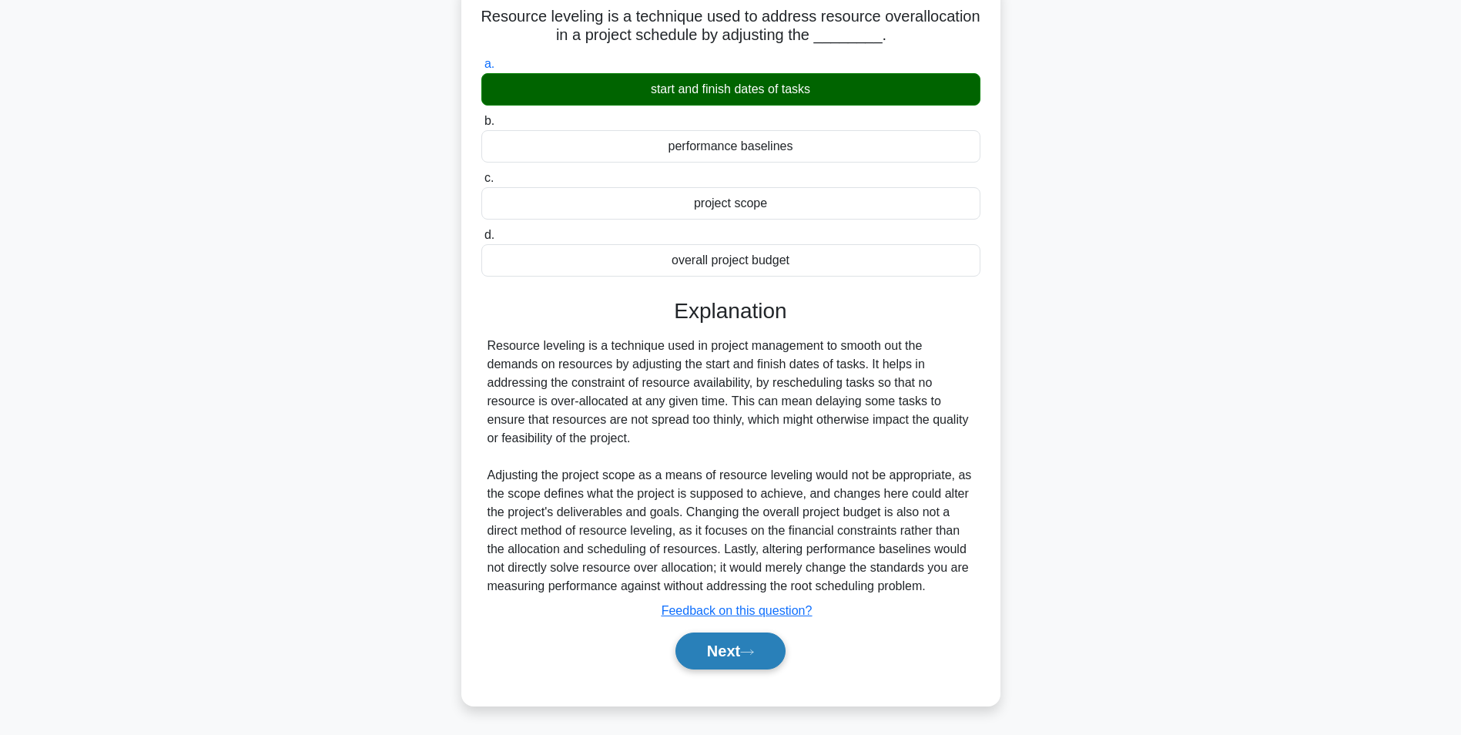
click at [733, 644] on button "Next" at bounding box center [731, 650] width 110 height 37
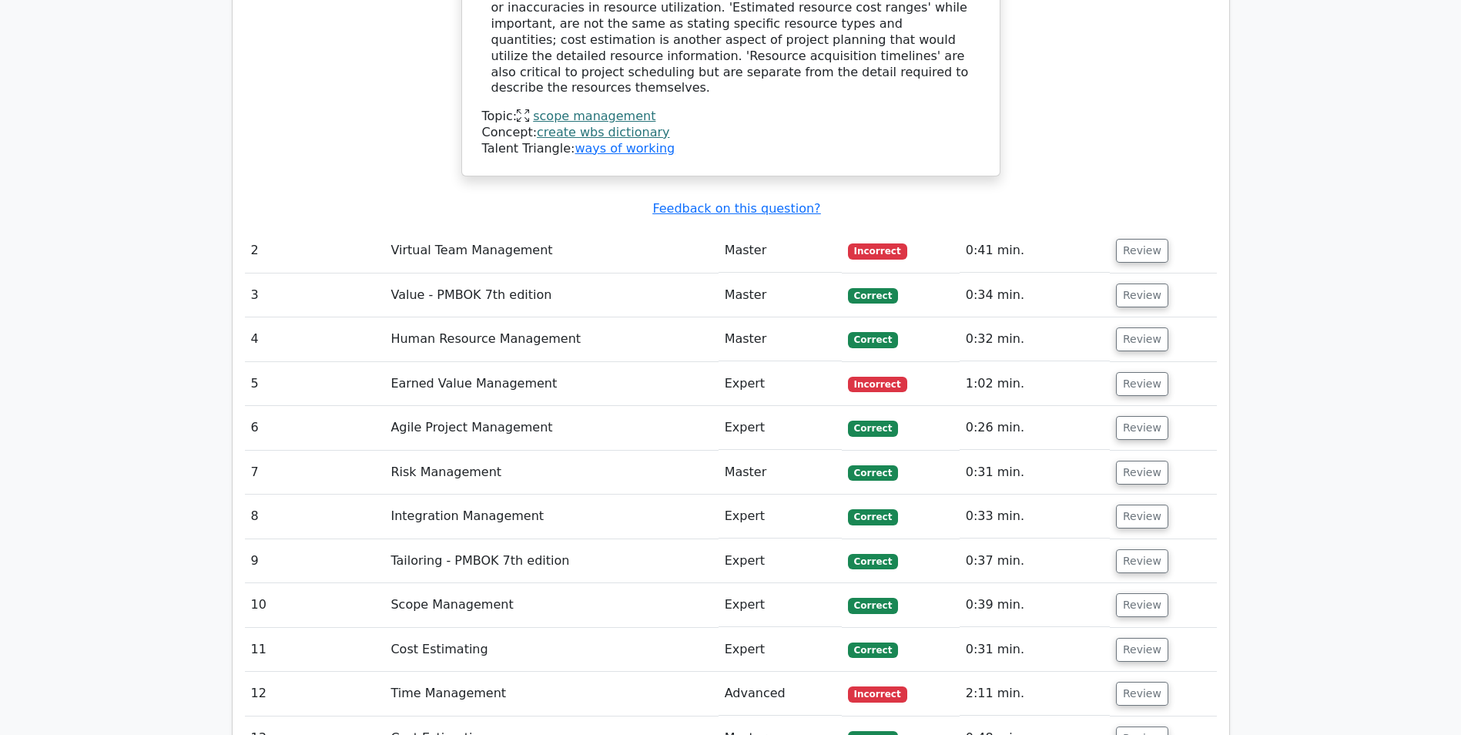
scroll to position [2224, 0]
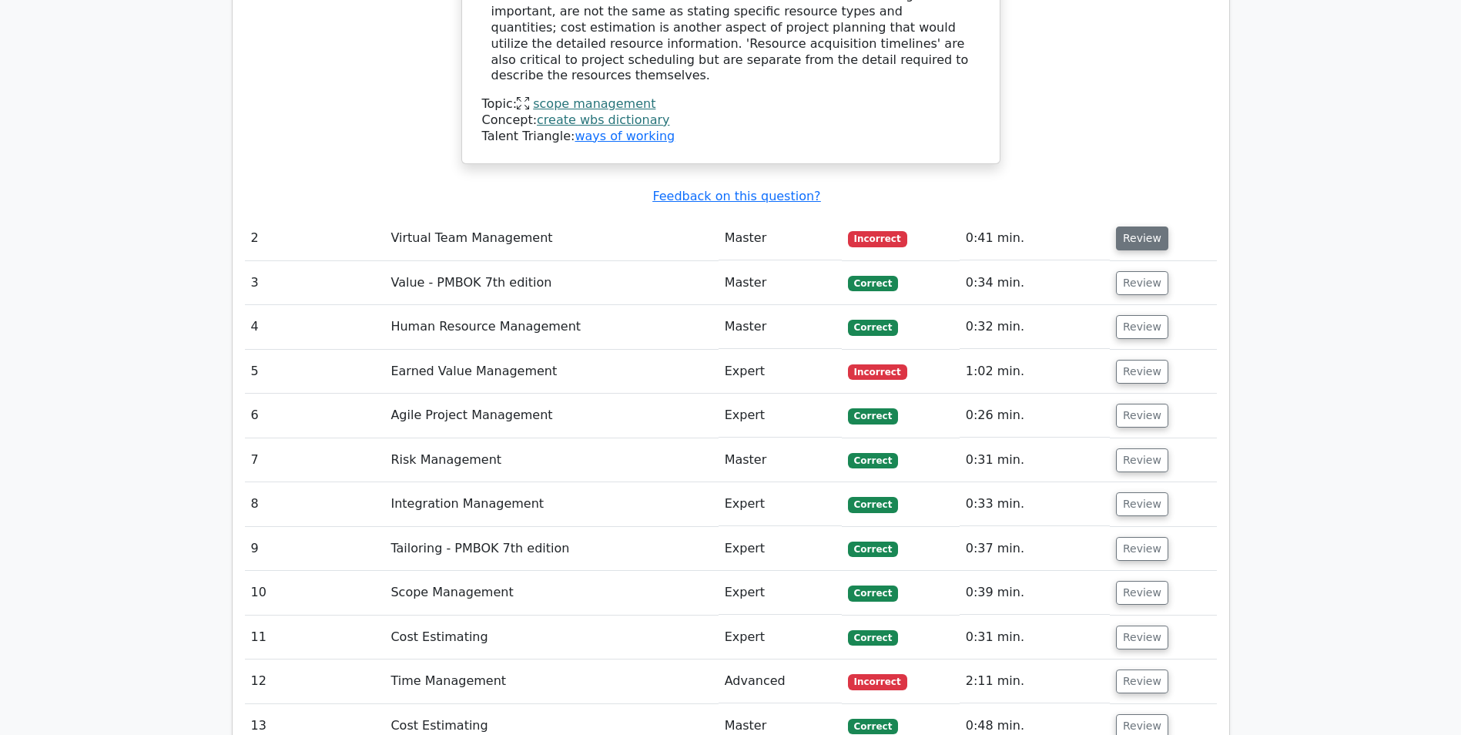
click at [1139, 226] on button "Review" at bounding box center [1142, 238] width 52 height 24
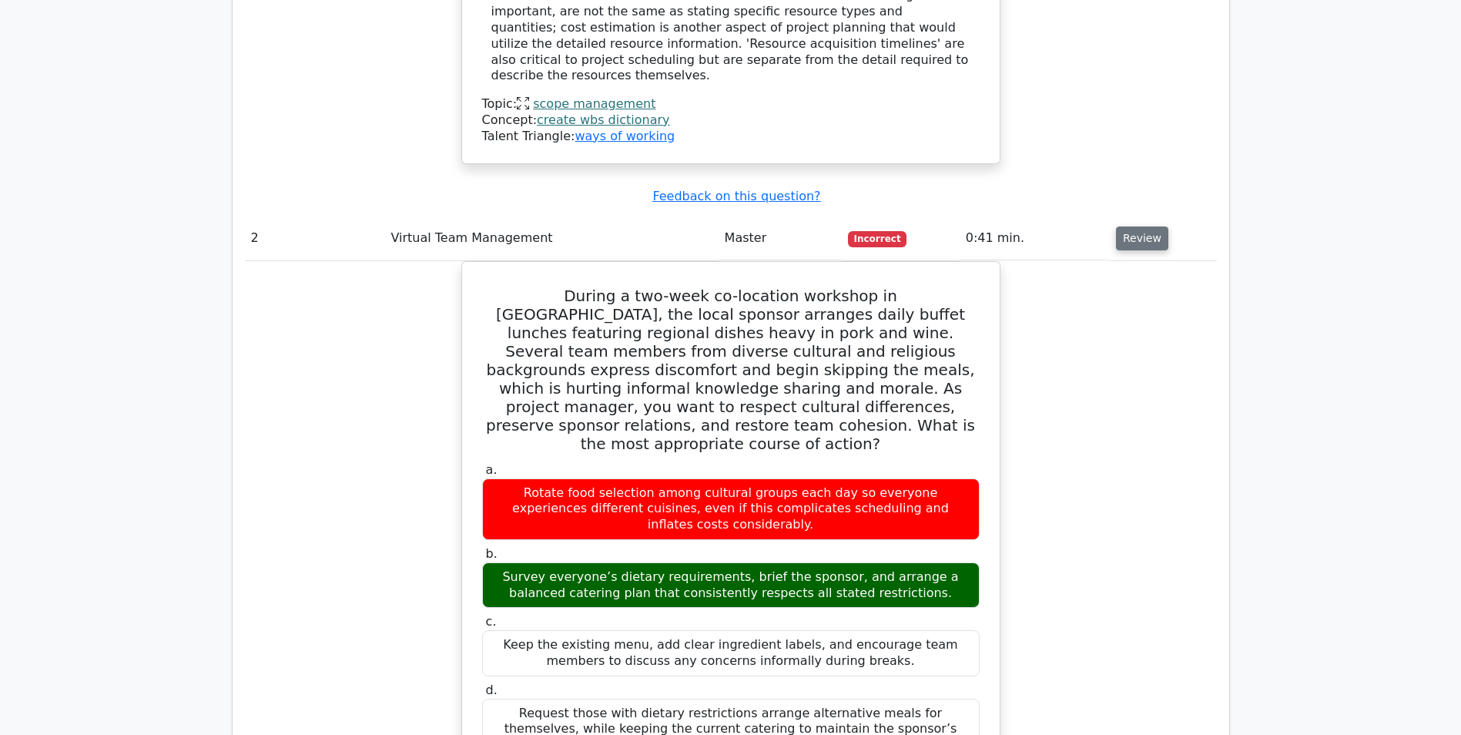
click at [1139, 226] on button "Review" at bounding box center [1142, 238] width 52 height 24
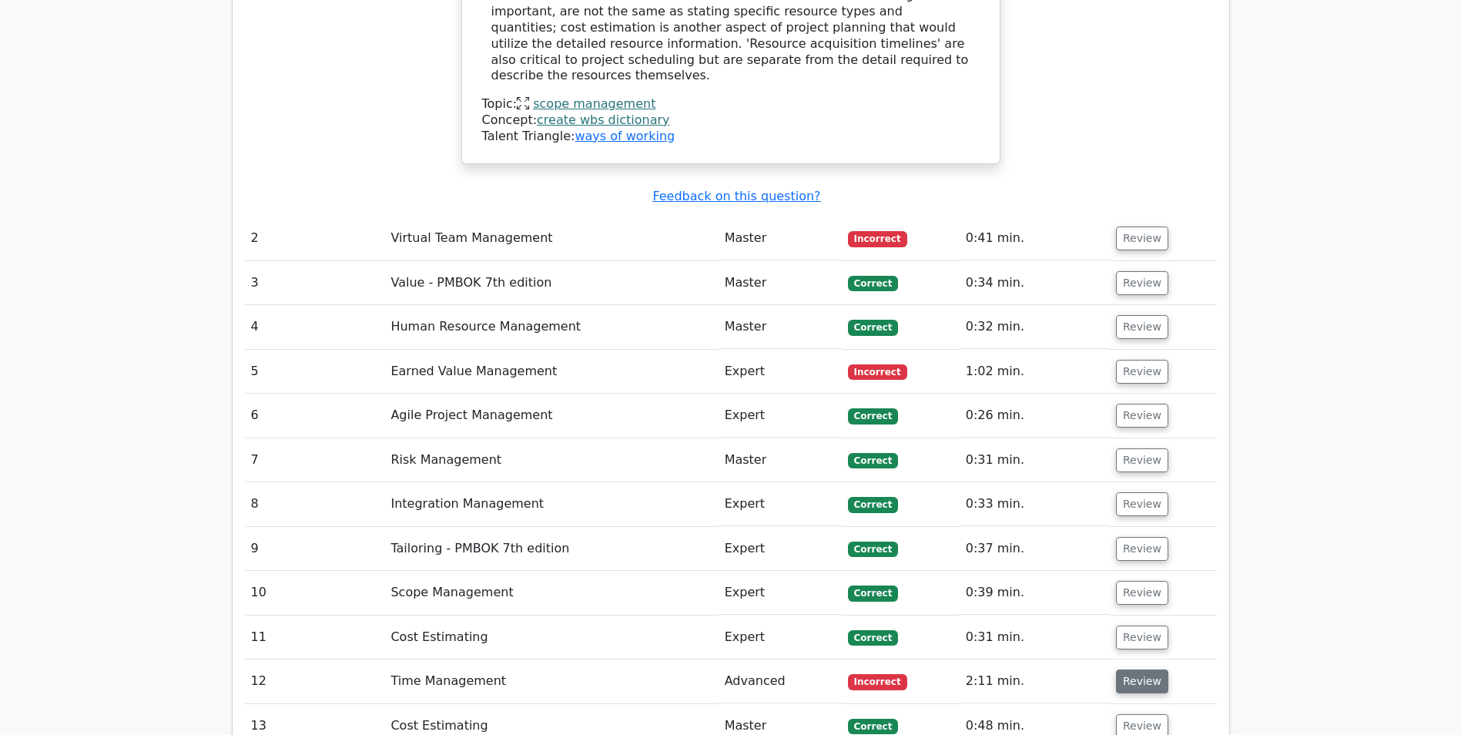
click at [1134, 669] on button "Review" at bounding box center [1142, 681] width 52 height 24
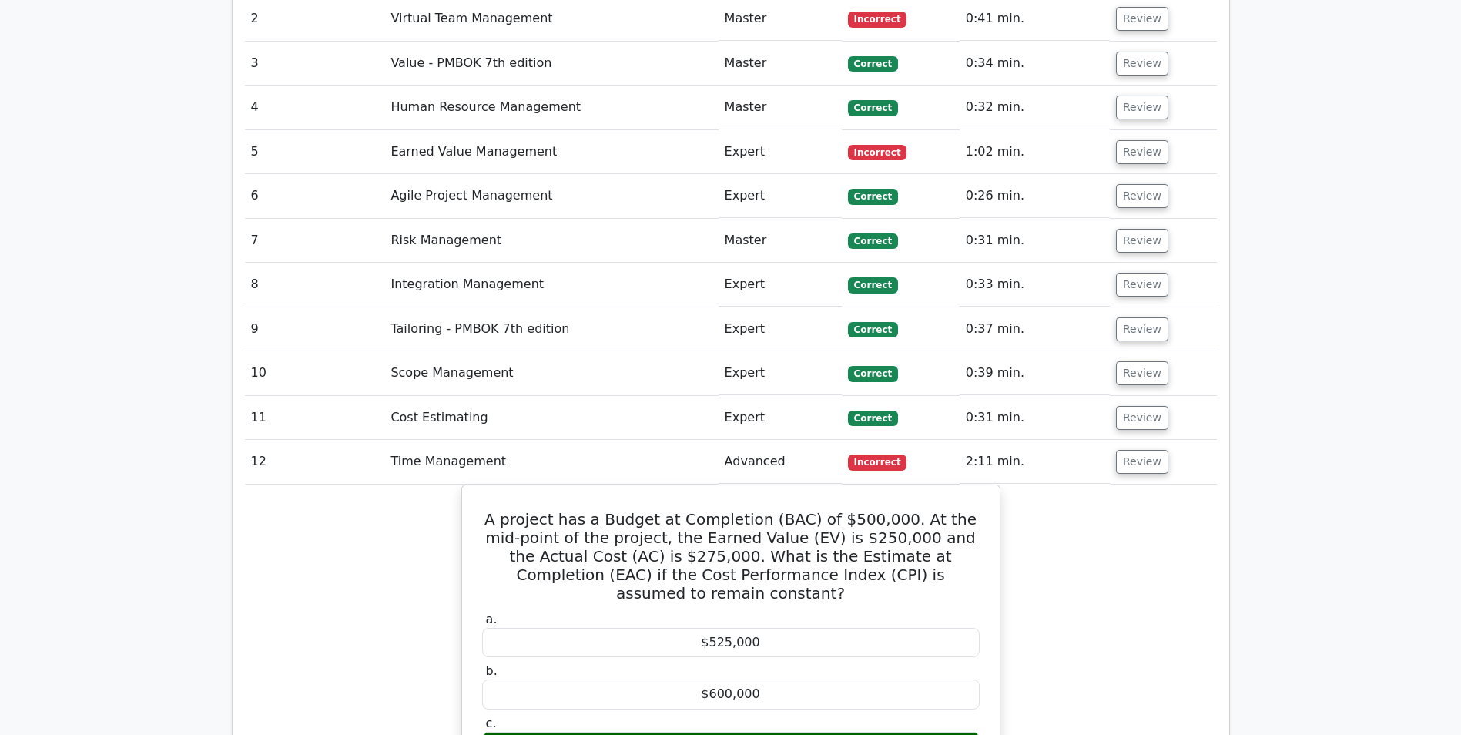
scroll to position [2406, 0]
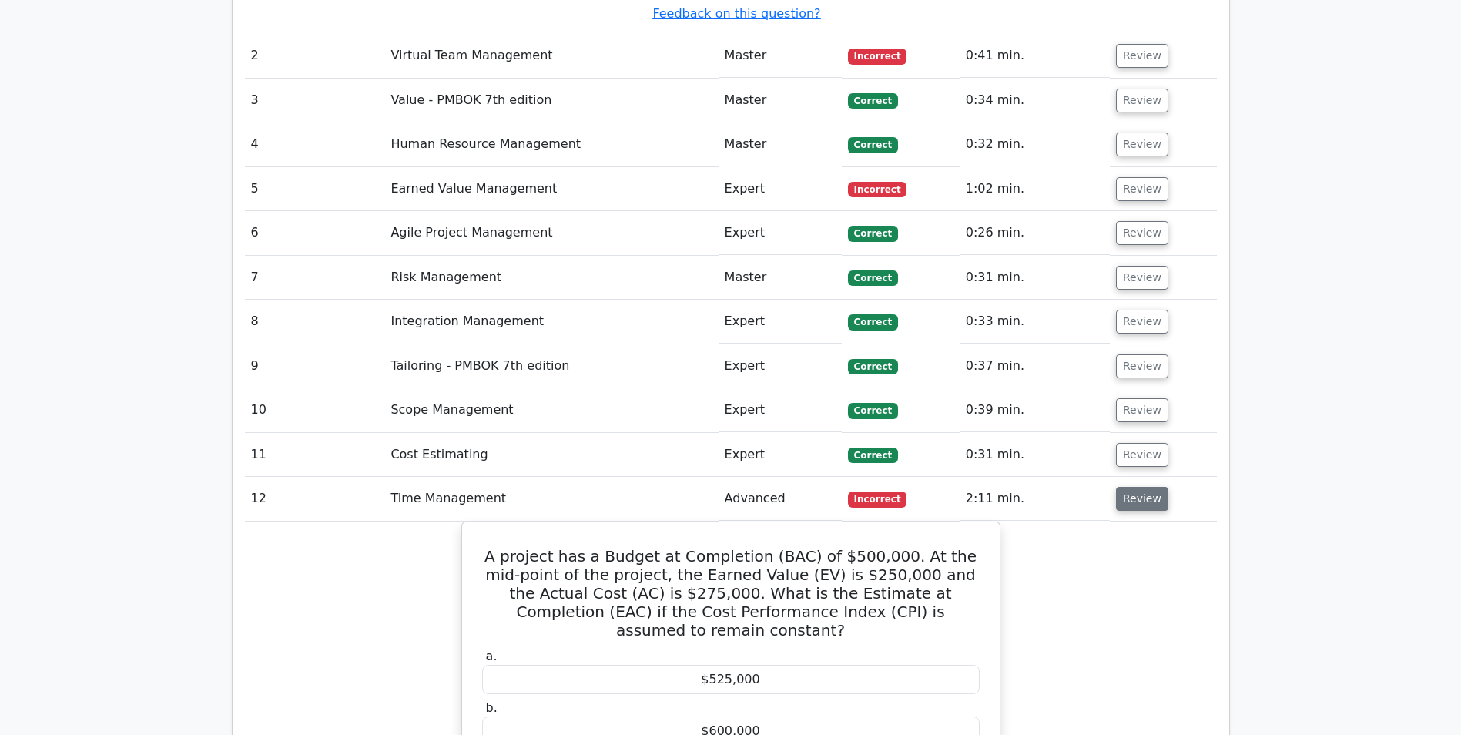
click at [1135, 487] on button "Review" at bounding box center [1142, 499] width 52 height 24
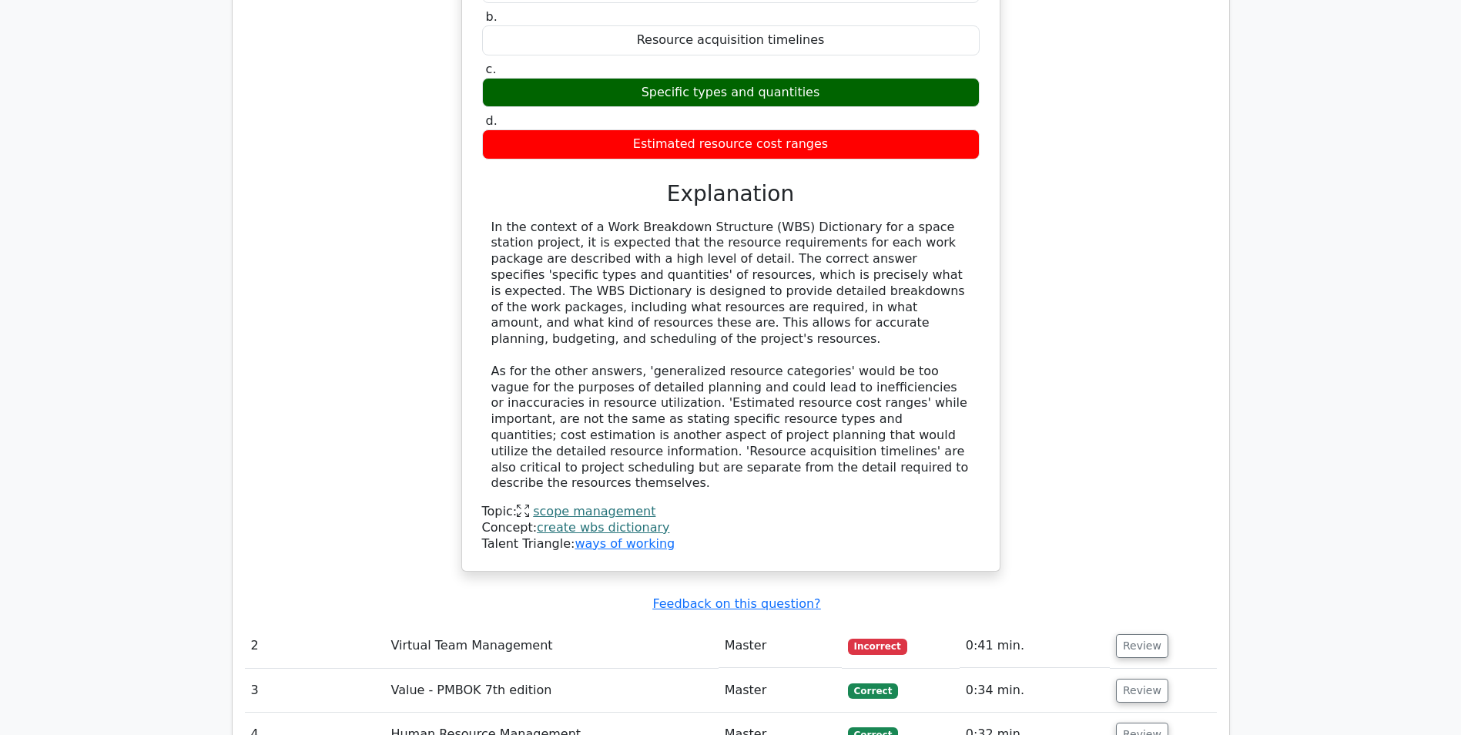
scroll to position [1807, 0]
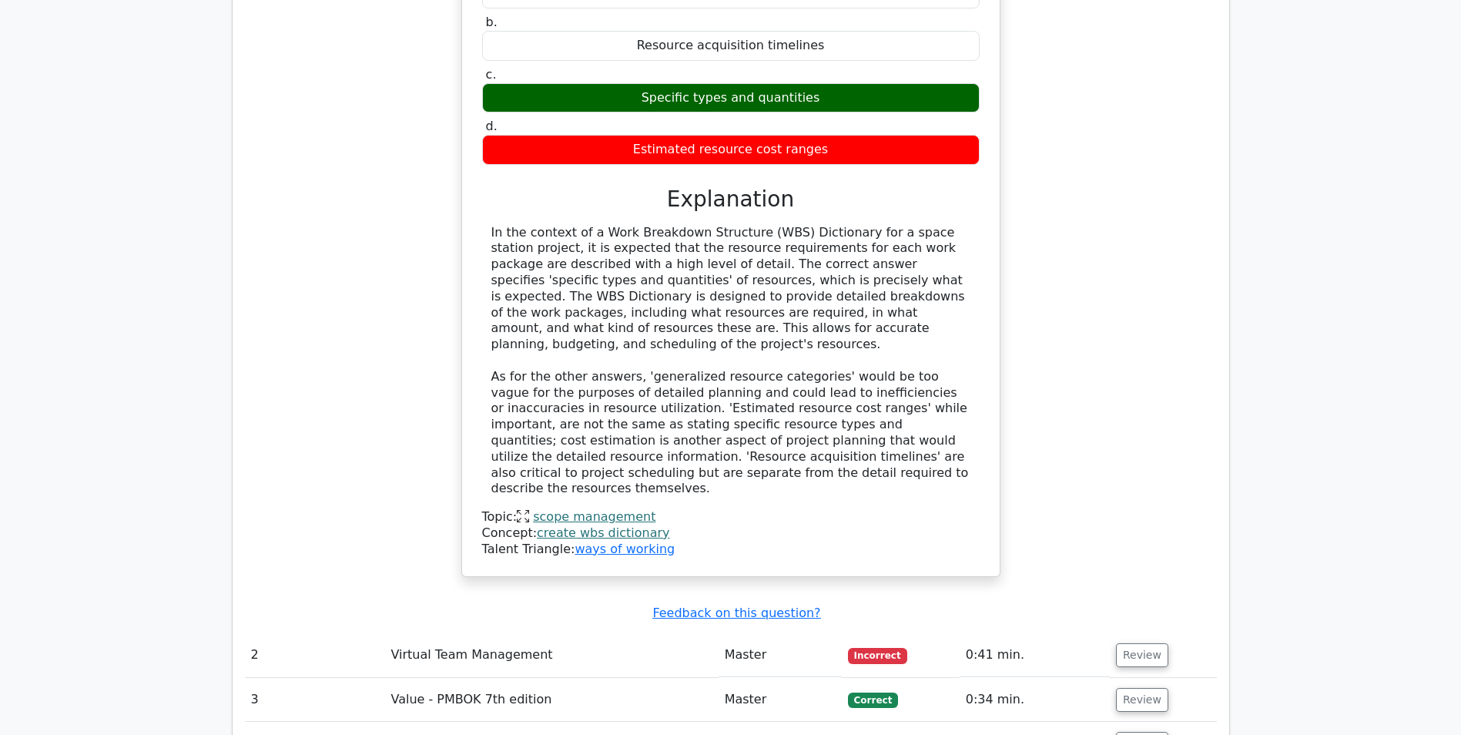
click at [610, 525] on link "create wbs dictionary" at bounding box center [603, 532] width 132 height 15
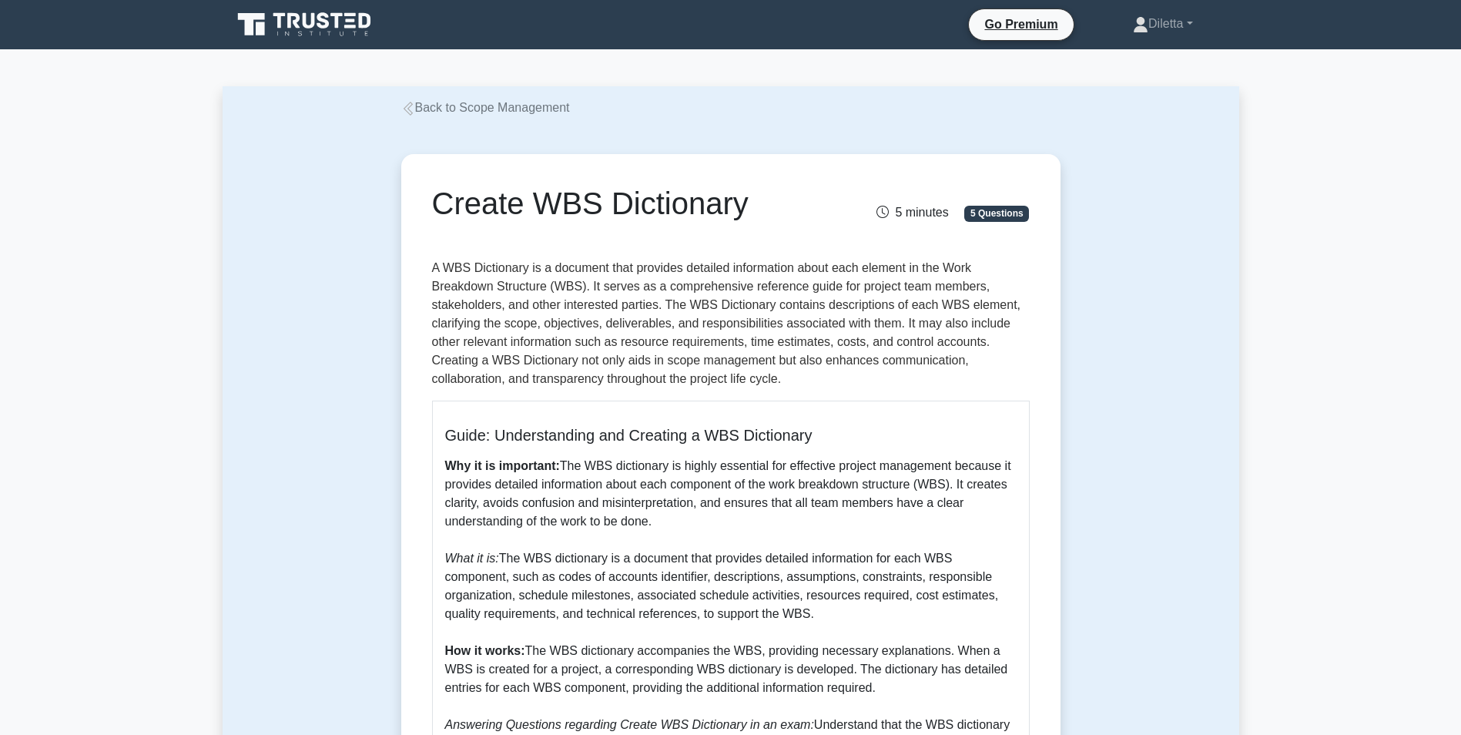
click at [1148, 543] on div "Create WBS Dictionary 5 minutes 5 Questions Guide: Understanding and Creating a…" at bounding box center [731, 619] width 1017 height 1005
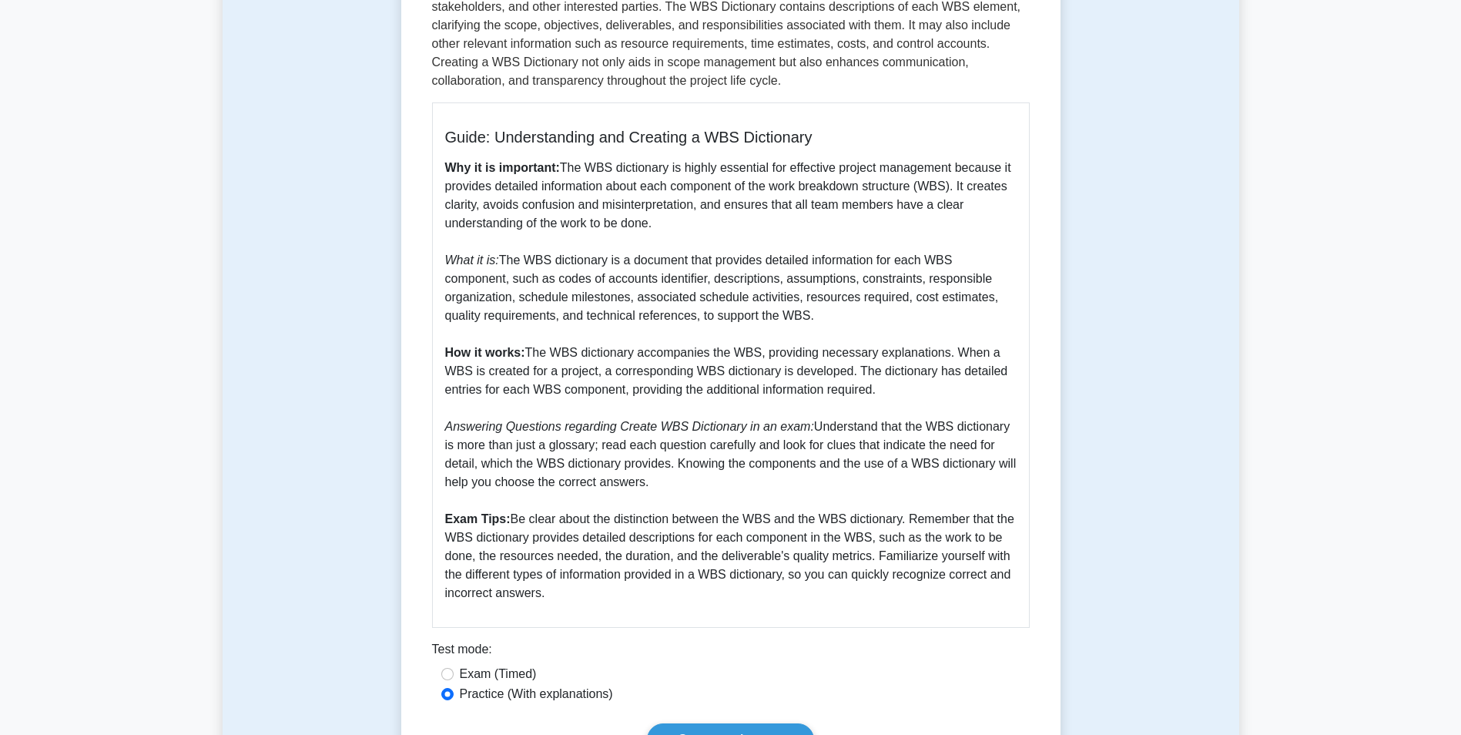
scroll to position [300, 0]
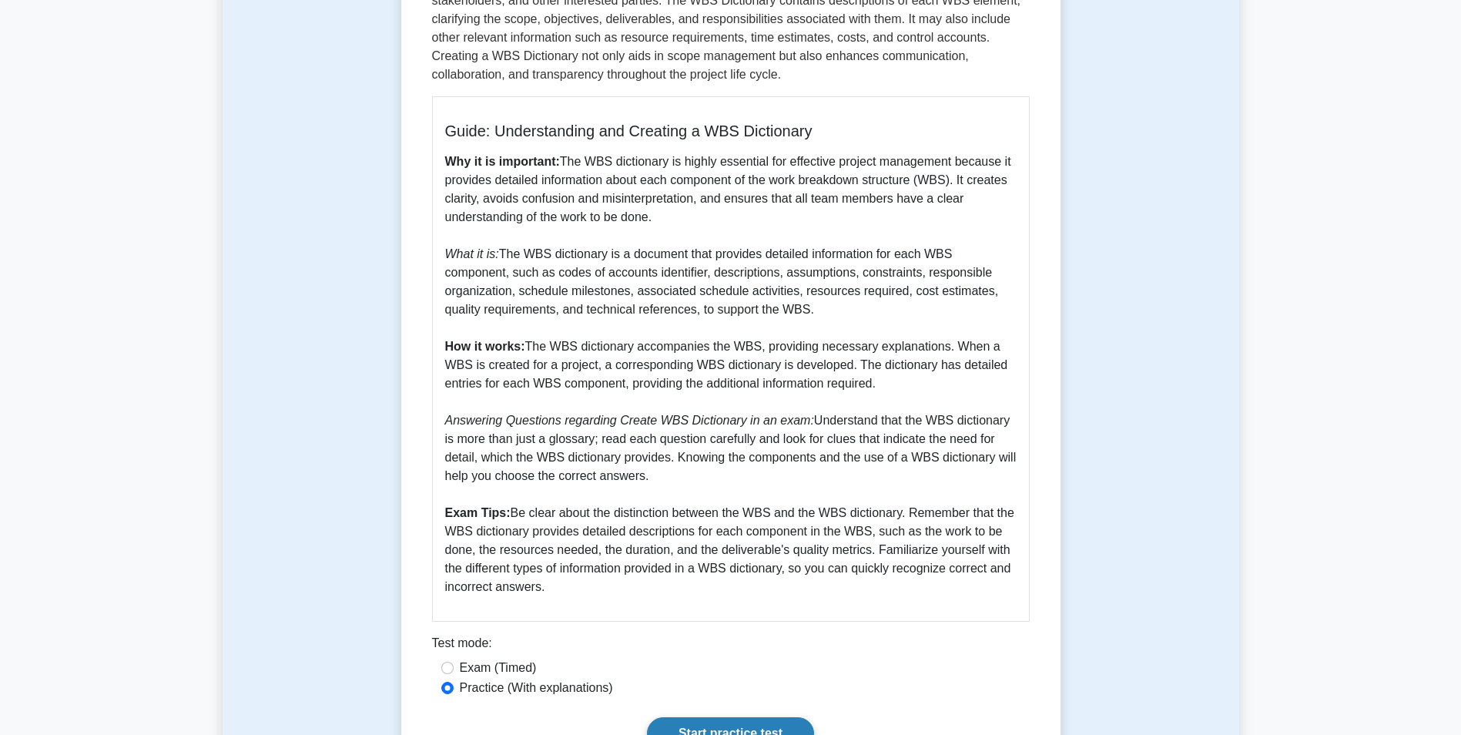
click at [730, 719] on link "Start practice test" at bounding box center [730, 733] width 167 height 32
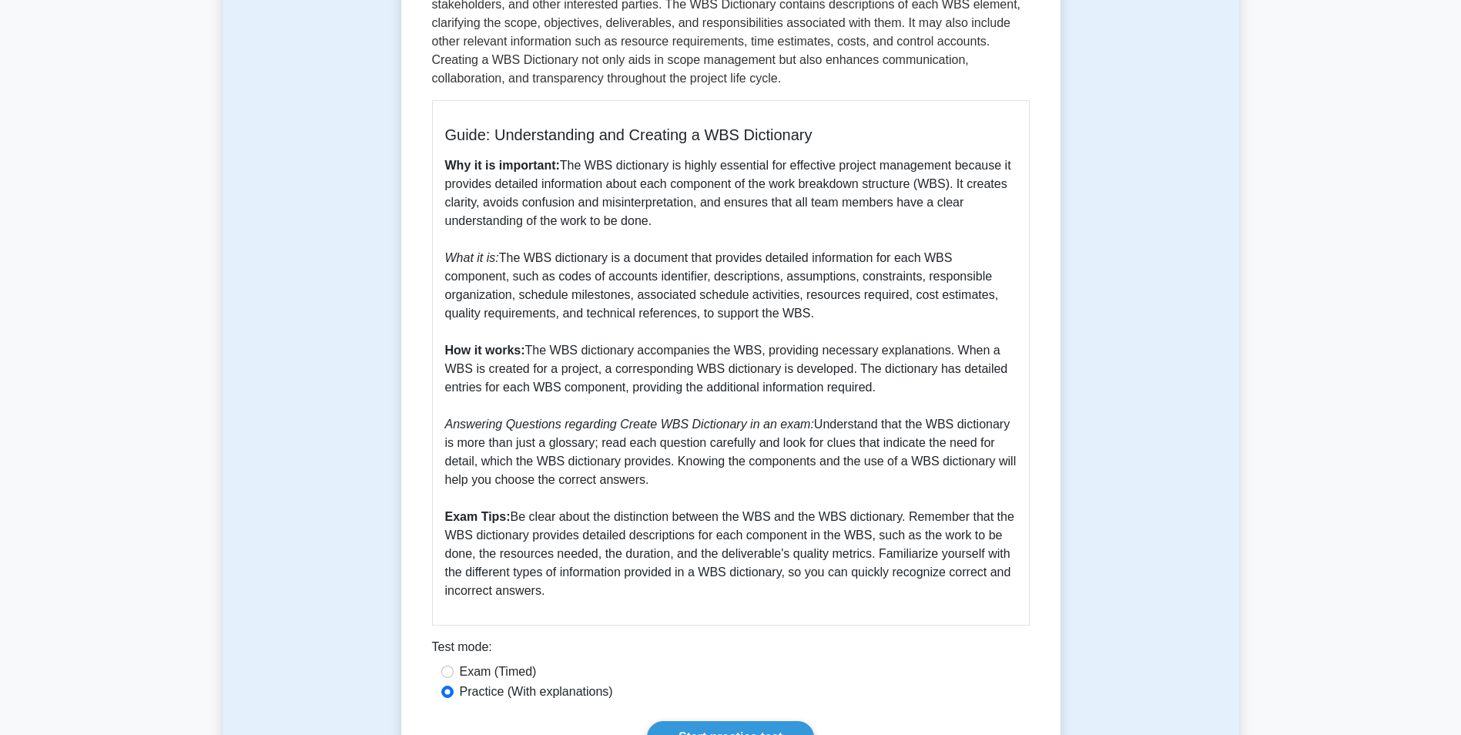
click at [1171, 266] on div "Create WBS Dictionary 5 minutes 5 Questions Guide: Understanding and Creating a…" at bounding box center [731, 319] width 1017 height 1005
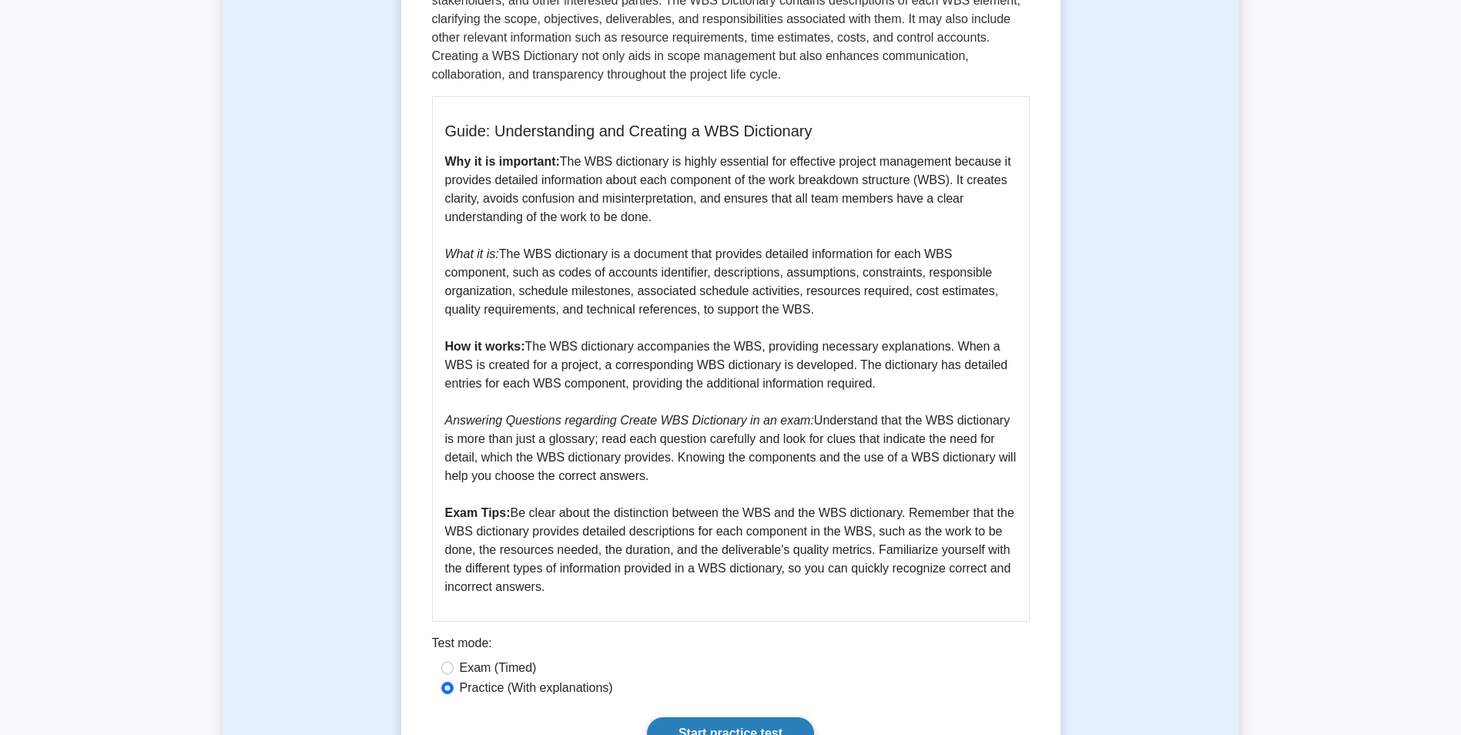
click at [763, 724] on link "Start practice test" at bounding box center [730, 733] width 167 height 32
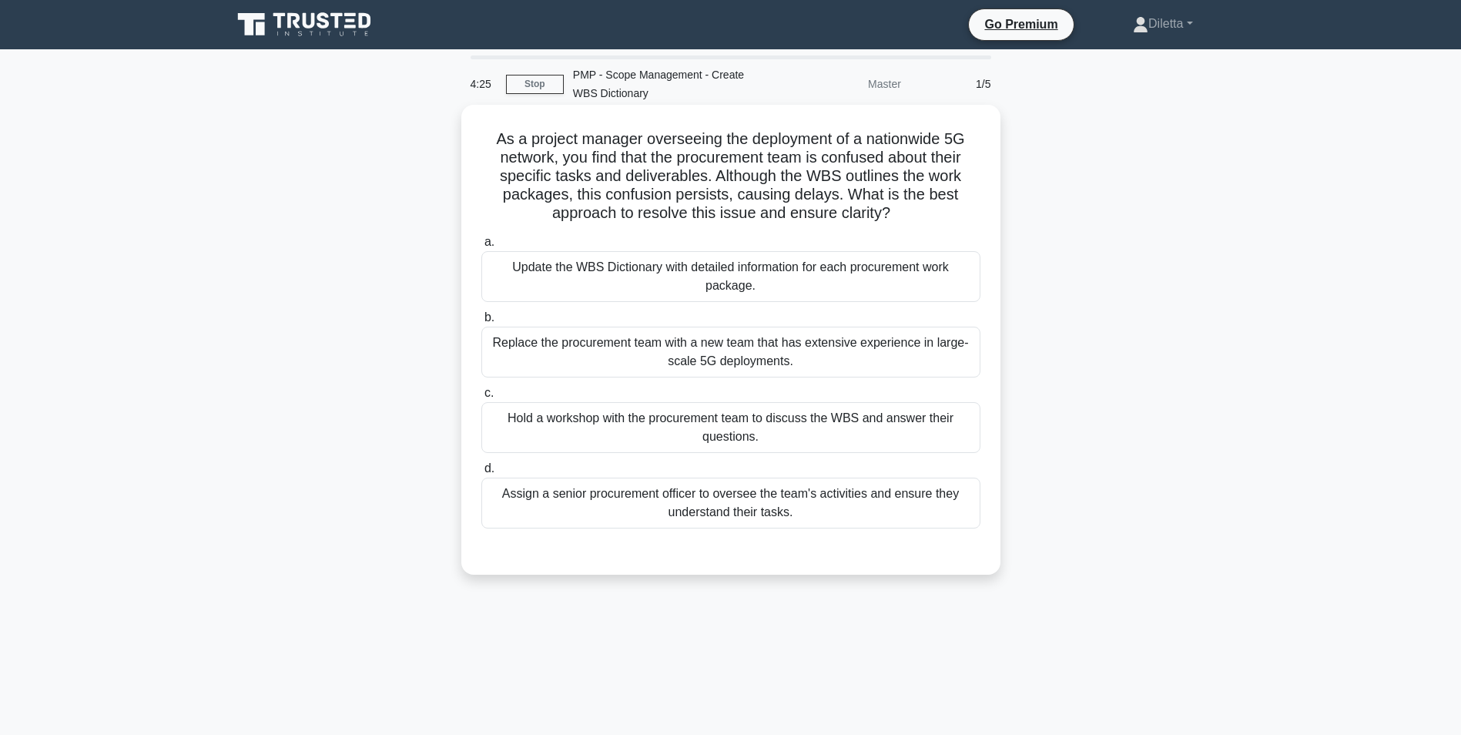
click at [934, 431] on div "Hold a workshop with the procurement team to discuss the WBS and answer their q…" at bounding box center [730, 427] width 499 height 51
click at [481, 398] on input "c. Hold a workshop with the procurement team to discuss the WBS and answer thei…" at bounding box center [481, 393] width 0 height 10
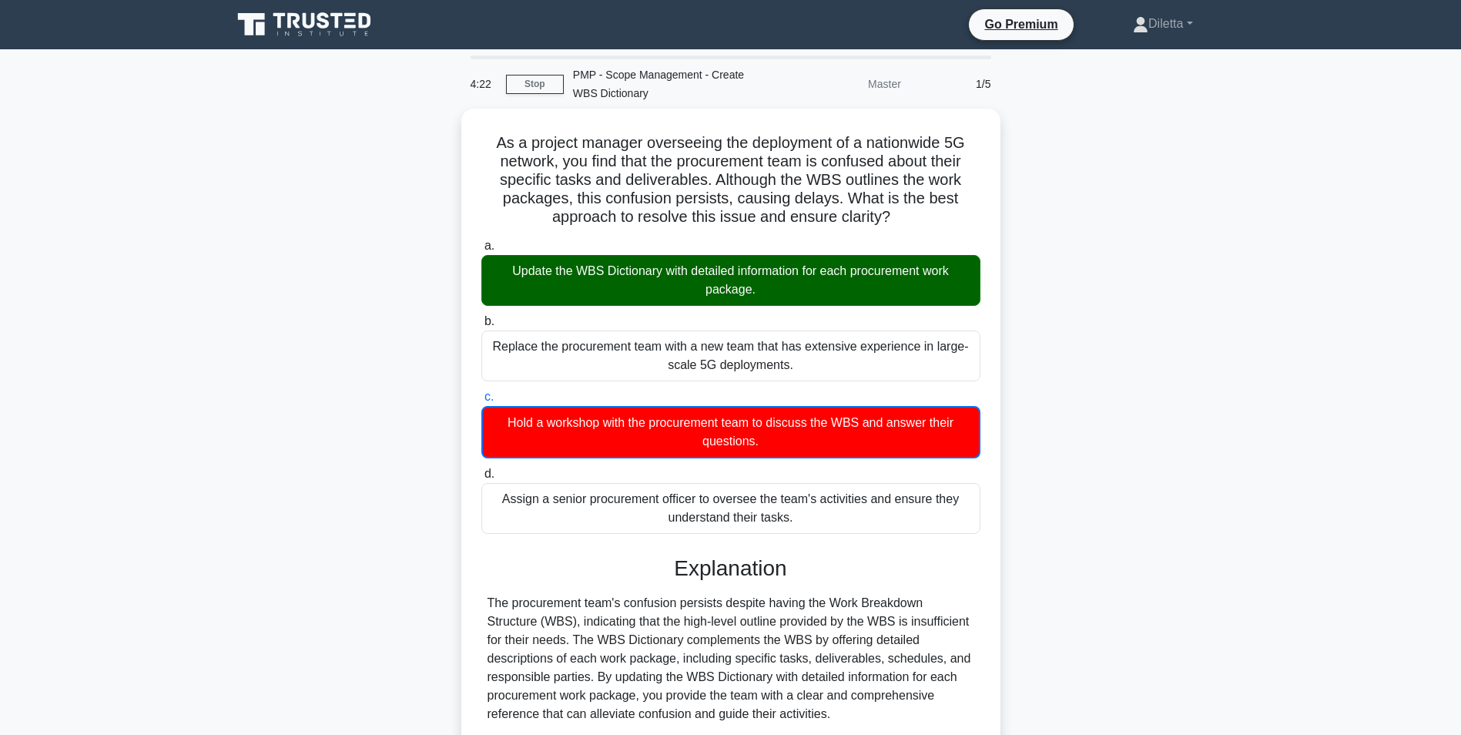
scroll to position [254, 0]
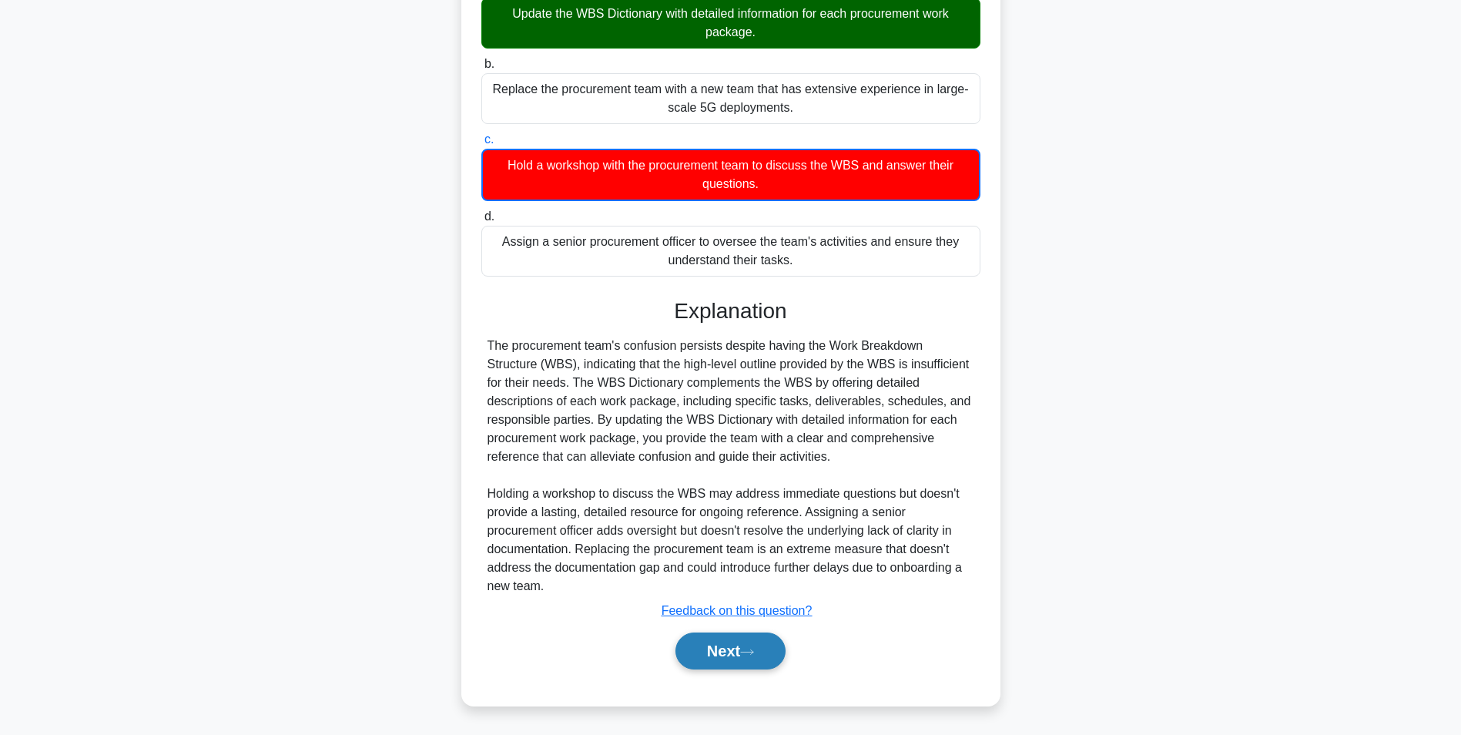
click at [736, 651] on button "Next" at bounding box center [731, 650] width 110 height 37
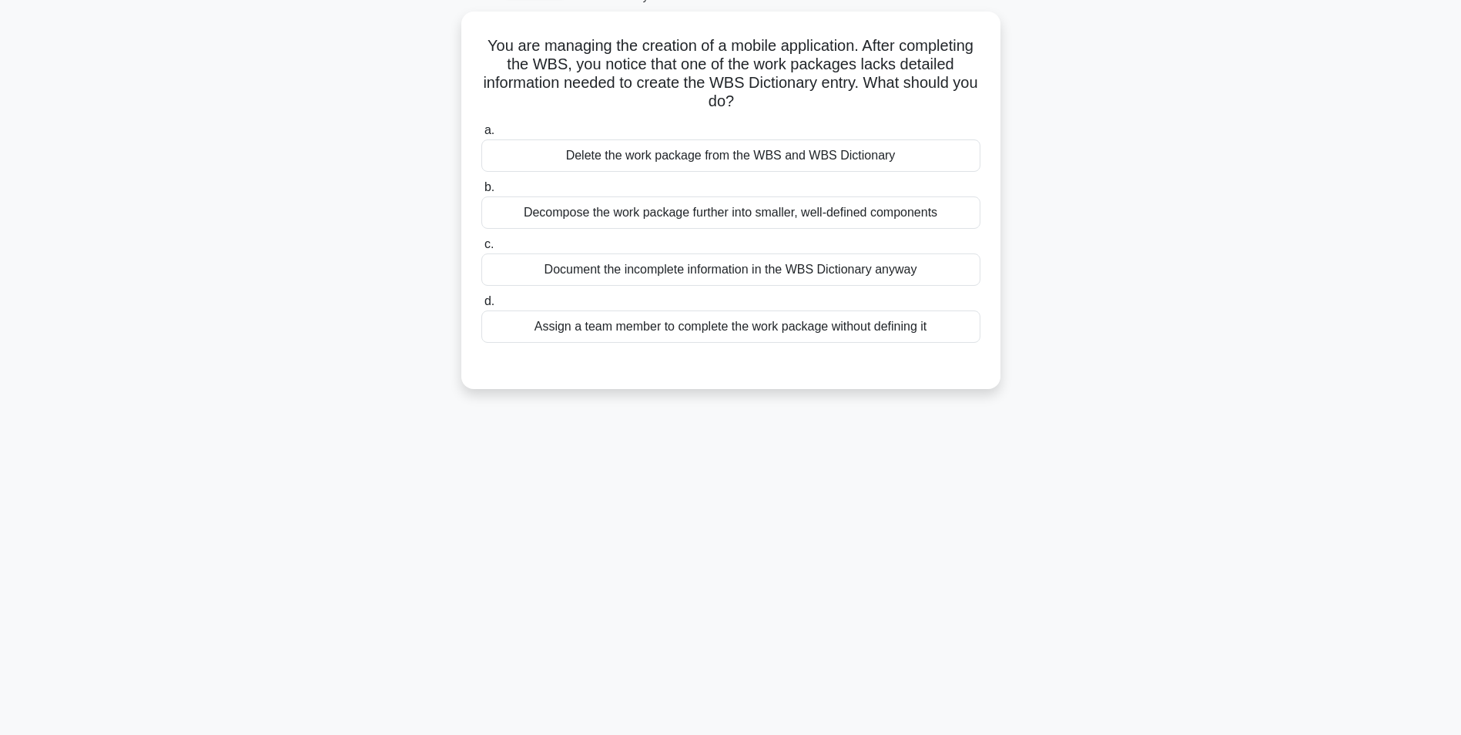
scroll to position [97, 0]
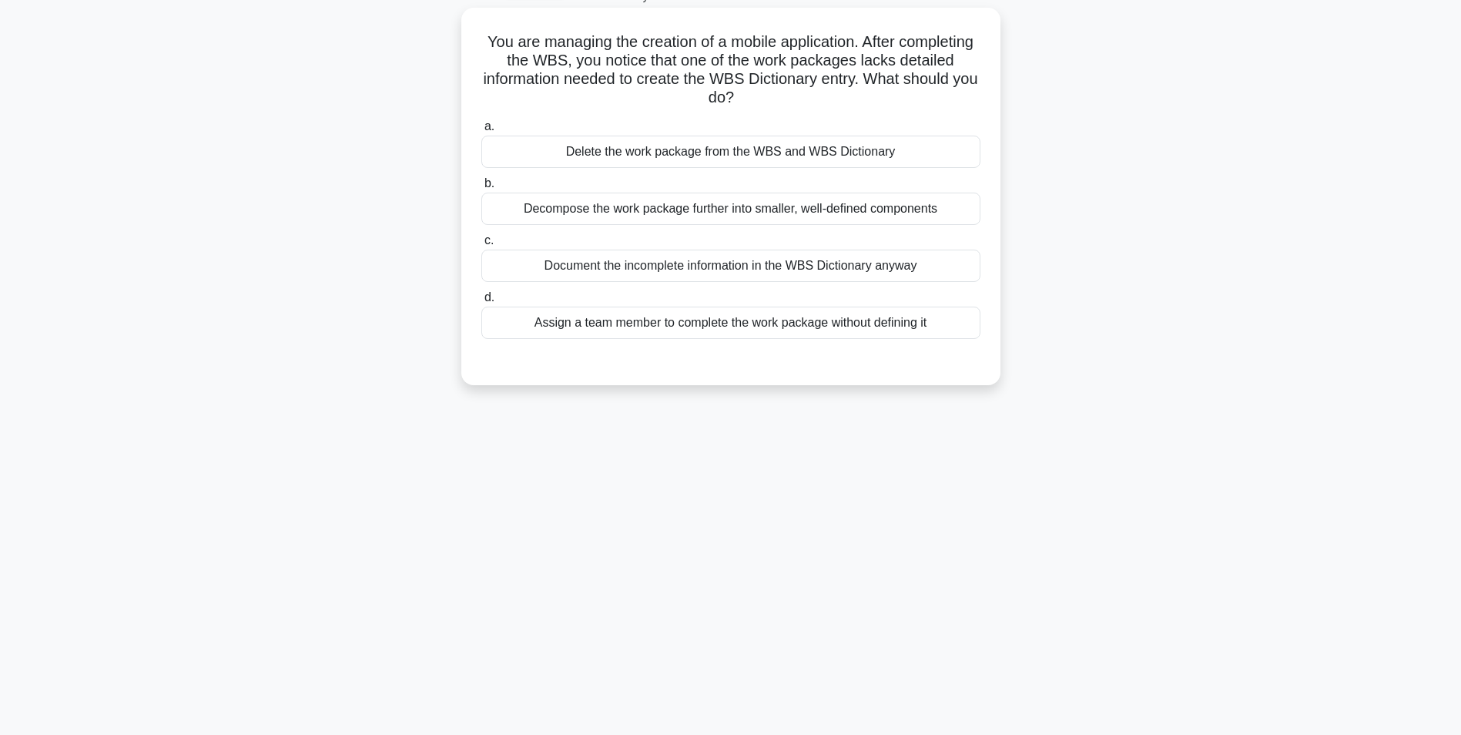
click at [622, 209] on div "Decompose the work package further into smaller, well-defined components" at bounding box center [730, 209] width 499 height 32
click at [481, 189] on input "b. Decompose the work package further into smaller, well-defined components" at bounding box center [481, 184] width 0 height 10
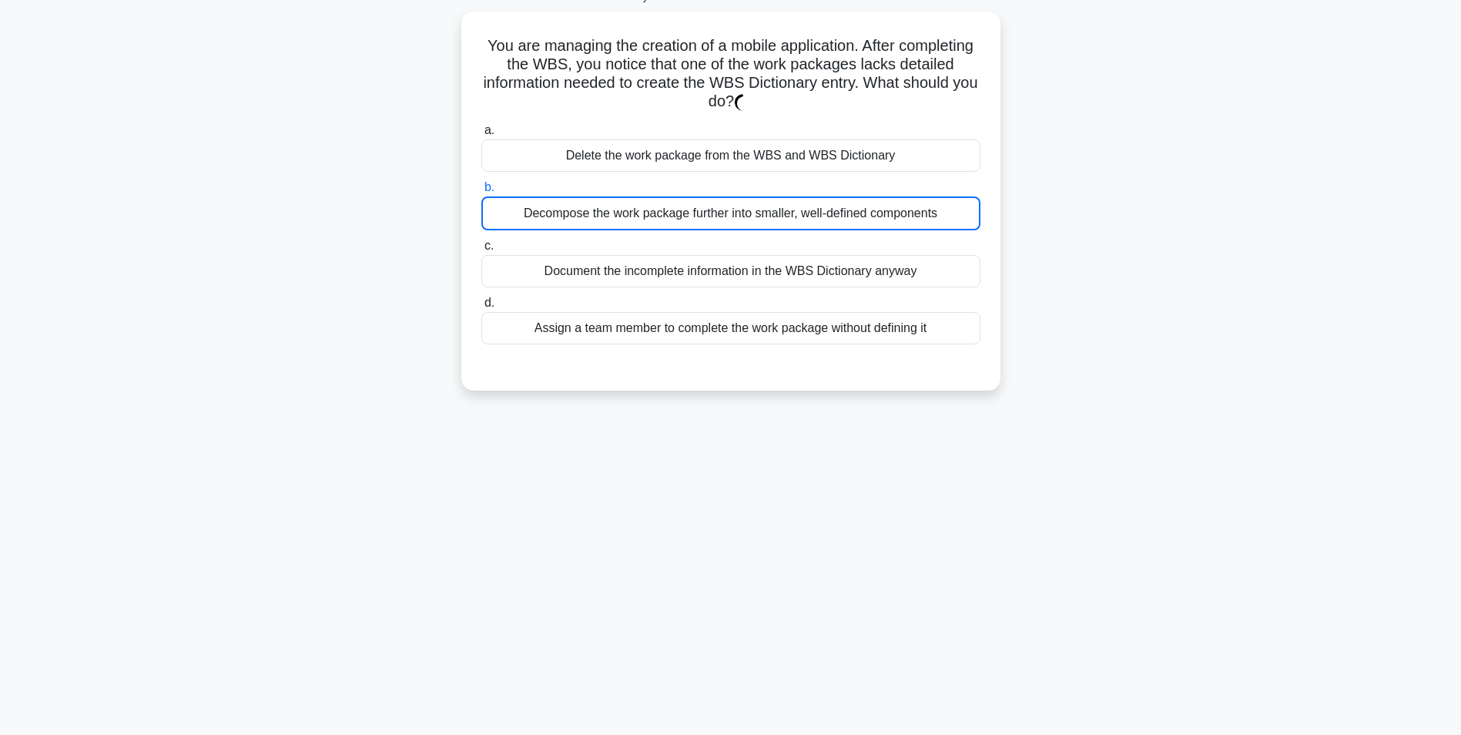
scroll to position [0, 0]
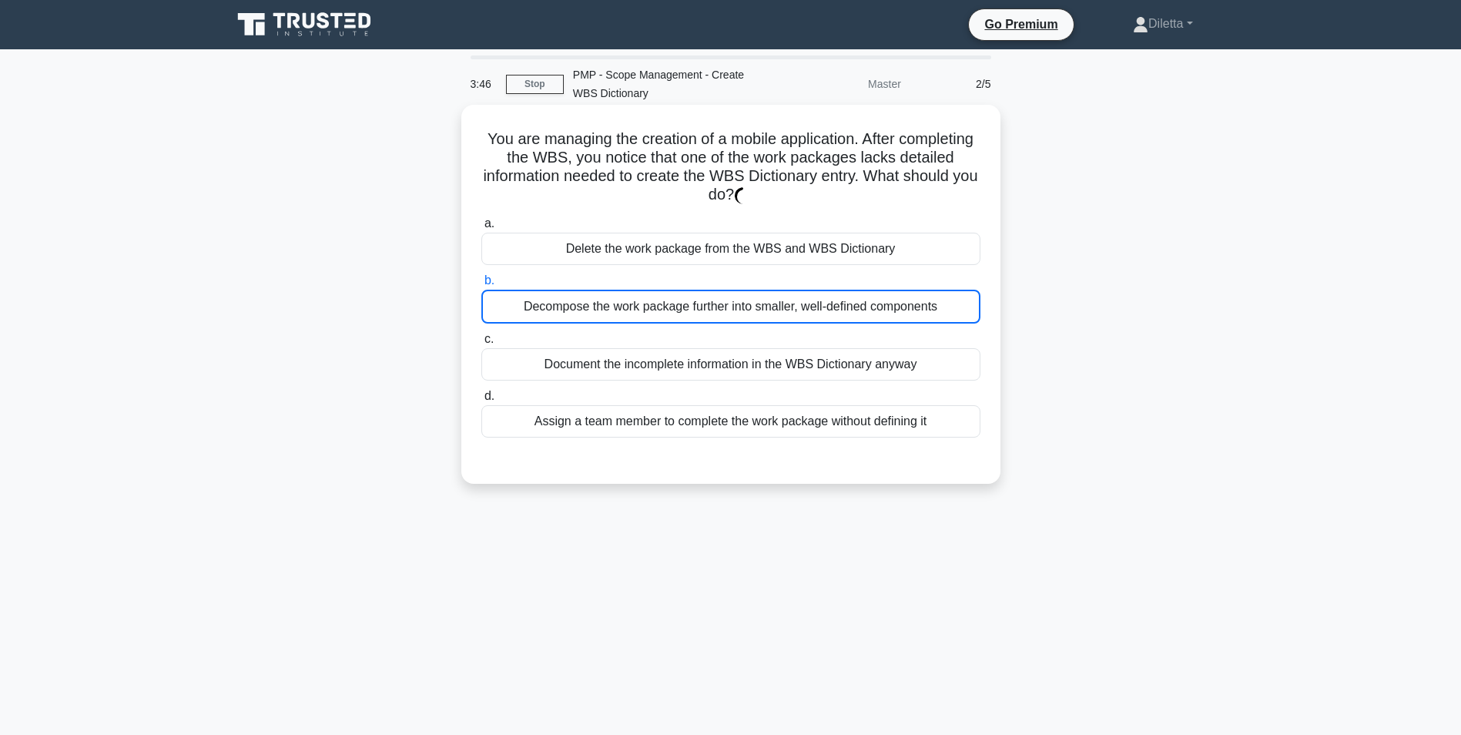
click at [929, 320] on div "Decompose the work package further into smaller, well-defined components" at bounding box center [730, 307] width 499 height 34
click at [481, 286] on input "b. Decompose the work package further into smaller, well-defined components" at bounding box center [481, 281] width 0 height 10
